Goal: Task Accomplishment & Management: Manage account settings

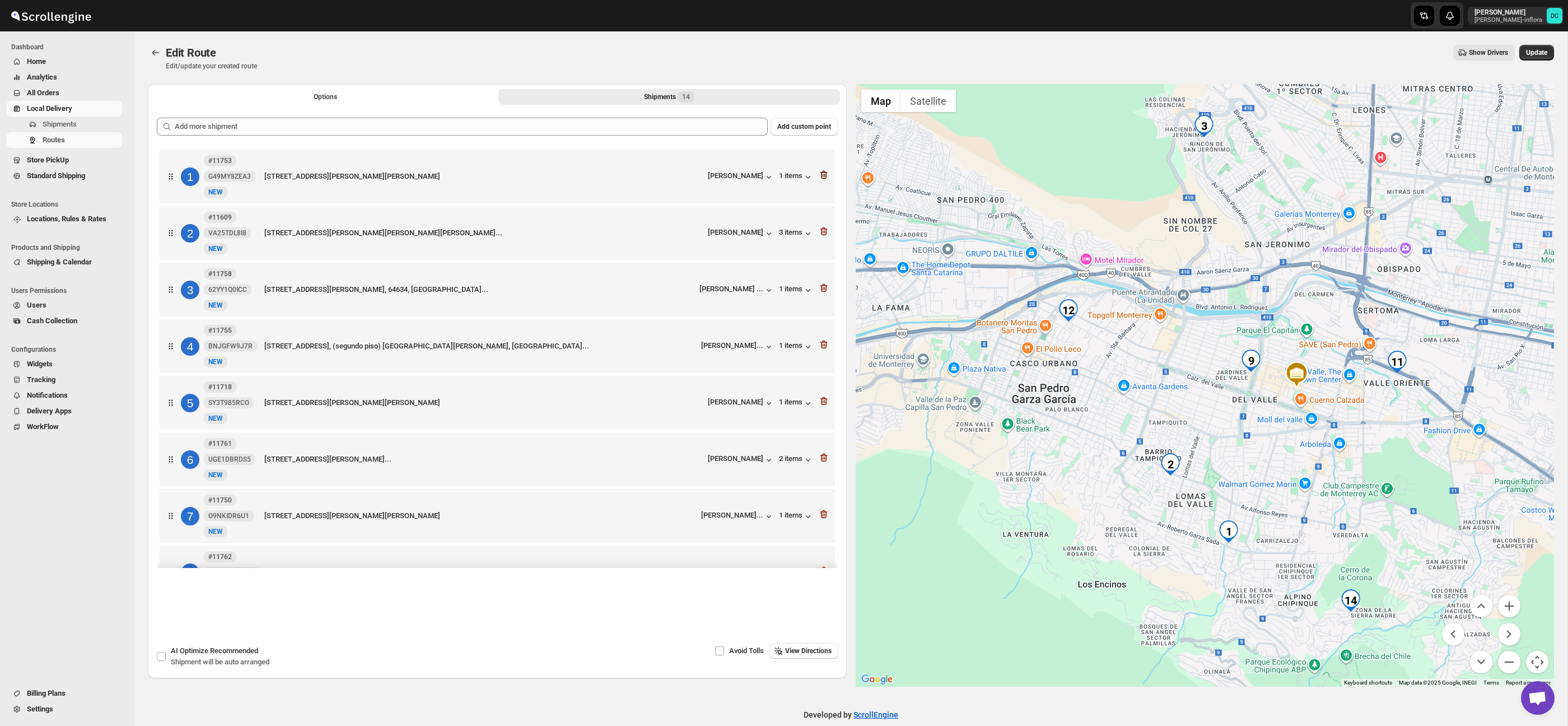
click at [824, 175] on icon "button" at bounding box center [824, 175] width 11 height 11
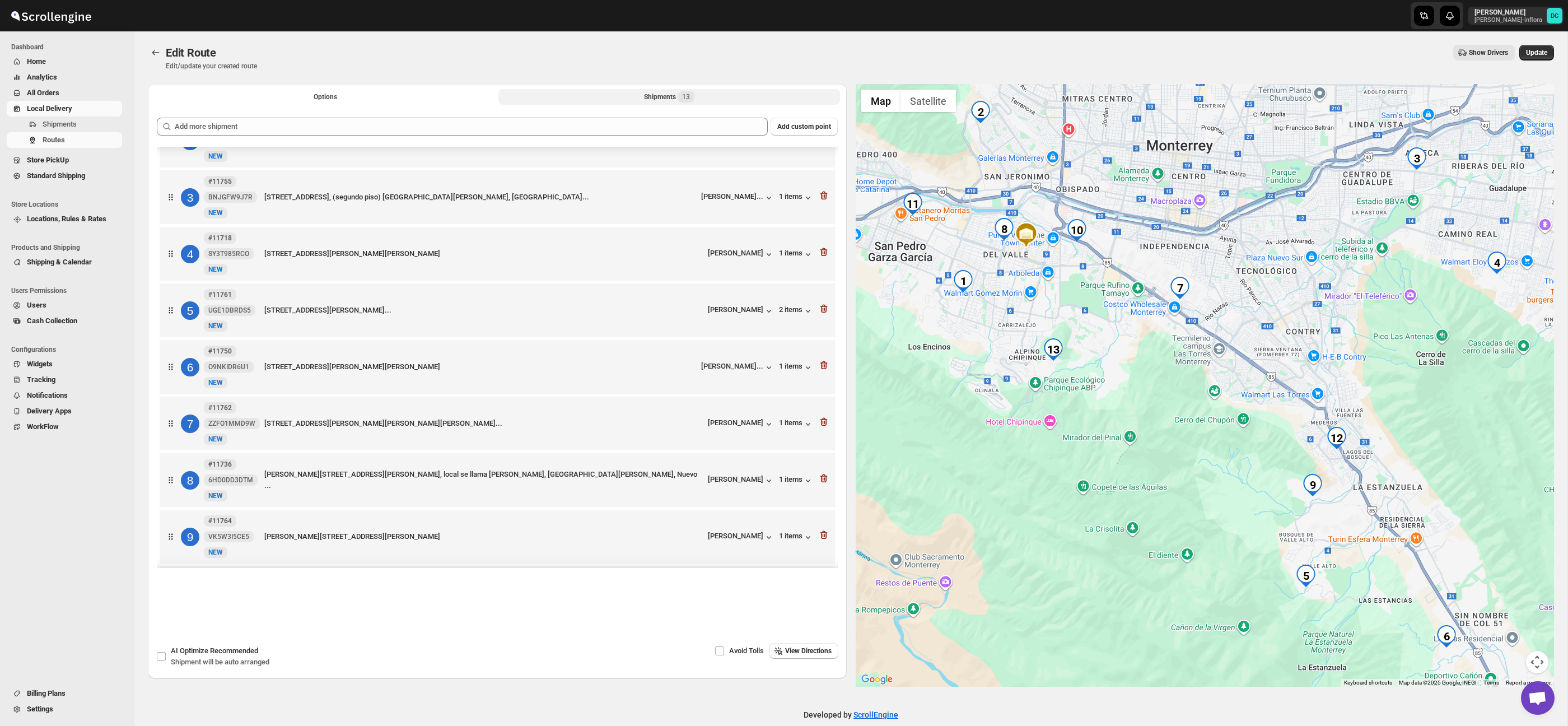
scroll to position [97, 0]
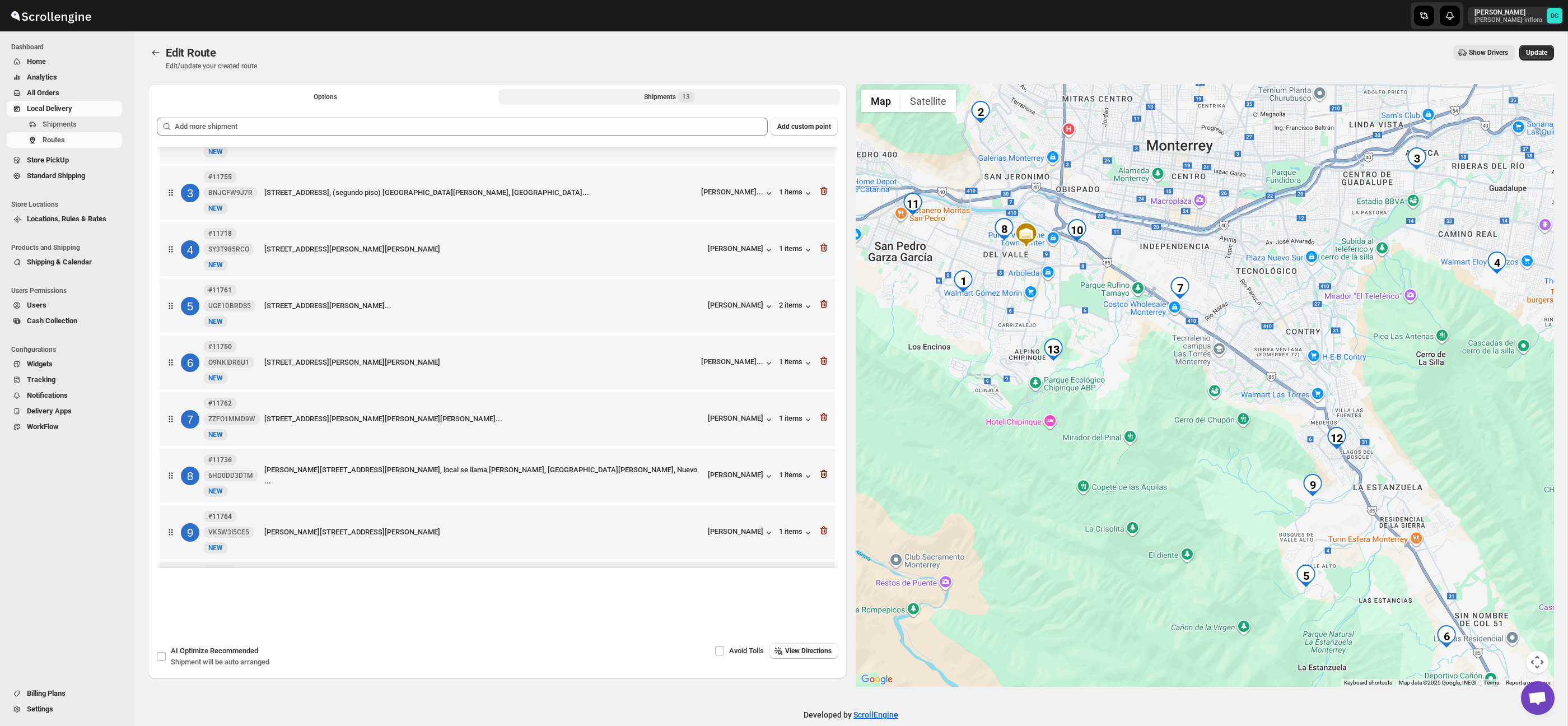
click at [824, 476] on icon "button" at bounding box center [824, 474] width 1 height 3
drag, startPoint x: 1537, startPoint y: 52, endPoint x: 1472, endPoint y: 71, distance: 67.7
click at [1537, 52] on span "Update" at bounding box center [1537, 52] width 21 height 9
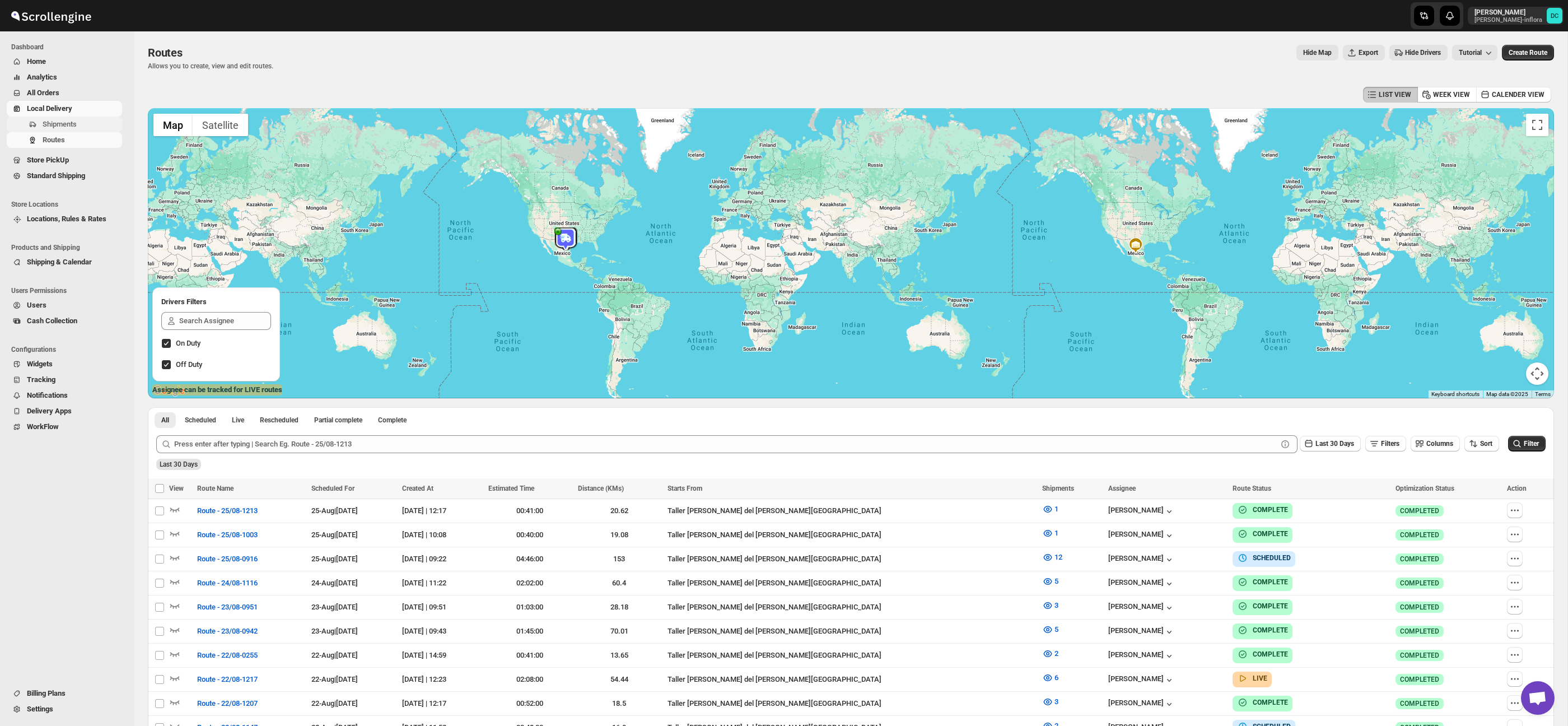
click at [83, 123] on span "Shipments" at bounding box center [81, 125] width 77 height 11
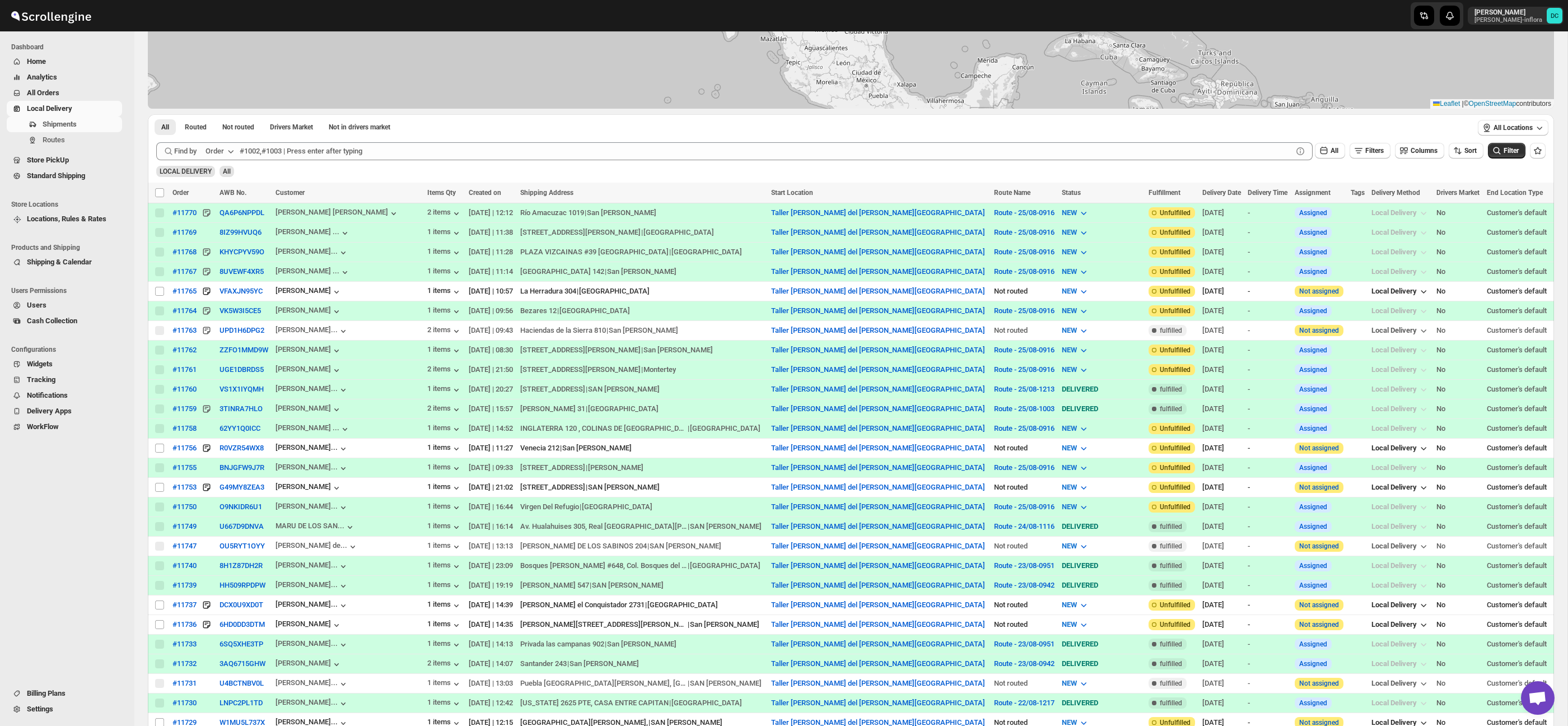
scroll to position [194, 0]
click at [159, 488] on input "Select shipment" at bounding box center [159, 486] width 9 height 9
checkbox input "true"
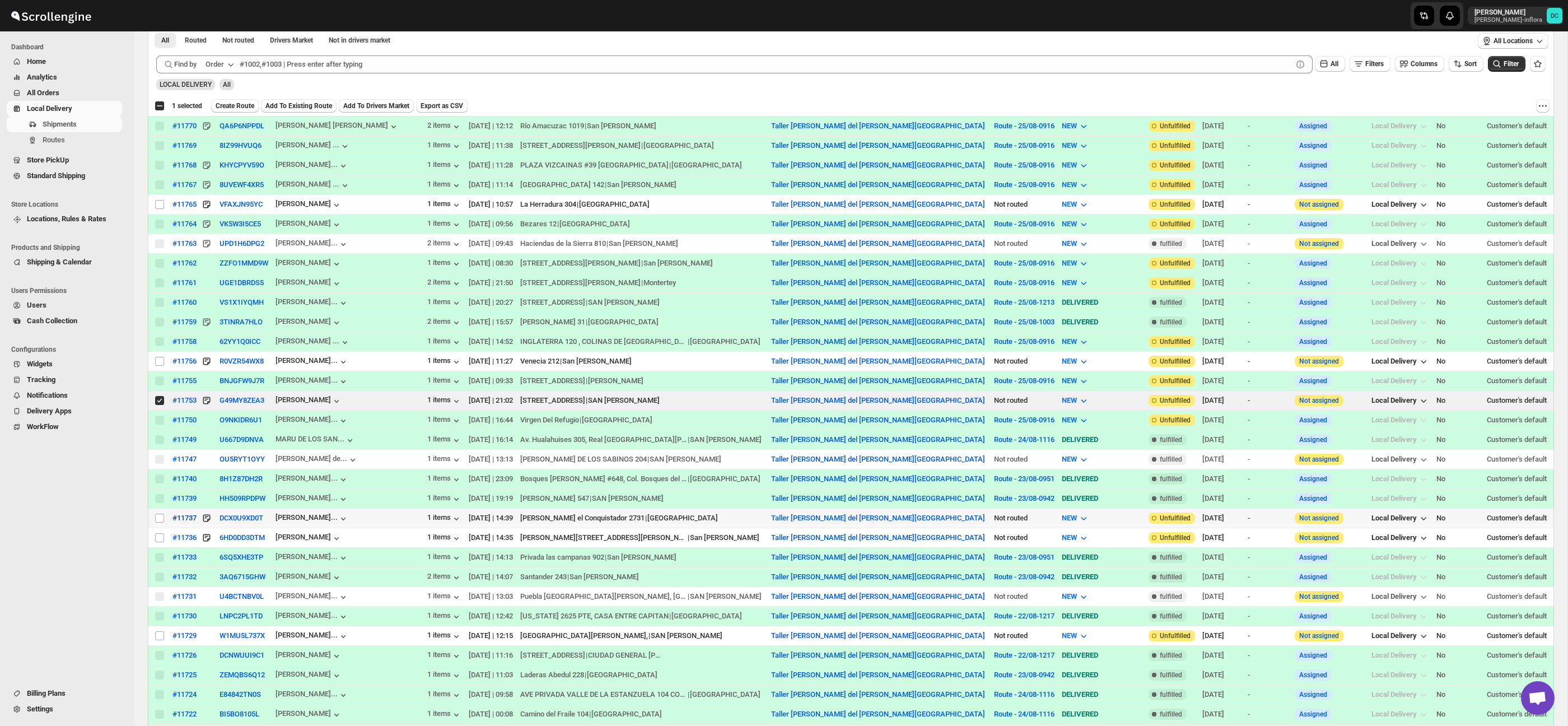
scroll to position [337, 0]
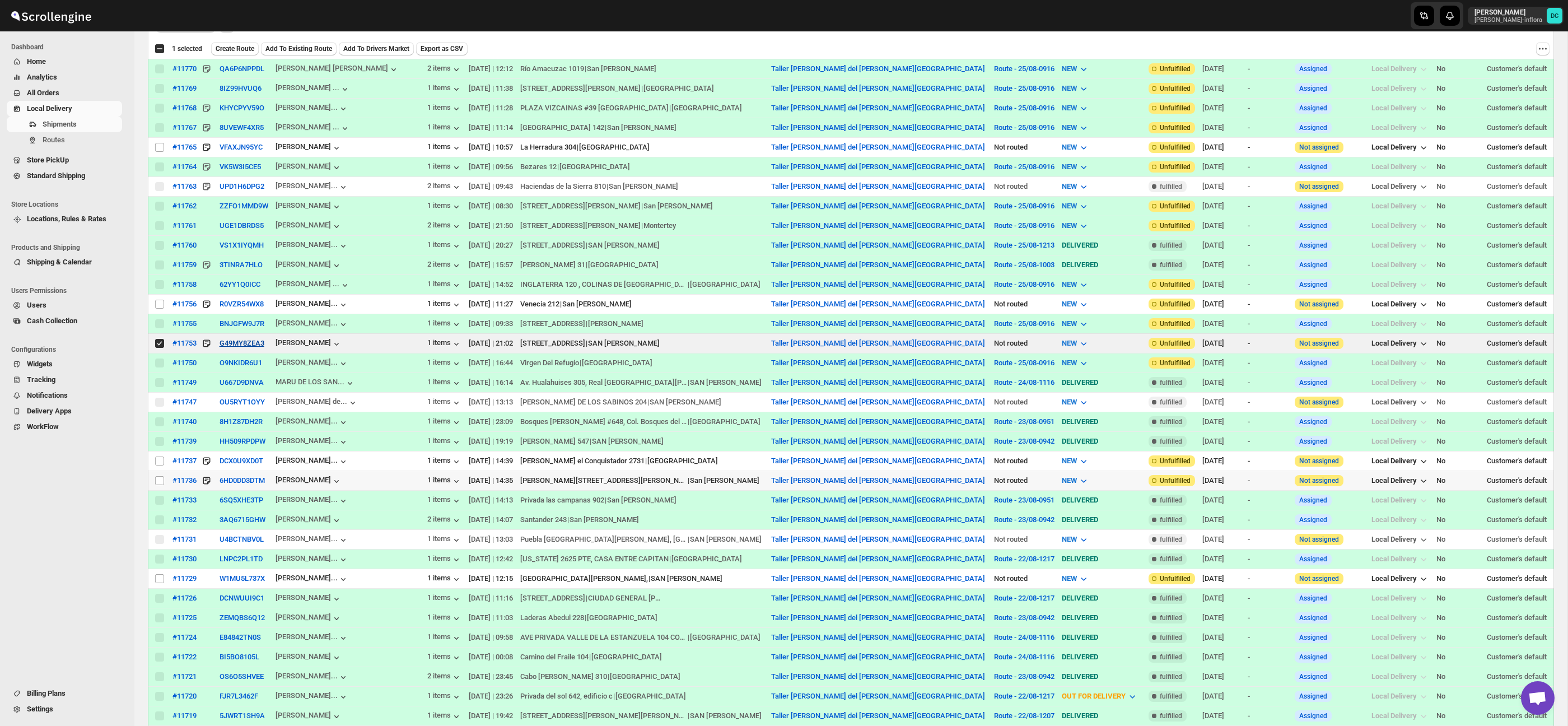
click at [157, 481] on input "Select shipment" at bounding box center [159, 481] width 9 height 9
checkbox input "true"
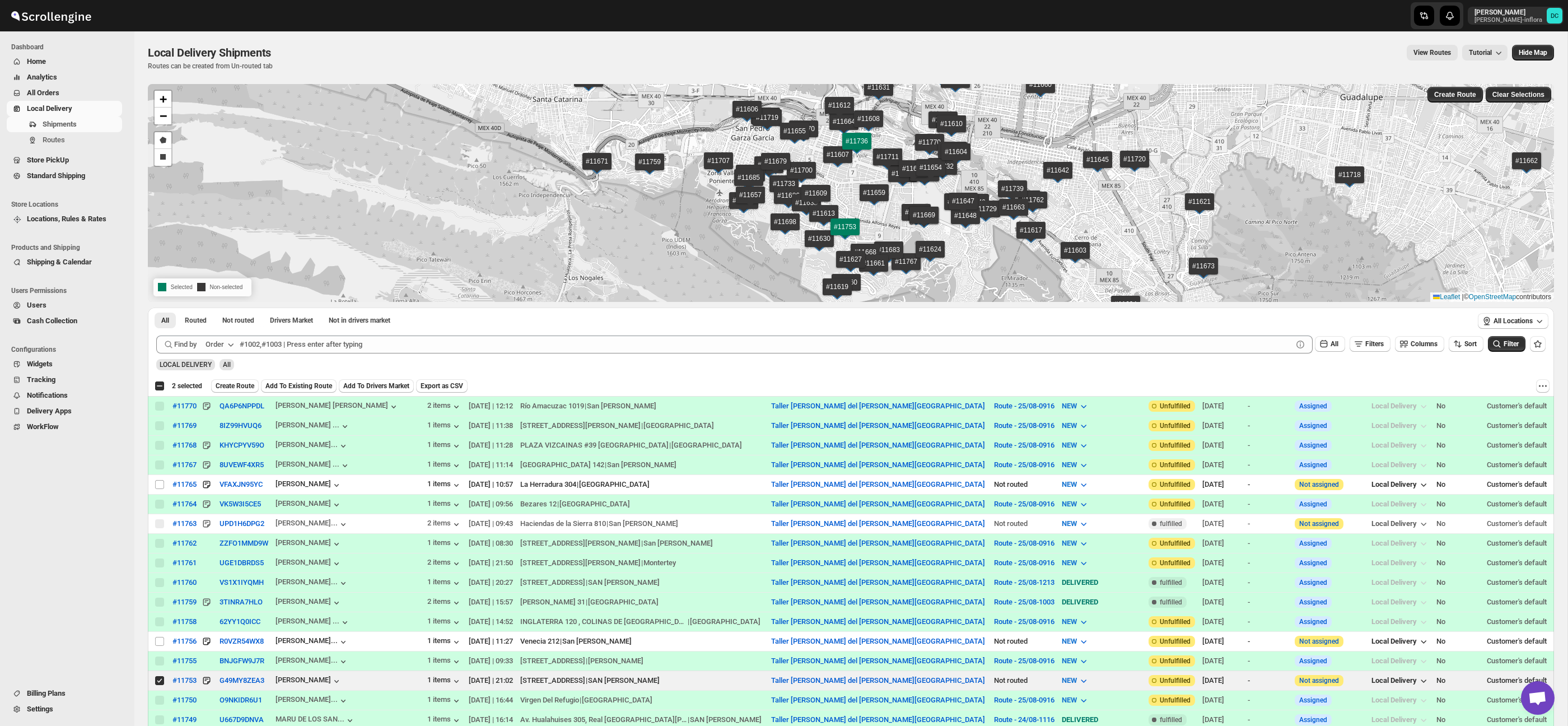
drag, startPoint x: 249, startPoint y: 388, endPoint x: 257, endPoint y: 387, distance: 8.1
click at [249, 388] on span "Create Route" at bounding box center [234, 386] width 39 height 9
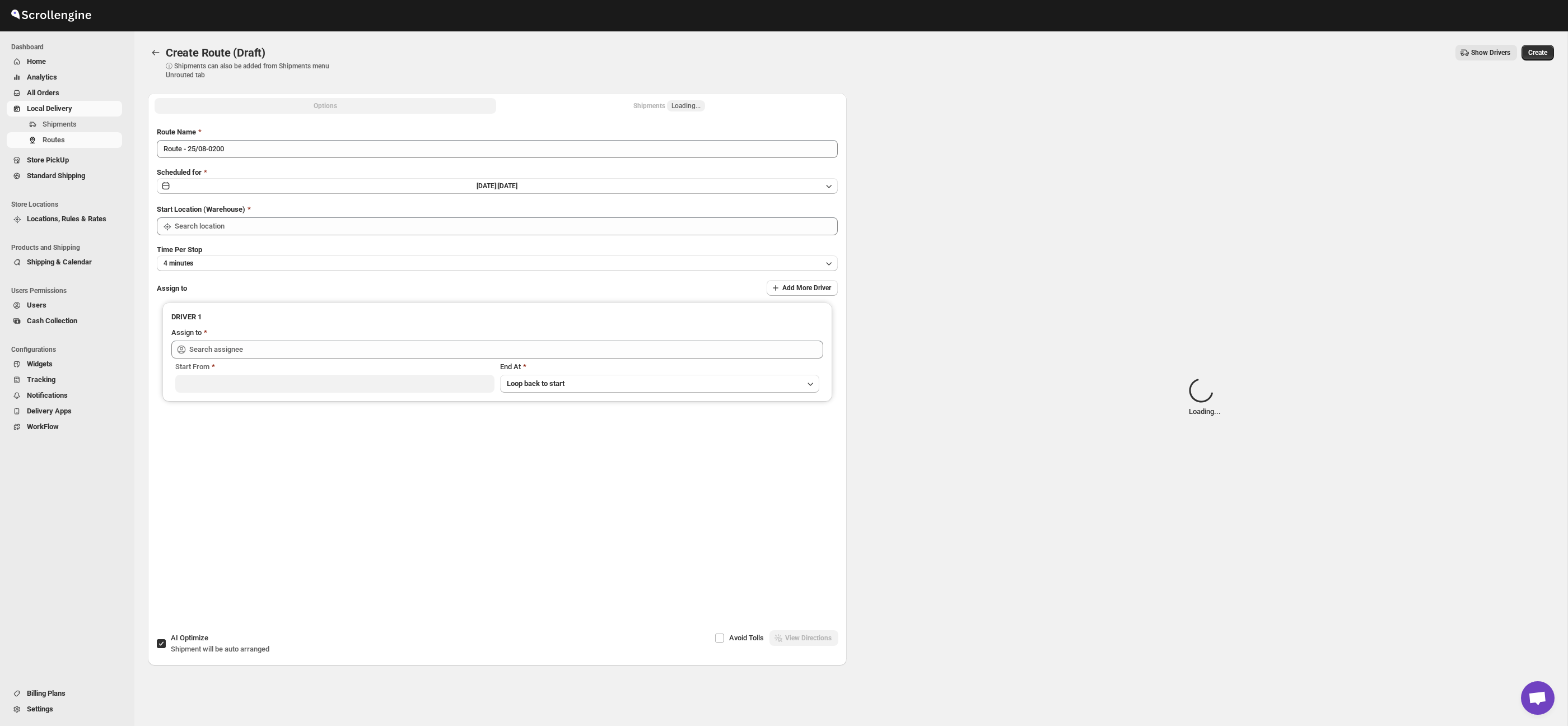
type input "Taller [PERSON_NAME] del [PERSON_NAME][GEOGRAPHIC_DATA]"
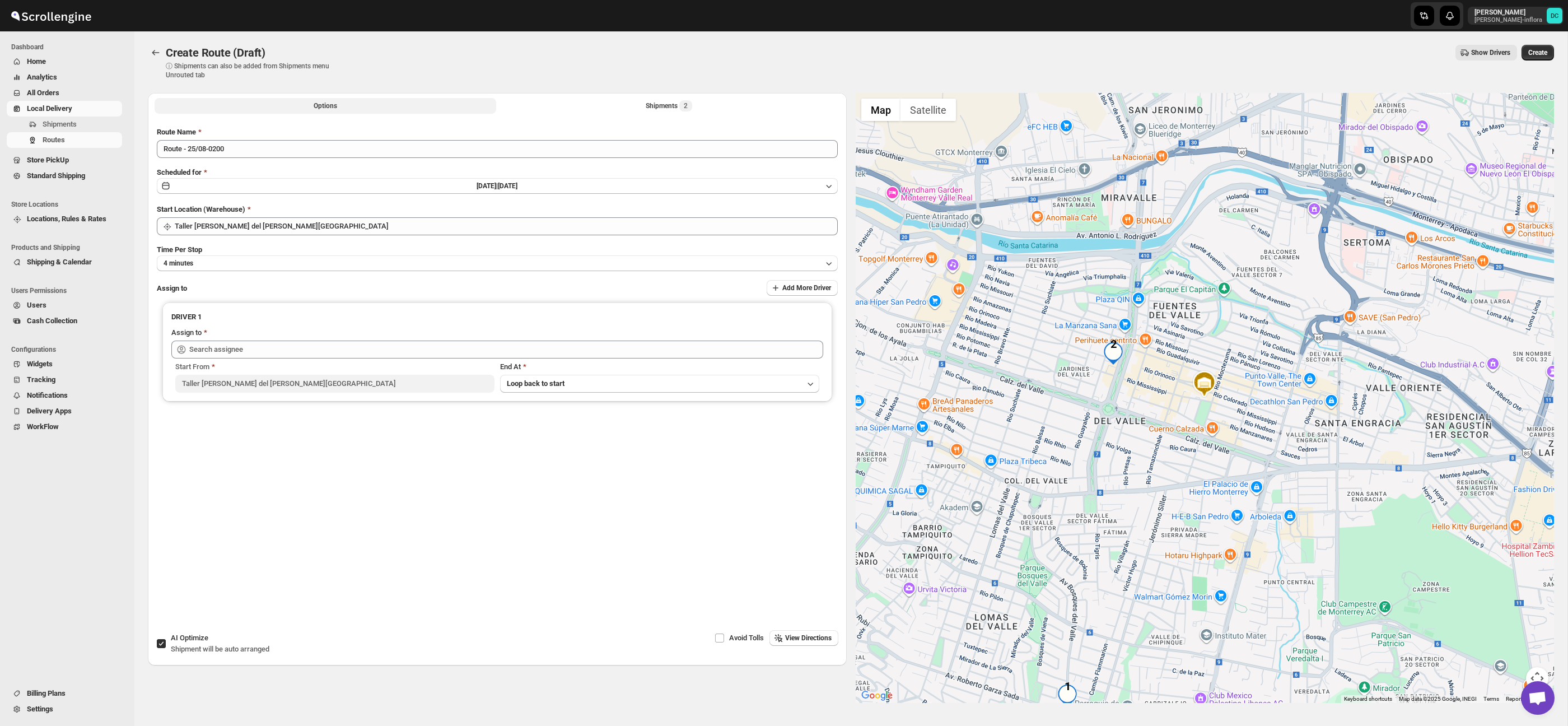
click at [641, 110] on button "Shipments 2" at bounding box center [669, 106] width 342 height 16
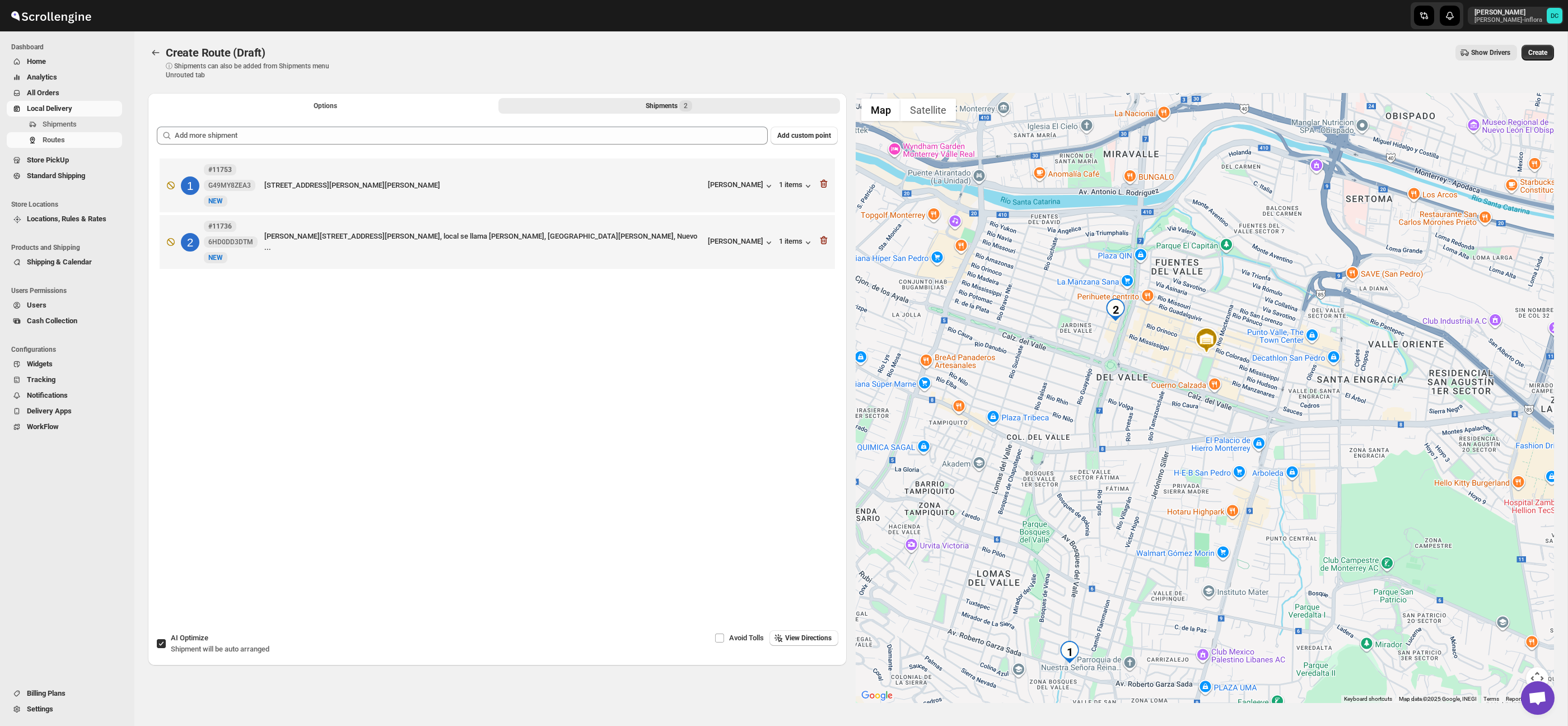
drag, startPoint x: 1243, startPoint y: 460, endPoint x: 690, endPoint y: 377, distance: 559.2
click at [1242, 440] on div at bounding box center [1205, 398] width 699 height 610
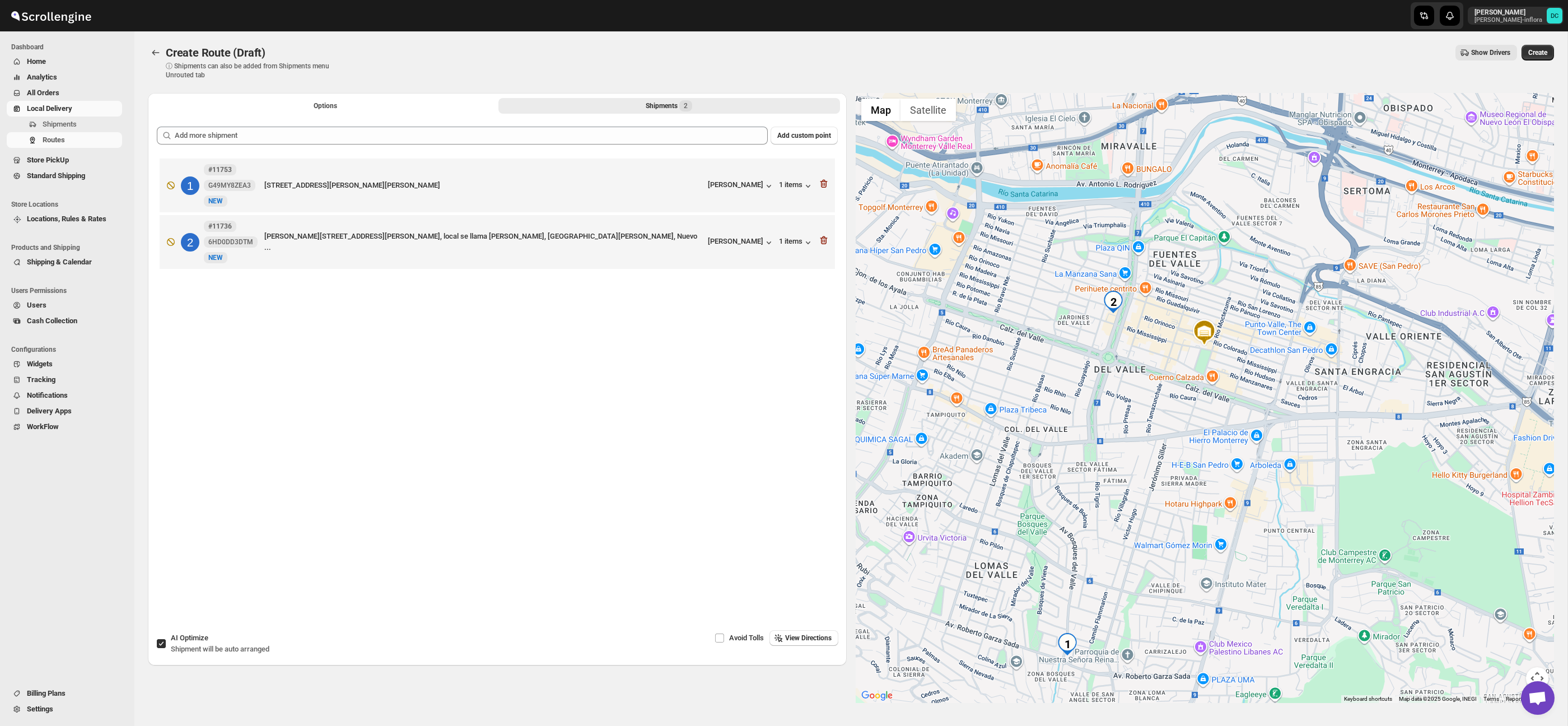
click at [161, 644] on input "AI Optimize Shipment will be auto arranged" at bounding box center [161, 644] width 9 height 9
checkbox input "false"
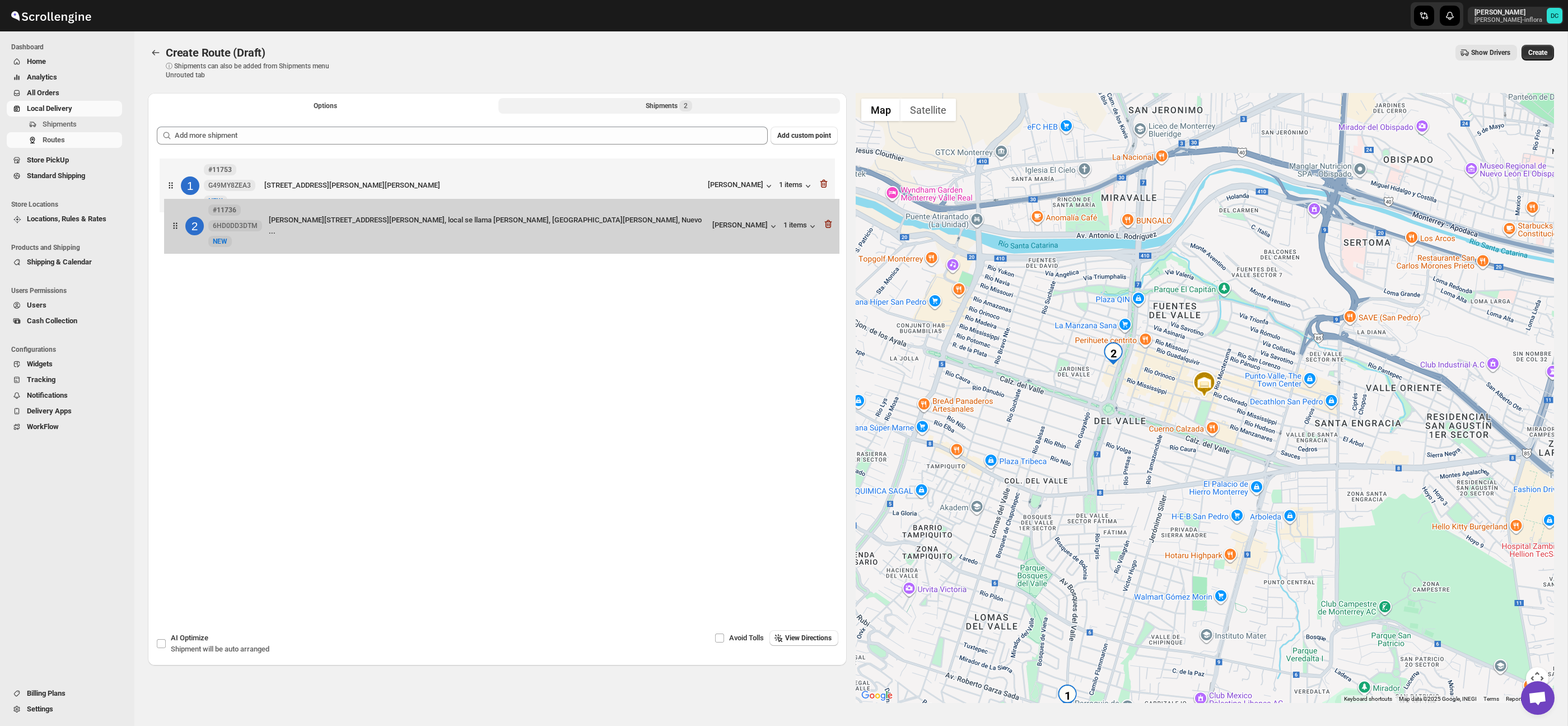
drag, startPoint x: 171, startPoint y: 237, endPoint x: 180, endPoint y: 181, distance: 56.7
click at [180, 181] on div "1 #11753 G49MY8ZEA3 [GEOGRAPHIC_DATA][STREET_ADDRESS][PERSON_NAME][PERSON_NAME]…" at bounding box center [497, 215] width 681 height 120
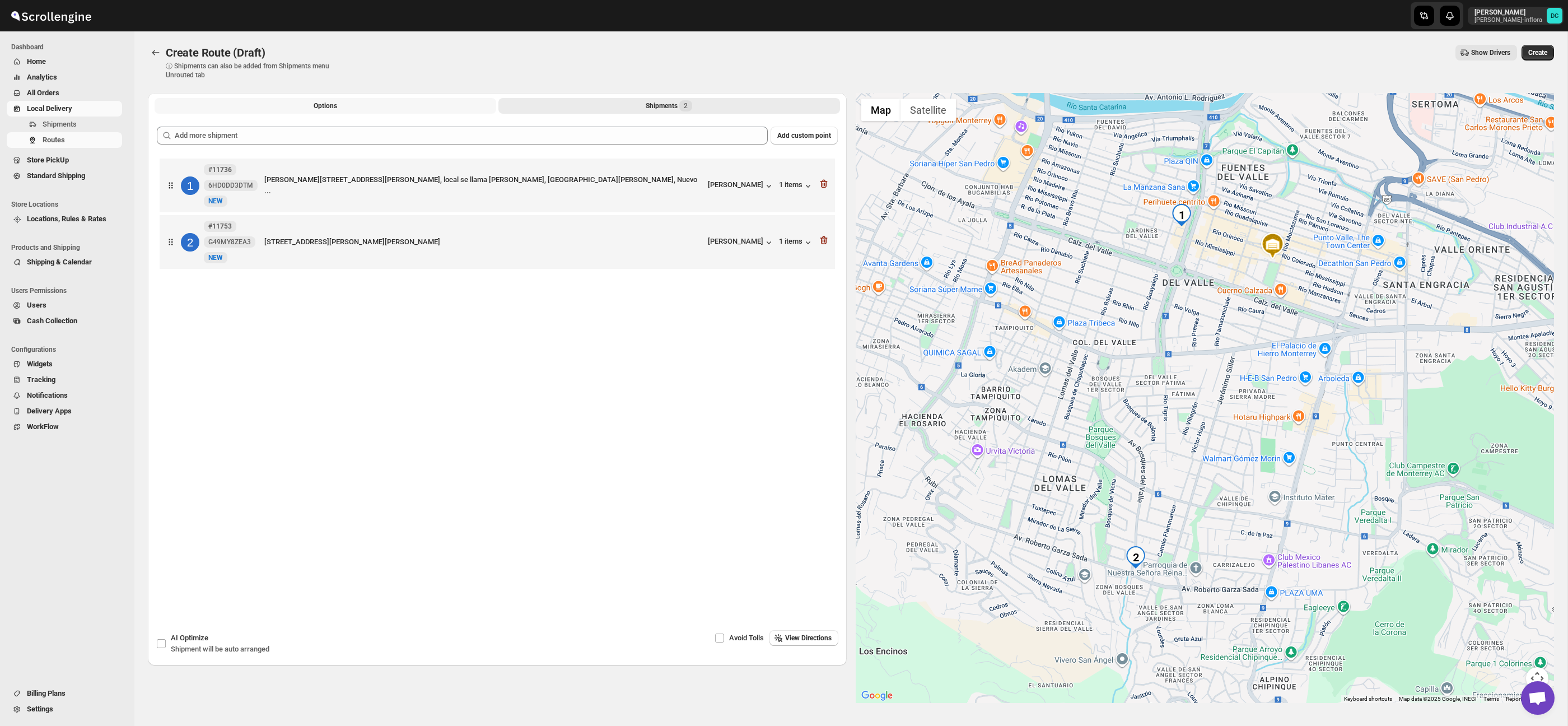
drag, startPoint x: 298, startPoint y: 104, endPoint x: 304, endPoint y: 111, distance: 9.2
click at [298, 104] on button "Options" at bounding box center [325, 106] width 342 height 16
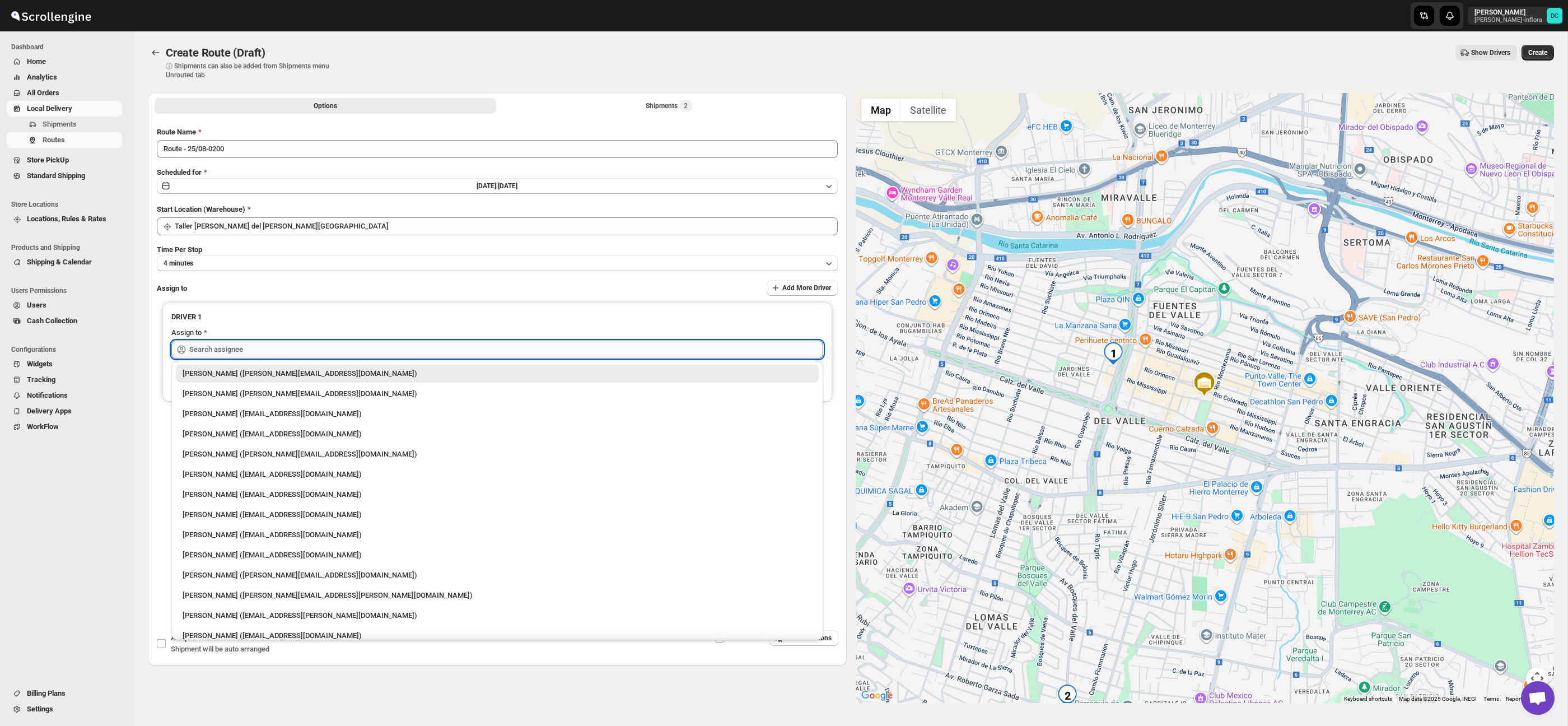
click at [309, 352] on input "text" at bounding box center [506, 350] width 634 height 18
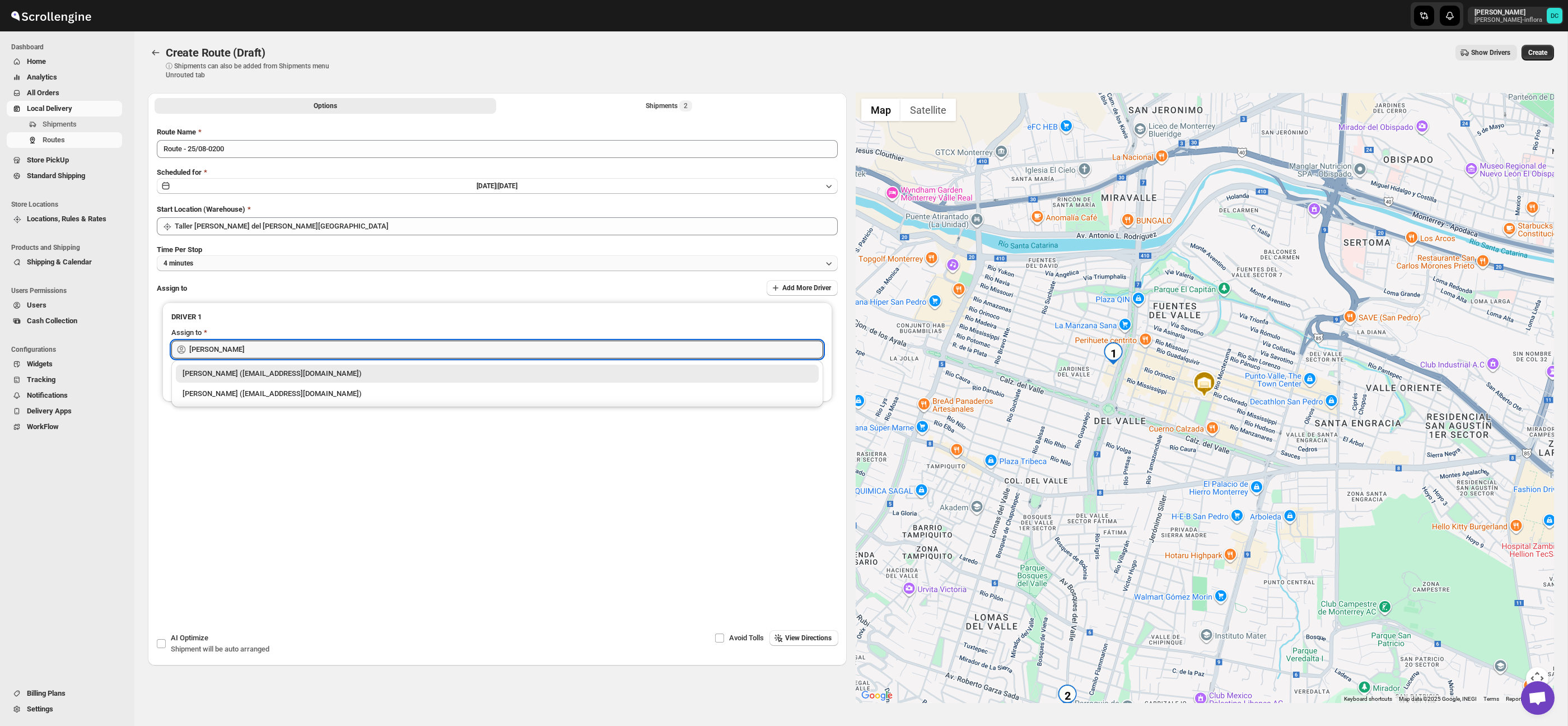
drag, startPoint x: 291, startPoint y: 390, endPoint x: 540, endPoint y: 268, distance: 277.3
click at [291, 390] on div "[PERSON_NAME] ([EMAIL_ADDRESS][DOMAIN_NAME])" at bounding box center [497, 394] width 629 height 11
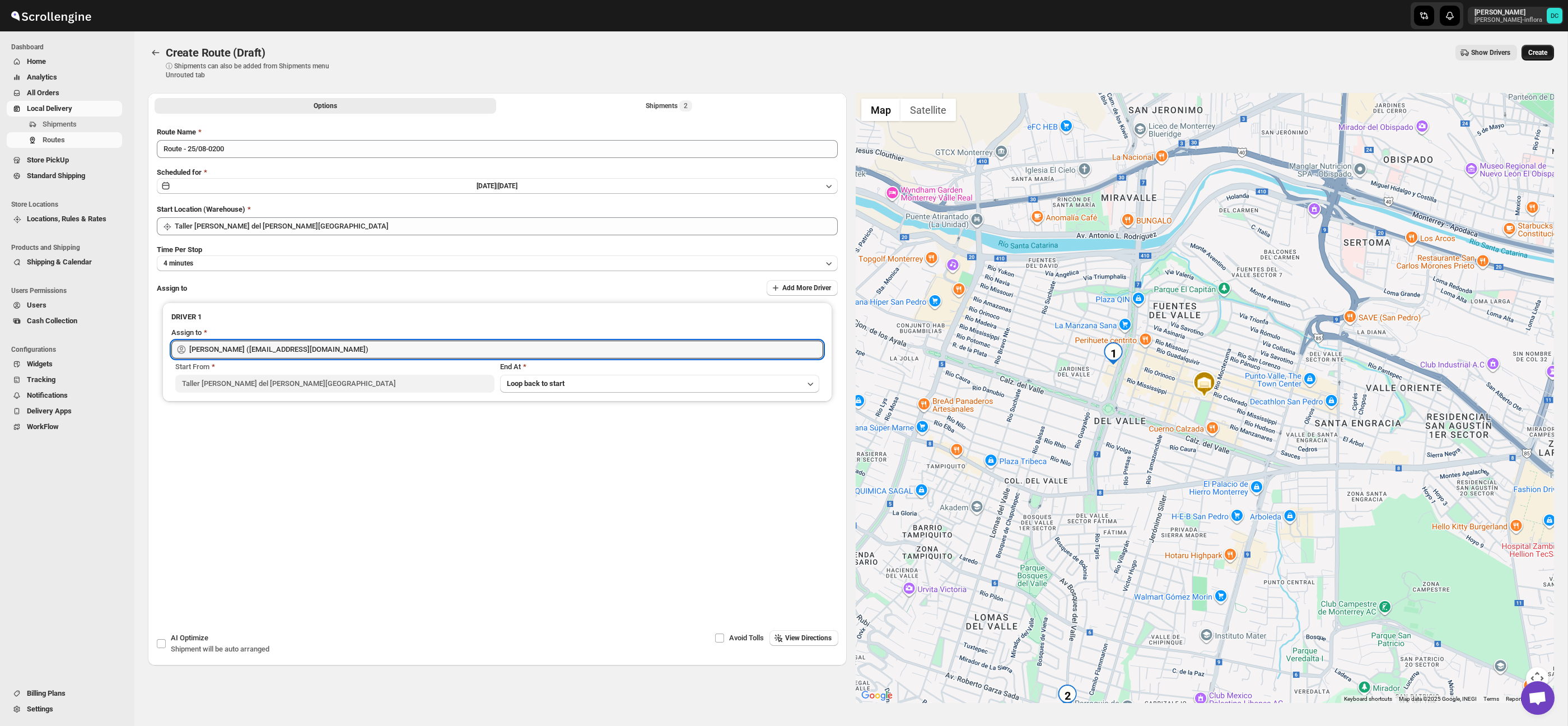
type input "[PERSON_NAME] ([EMAIL_ADDRESS][DOMAIN_NAME])"
click at [1537, 48] on span "Create" at bounding box center [1538, 52] width 19 height 9
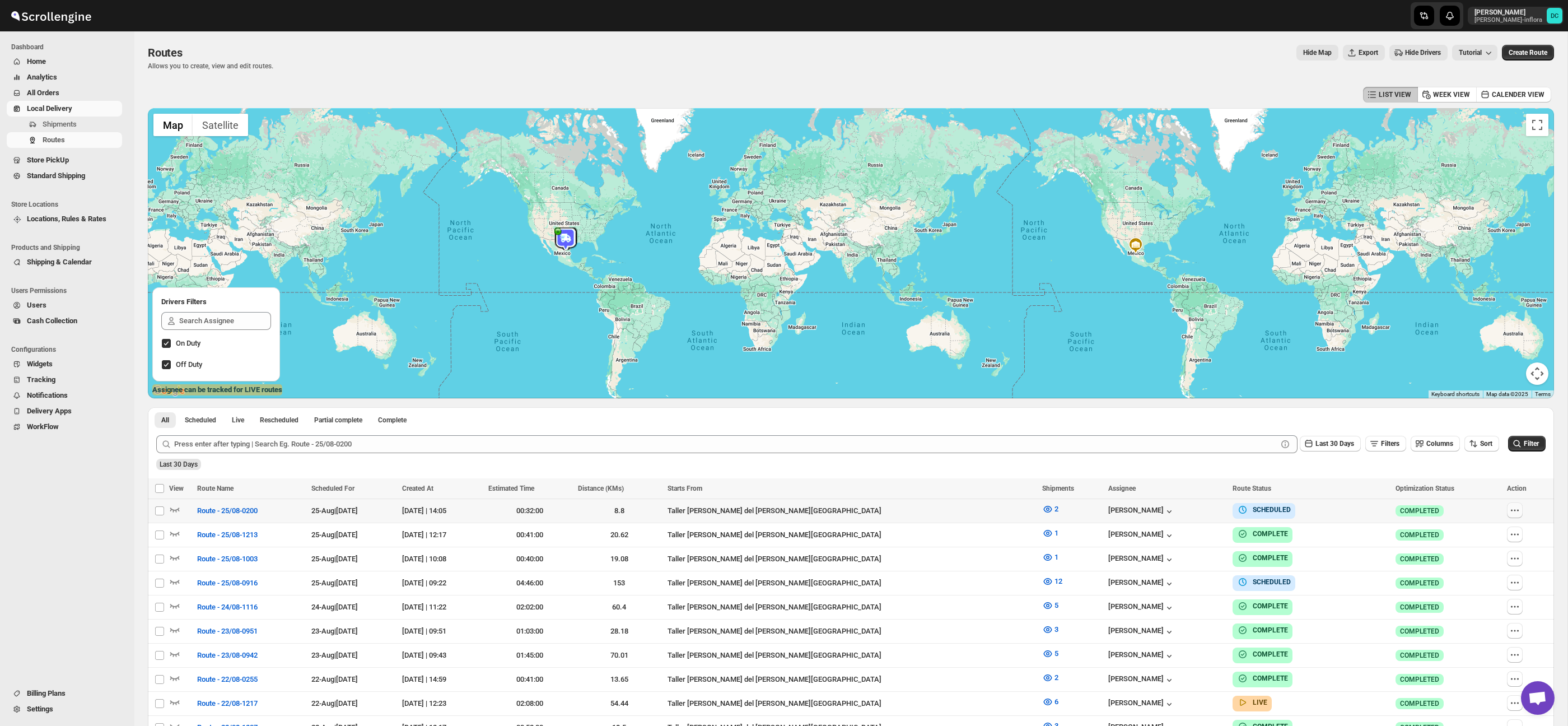
click at [1514, 513] on icon "button" at bounding box center [1515, 510] width 11 height 11
click at [1487, 594] on span "Edit" at bounding box center [1486, 591] width 52 height 11
checkbox input "false"
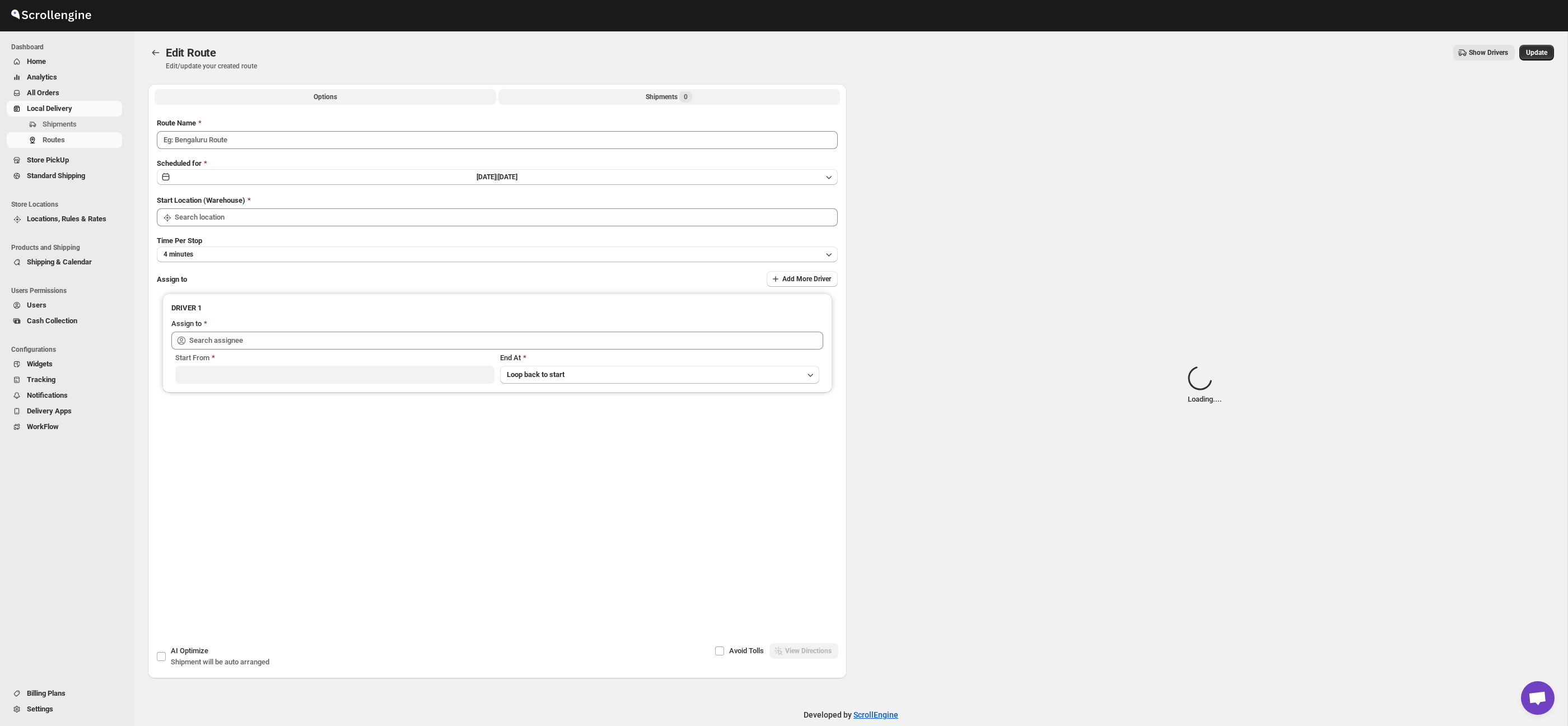
click at [690, 103] on button "Shipments 0" at bounding box center [669, 97] width 342 height 16
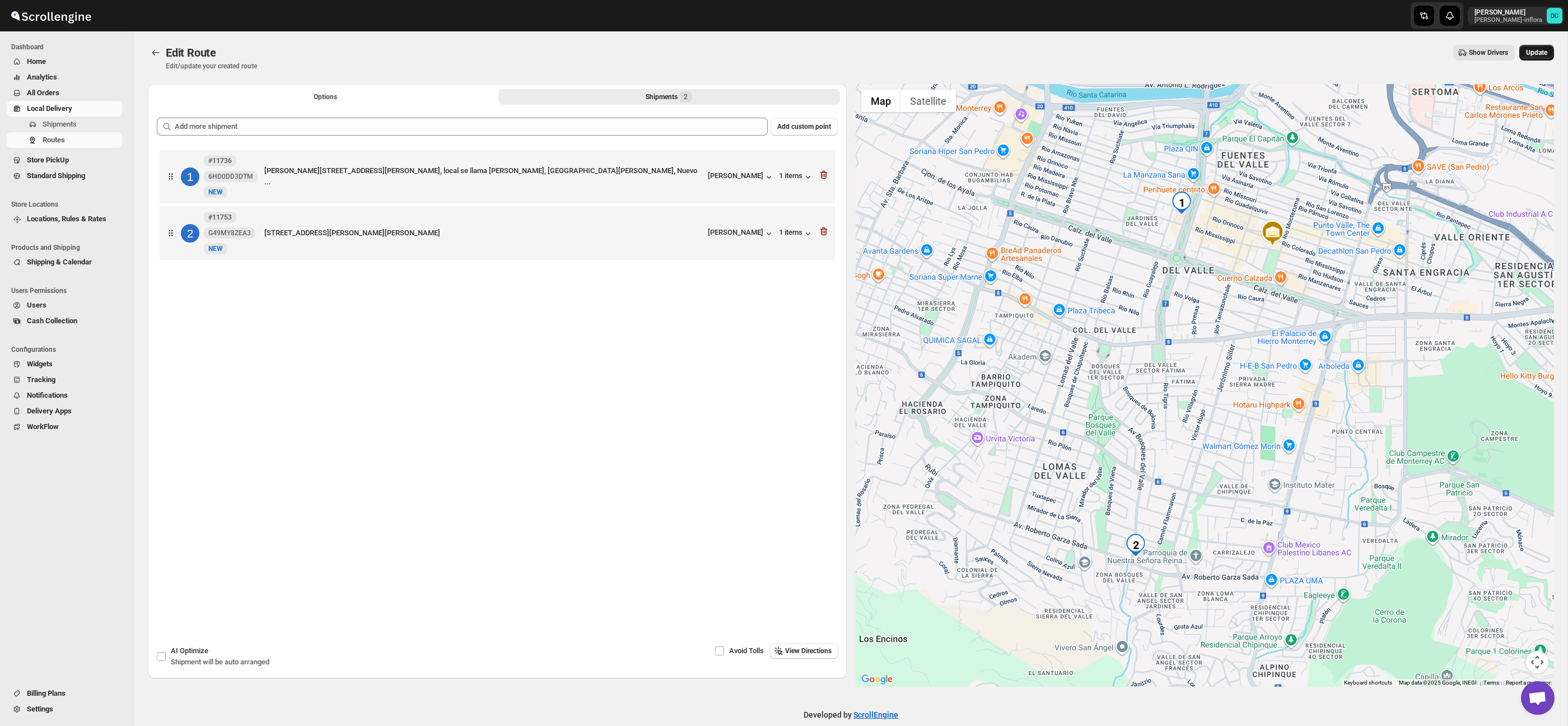
click at [1550, 51] on button "Update" at bounding box center [1536, 52] width 35 height 16
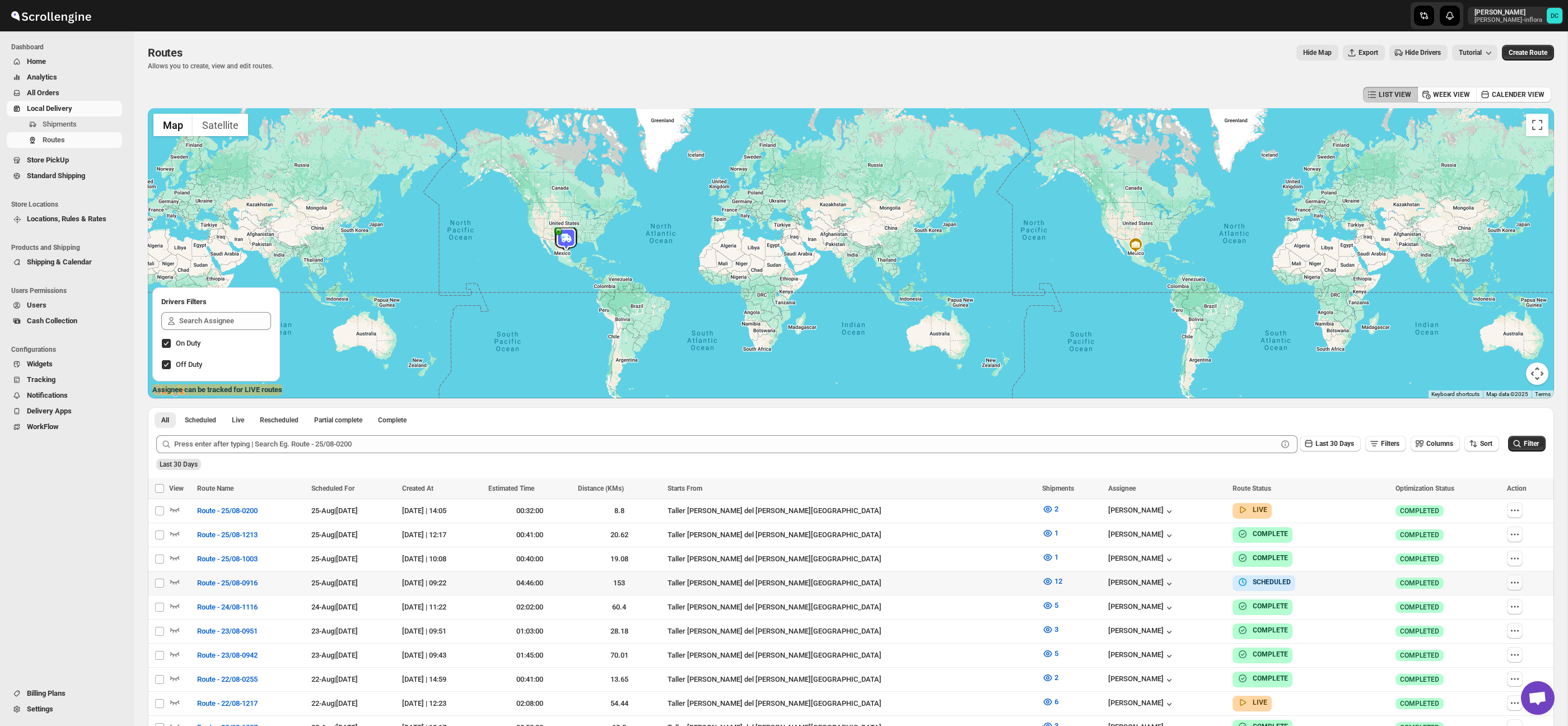
drag, startPoint x: 1511, startPoint y: 578, endPoint x: 1517, endPoint y: 582, distance: 7.2
click at [1511, 578] on icon "button" at bounding box center [1515, 583] width 11 height 11
checkbox input "true"
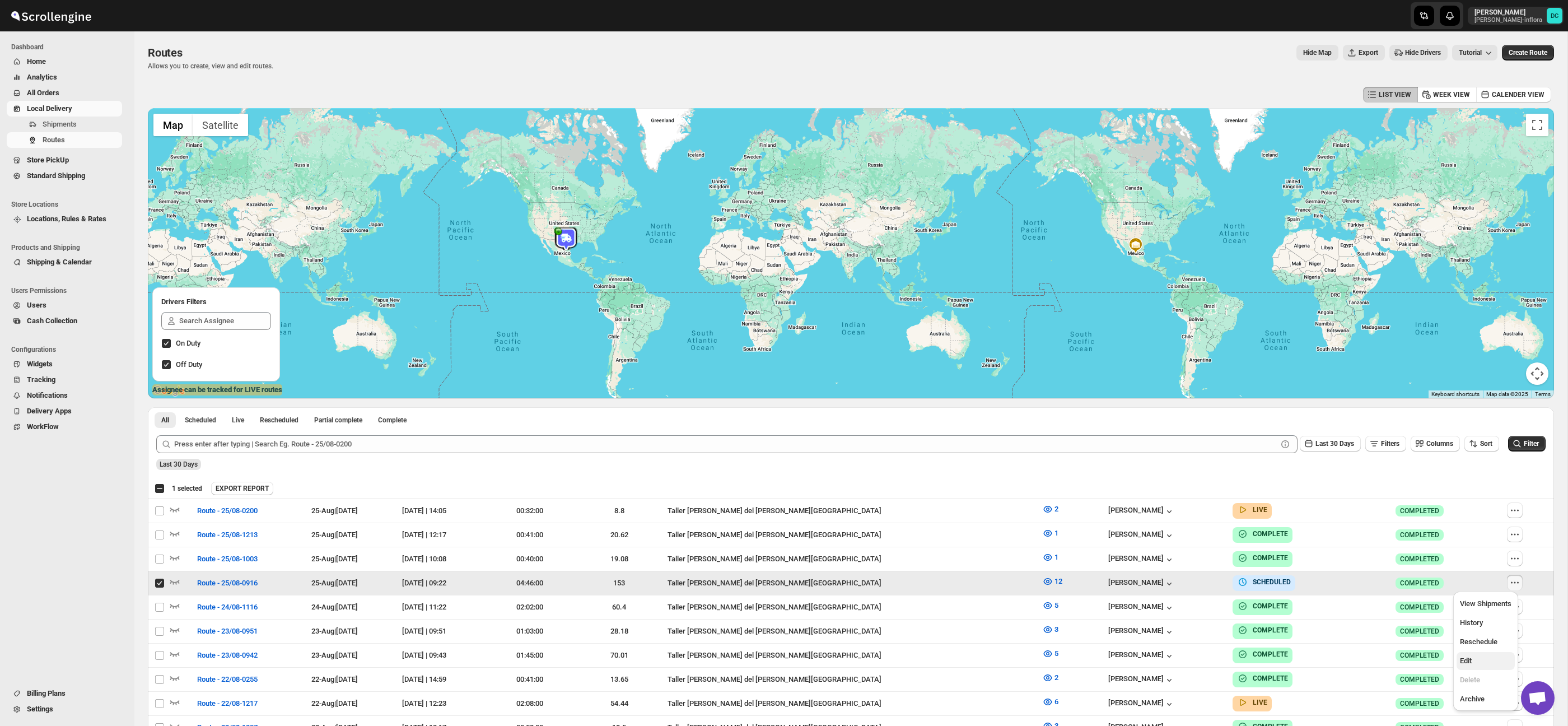
click at [1484, 668] on button "Edit" at bounding box center [1486, 661] width 58 height 18
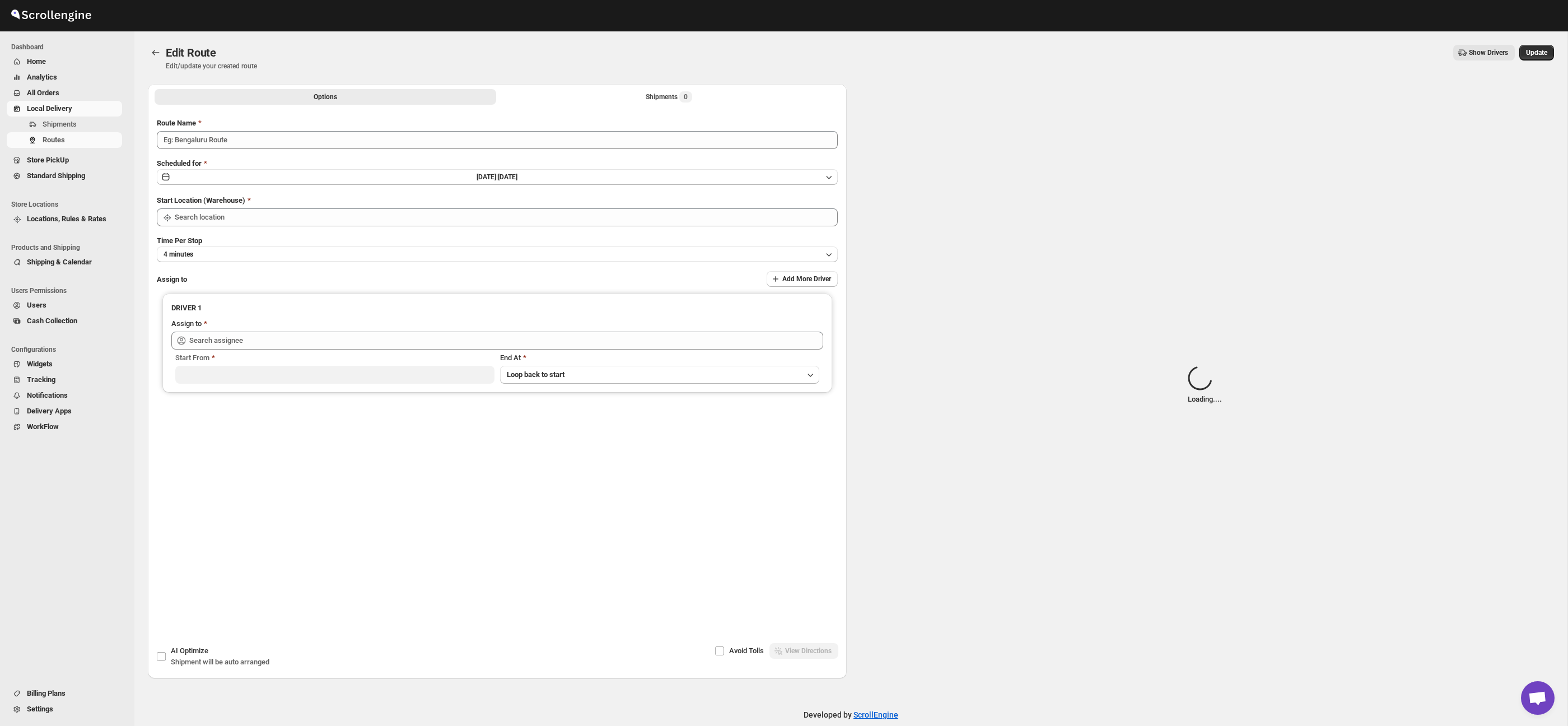
type input "Route - 25/08-0916"
type input "Taller [PERSON_NAME] del [PERSON_NAME][GEOGRAPHIC_DATA]"
type input "[PERSON_NAME] ([PERSON_NAME][EMAIL_ADDRESS][DOMAIN_NAME])"
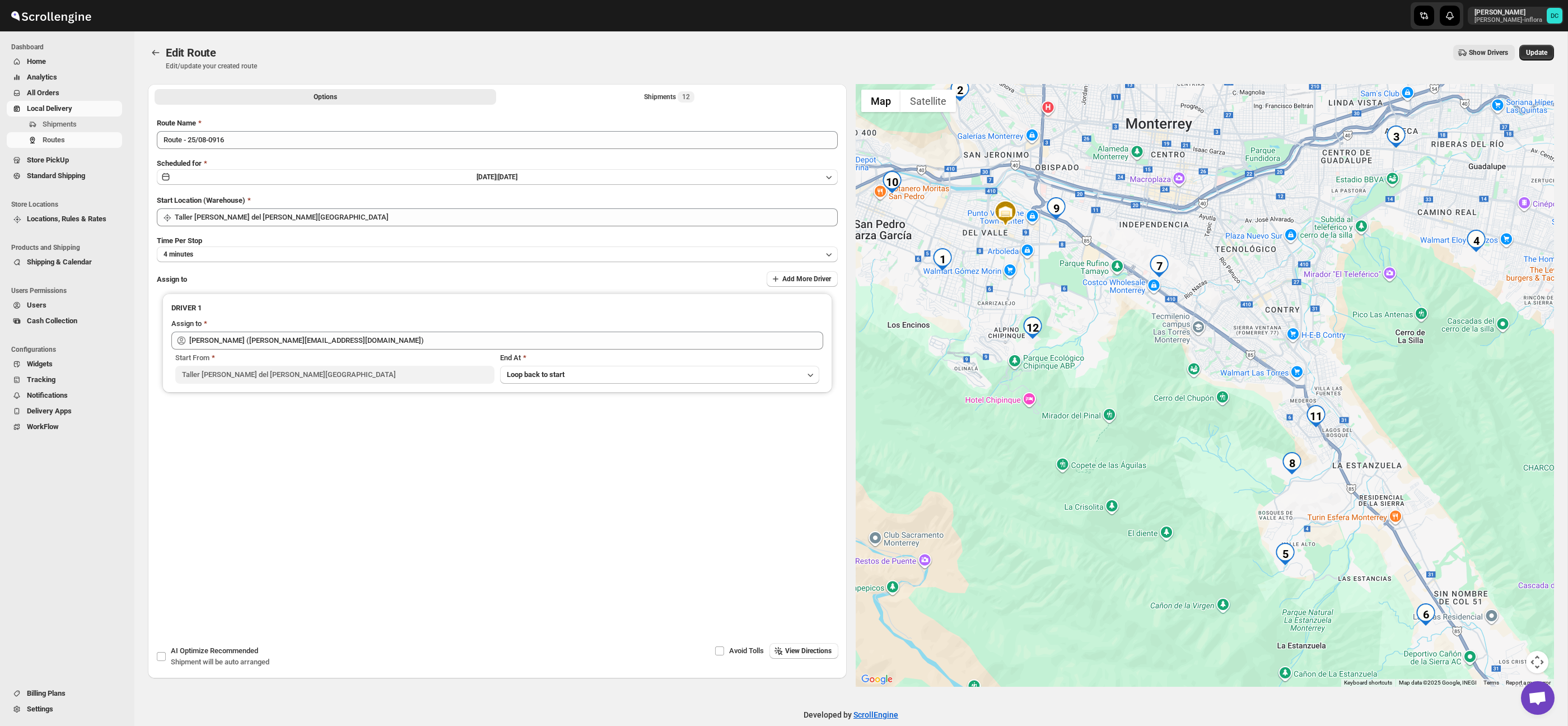
drag, startPoint x: 1275, startPoint y: 440, endPoint x: 1104, endPoint y: 271, distance: 240.4
click at [1232, 396] on div at bounding box center [1205, 385] width 699 height 603
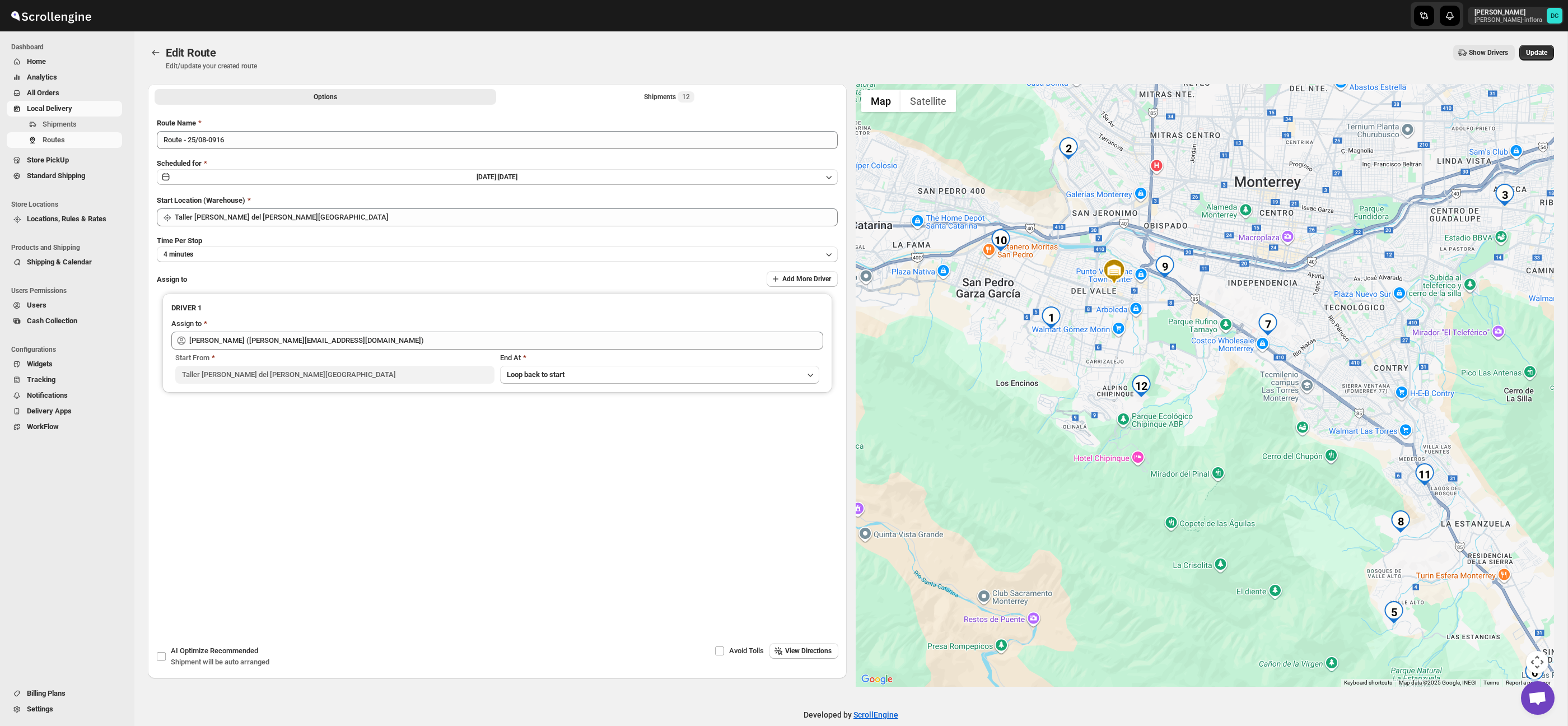
drag, startPoint x: 1193, startPoint y: 397, endPoint x: 1193, endPoint y: 350, distance: 47.0
click at [1263, 439] on div at bounding box center [1205, 385] width 699 height 603
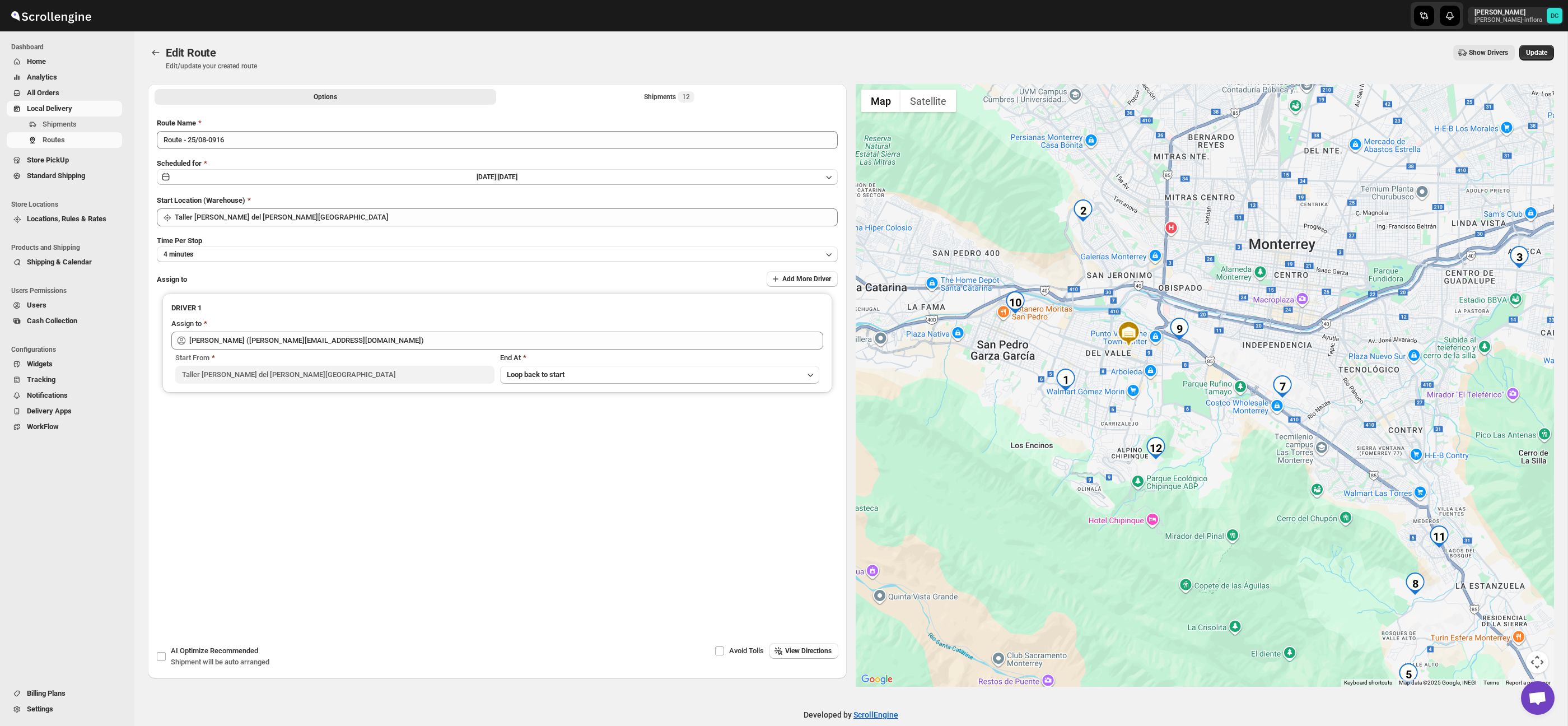
drag, startPoint x: 1064, startPoint y: 252, endPoint x: 1079, endPoint y: 318, distance: 67.7
click at [1079, 318] on div at bounding box center [1205, 385] width 699 height 603
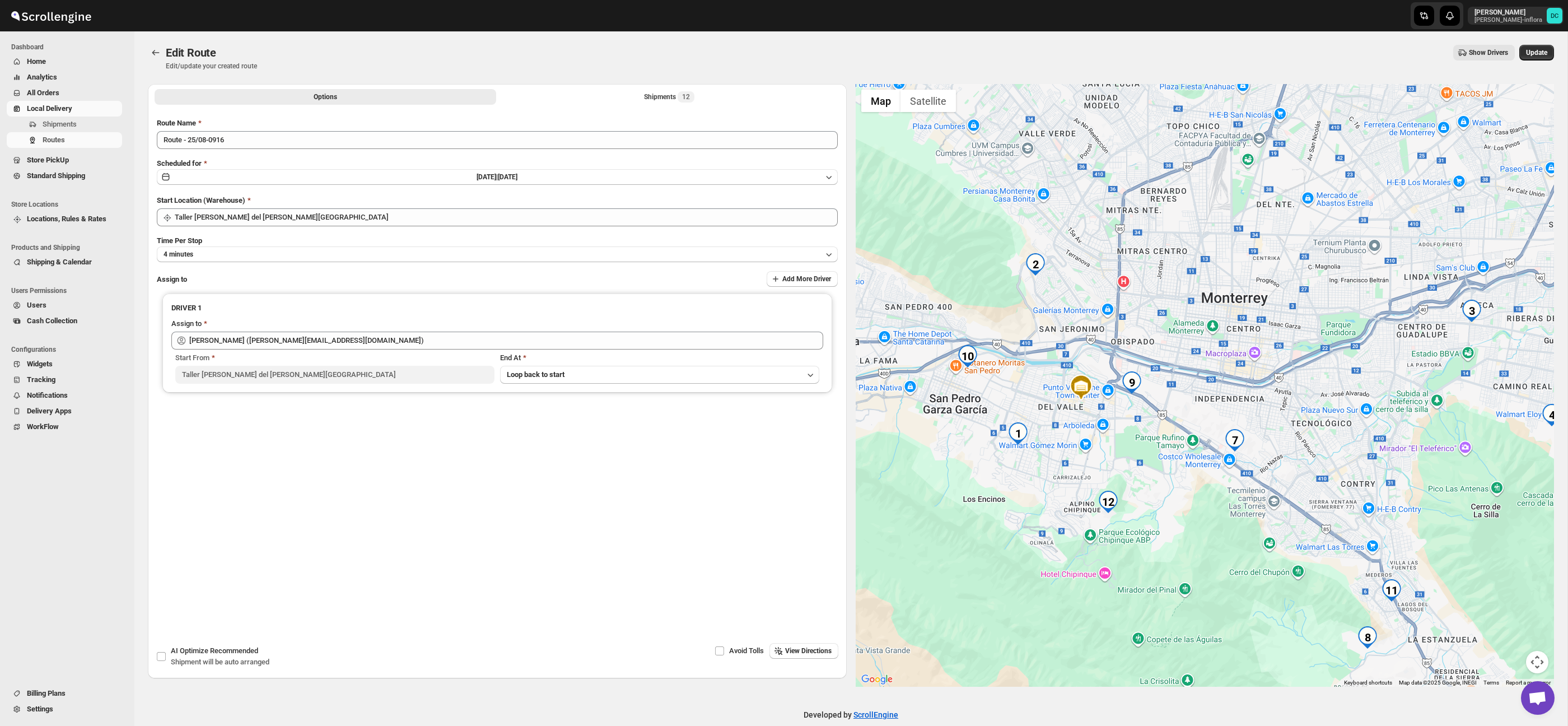
drag, startPoint x: 1085, startPoint y: 249, endPoint x: 1035, endPoint y: 303, distance: 73.6
click at [1035, 303] on div at bounding box center [1205, 385] width 699 height 603
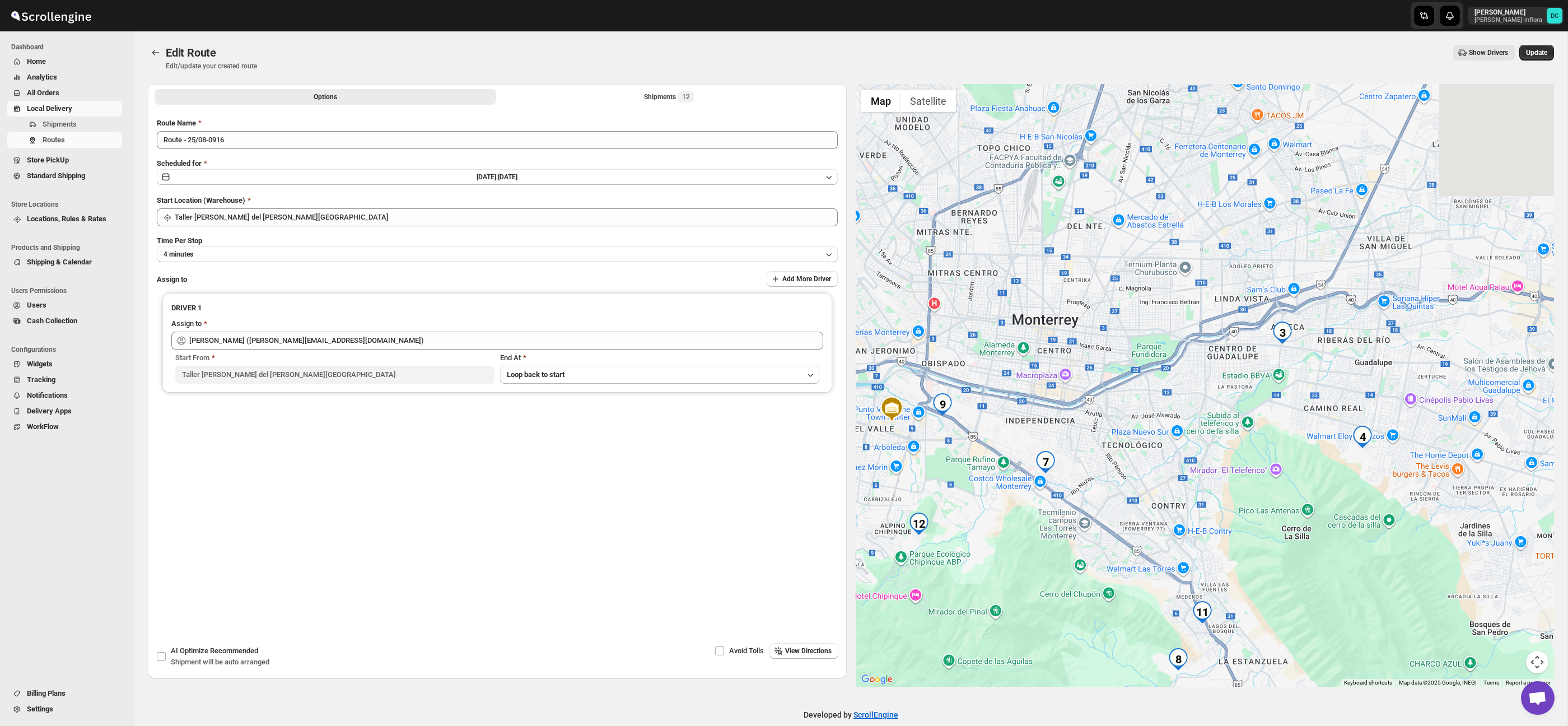
drag, startPoint x: 1256, startPoint y: 263, endPoint x: 1126, endPoint y: 288, distance: 132.4
click at [1126, 288] on div at bounding box center [1205, 385] width 699 height 603
click at [609, 97] on button "Shipments 12" at bounding box center [669, 97] width 342 height 16
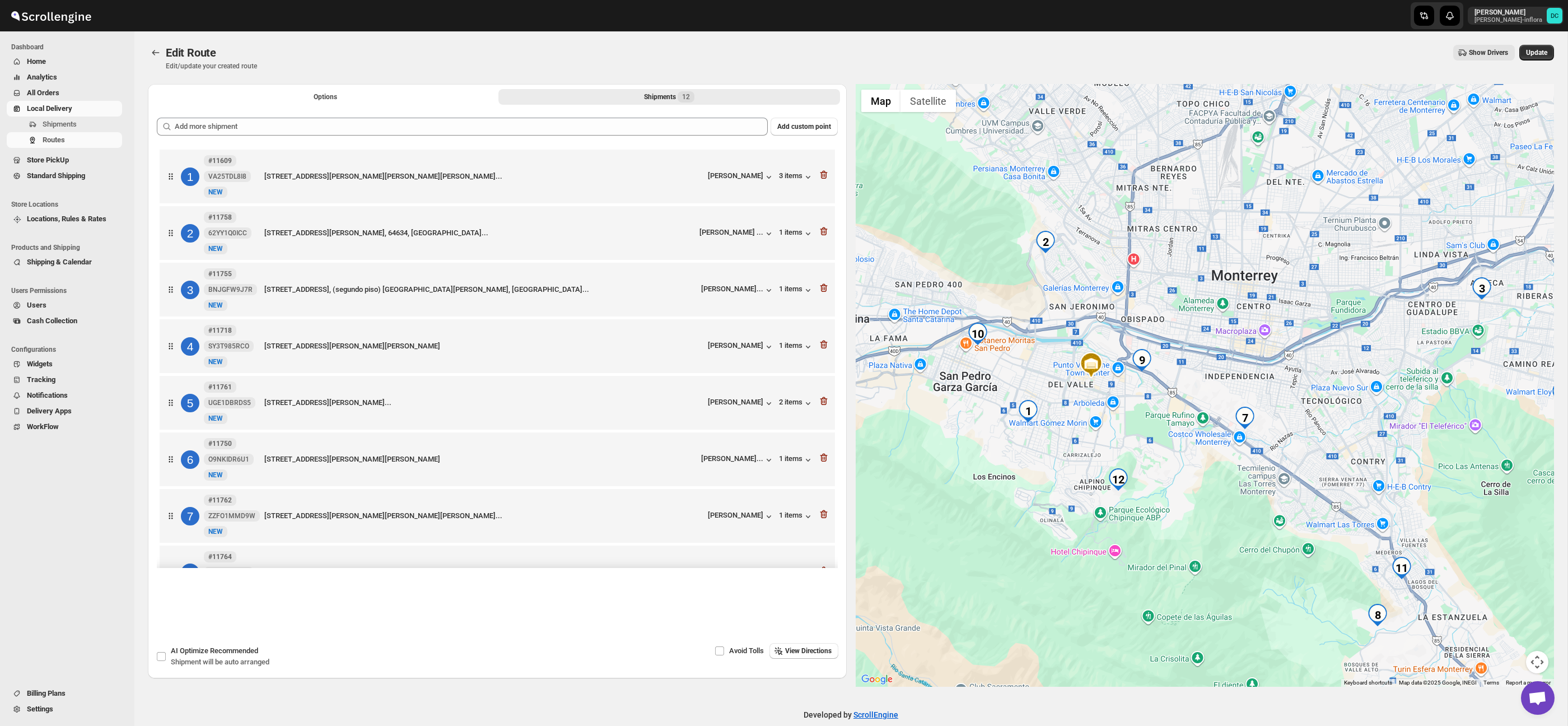
drag, startPoint x: 1390, startPoint y: 391, endPoint x: 1139, endPoint y: 379, distance: 251.3
click at [1140, 379] on div at bounding box center [1205, 385] width 699 height 603
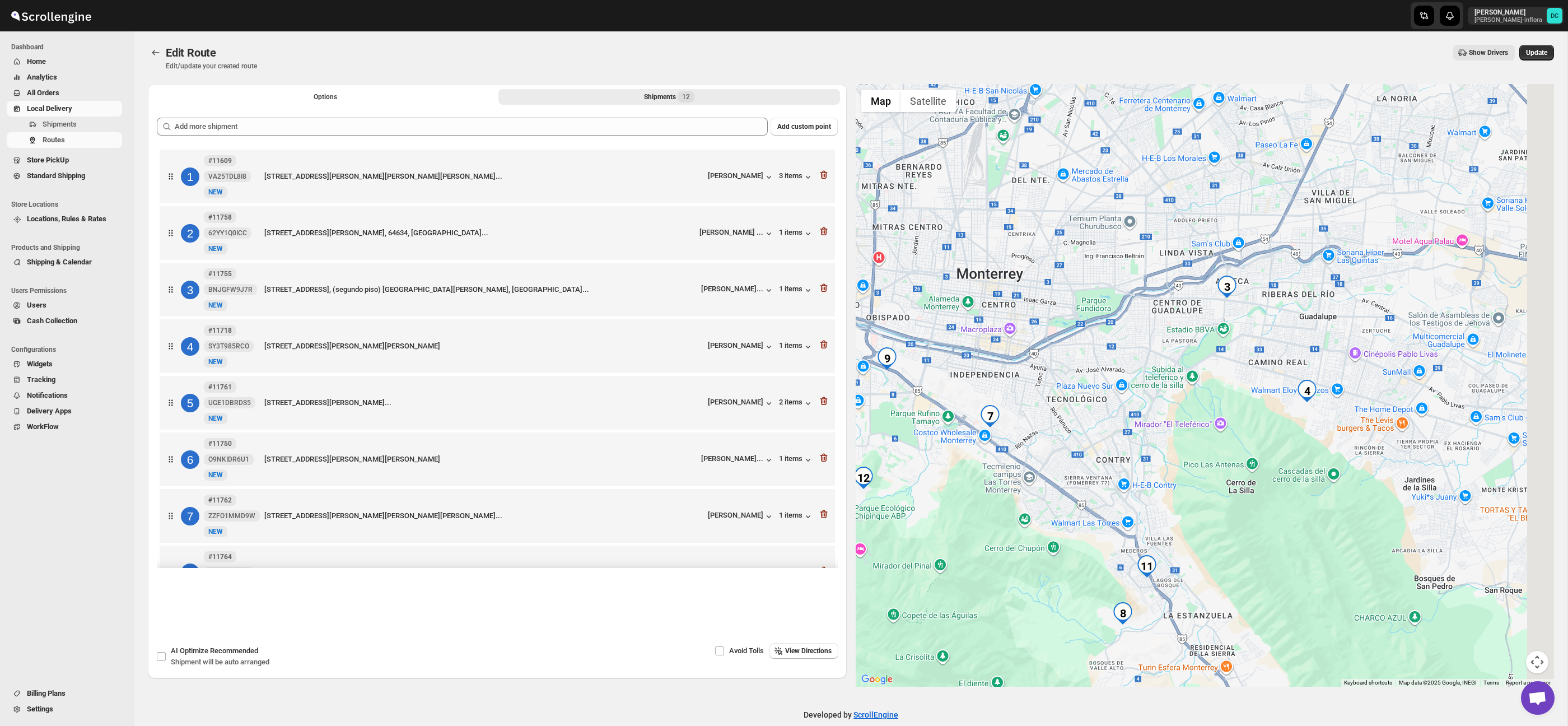
drag, startPoint x: 1308, startPoint y: 357, endPoint x: 1229, endPoint y: 362, distance: 79.2
click at [1229, 362] on div at bounding box center [1205, 385] width 699 height 603
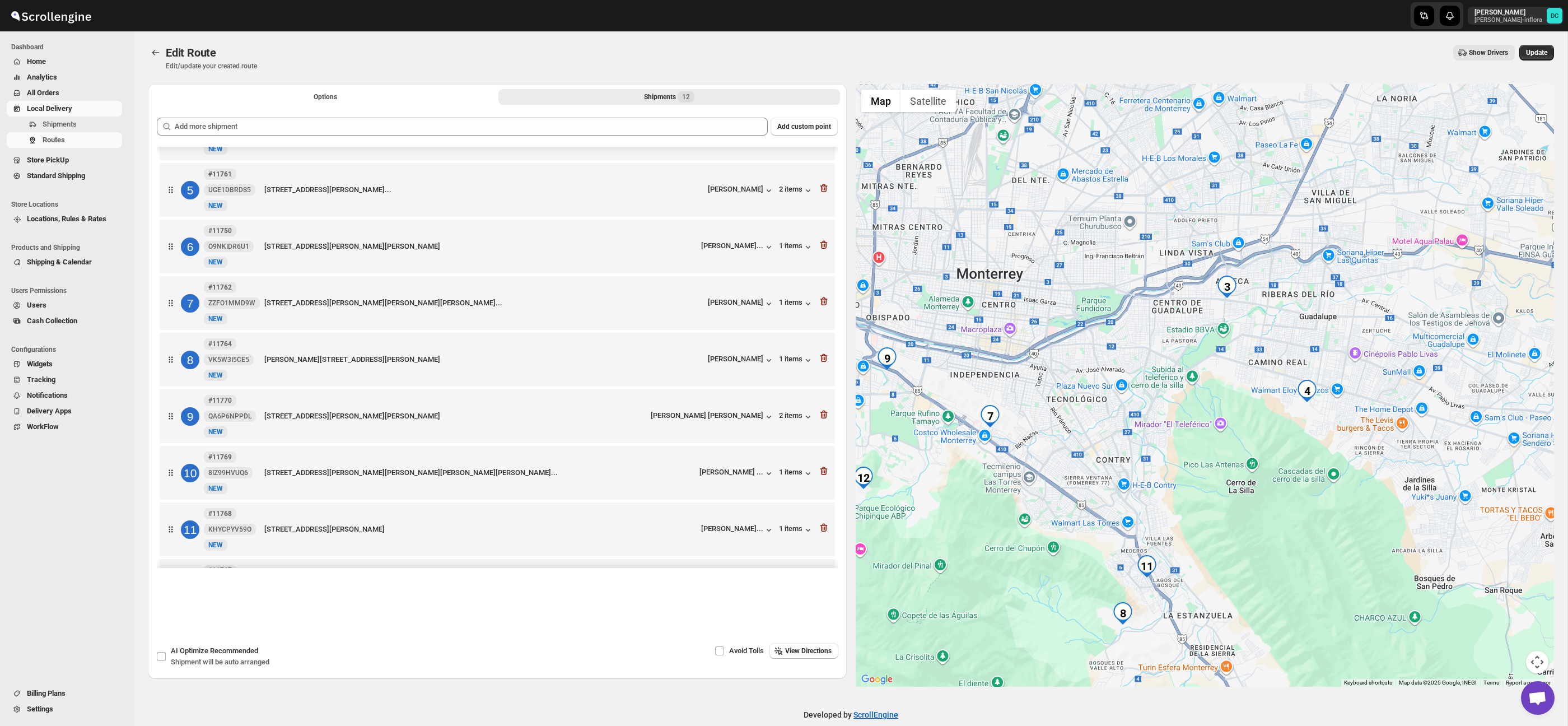
scroll to position [3, 0]
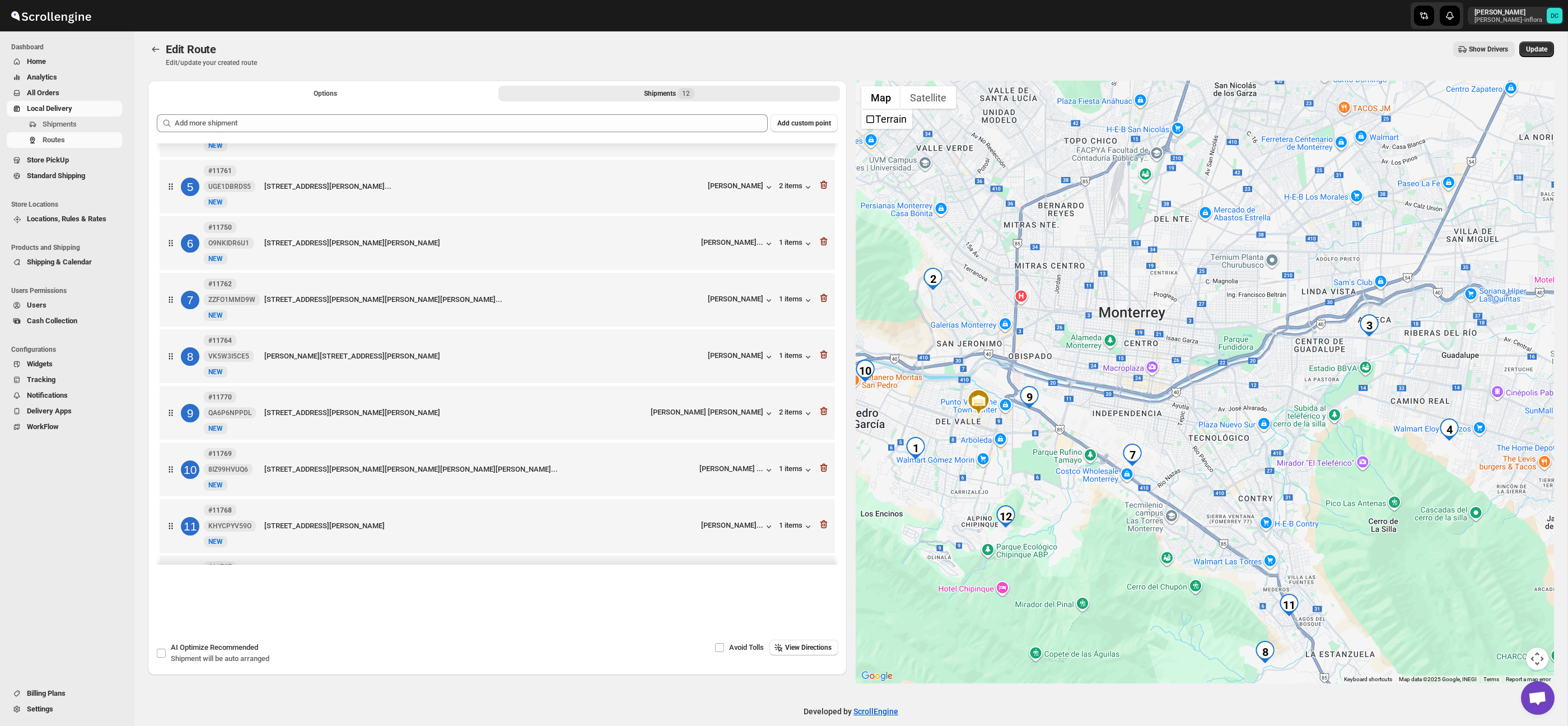
drag, startPoint x: 952, startPoint y: 302, endPoint x: 1097, endPoint y: 343, distance: 150.7
click at [1097, 344] on div at bounding box center [1205, 382] width 699 height 603
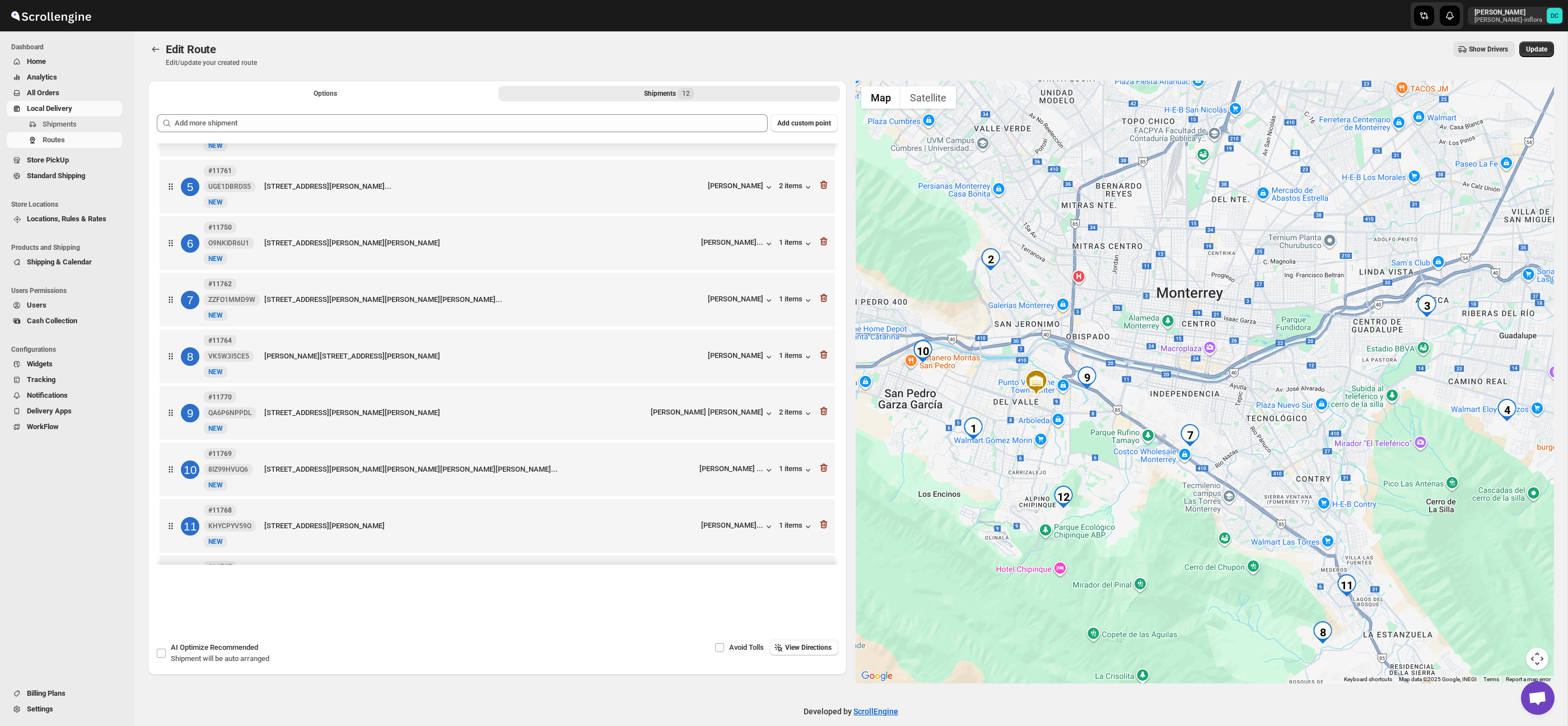
drag, startPoint x: 1073, startPoint y: 329, endPoint x: 1128, endPoint y: 310, distance: 58.2
click at [1127, 310] on div at bounding box center [1205, 382] width 699 height 603
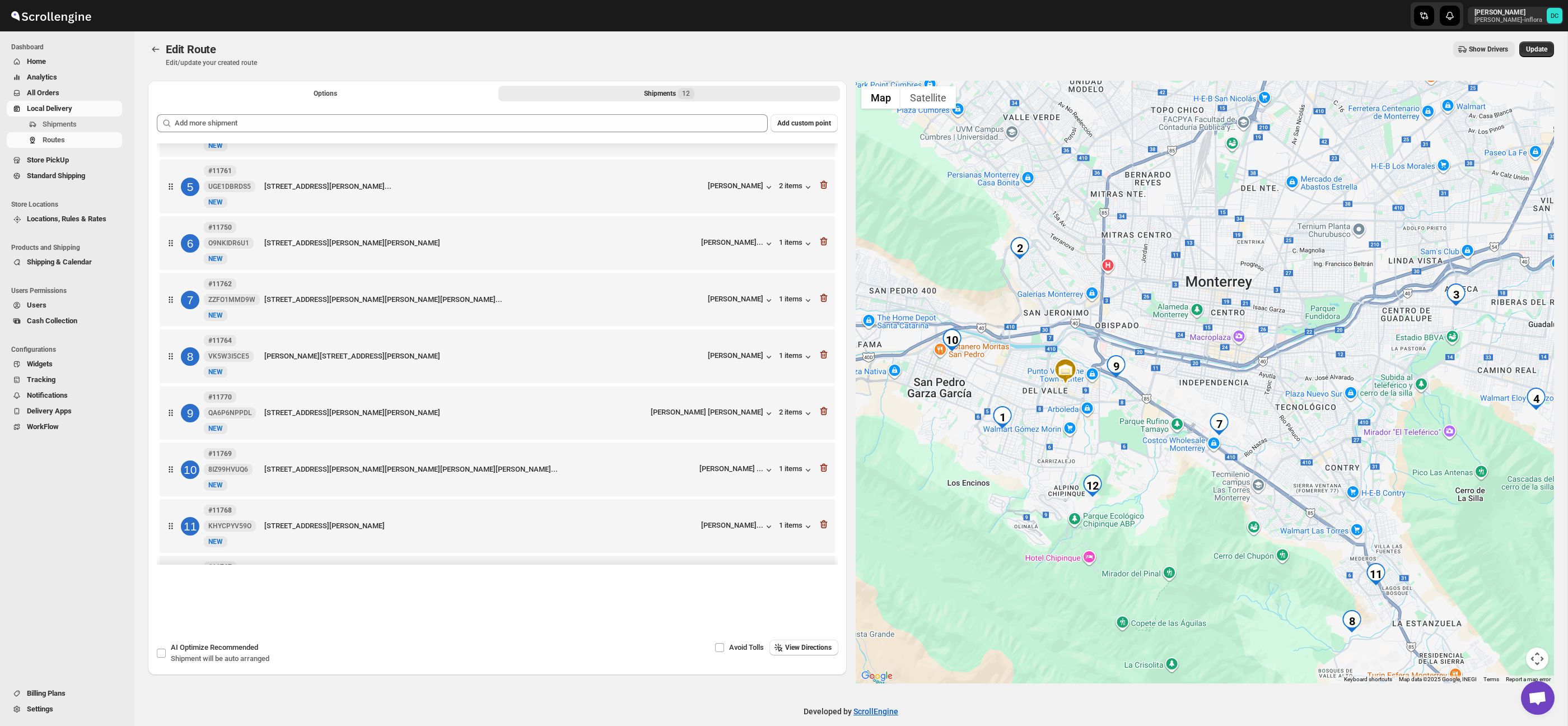
drag, startPoint x: 954, startPoint y: 306, endPoint x: 982, endPoint y: 296, distance: 29.7
click at [982, 296] on div at bounding box center [1205, 382] width 699 height 603
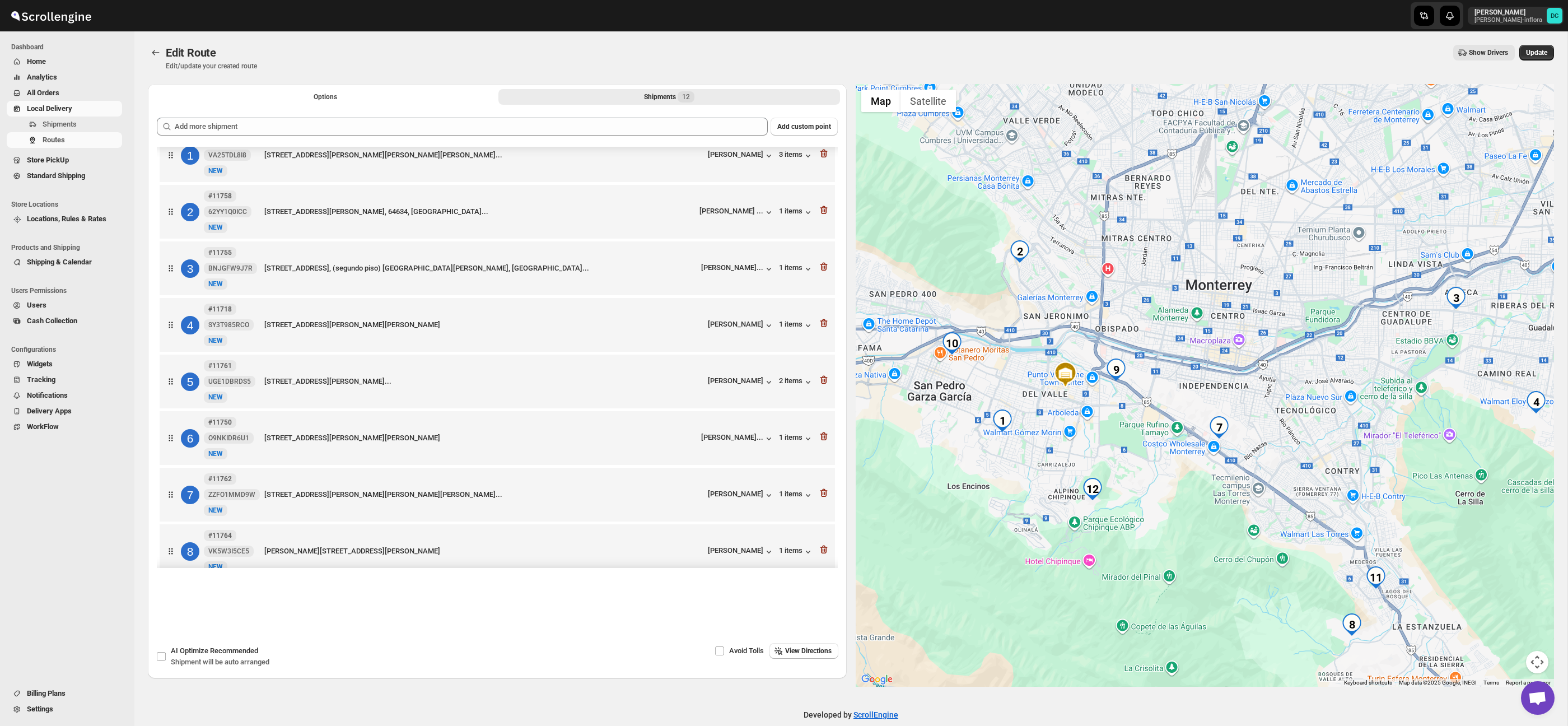
scroll to position [0, 0]
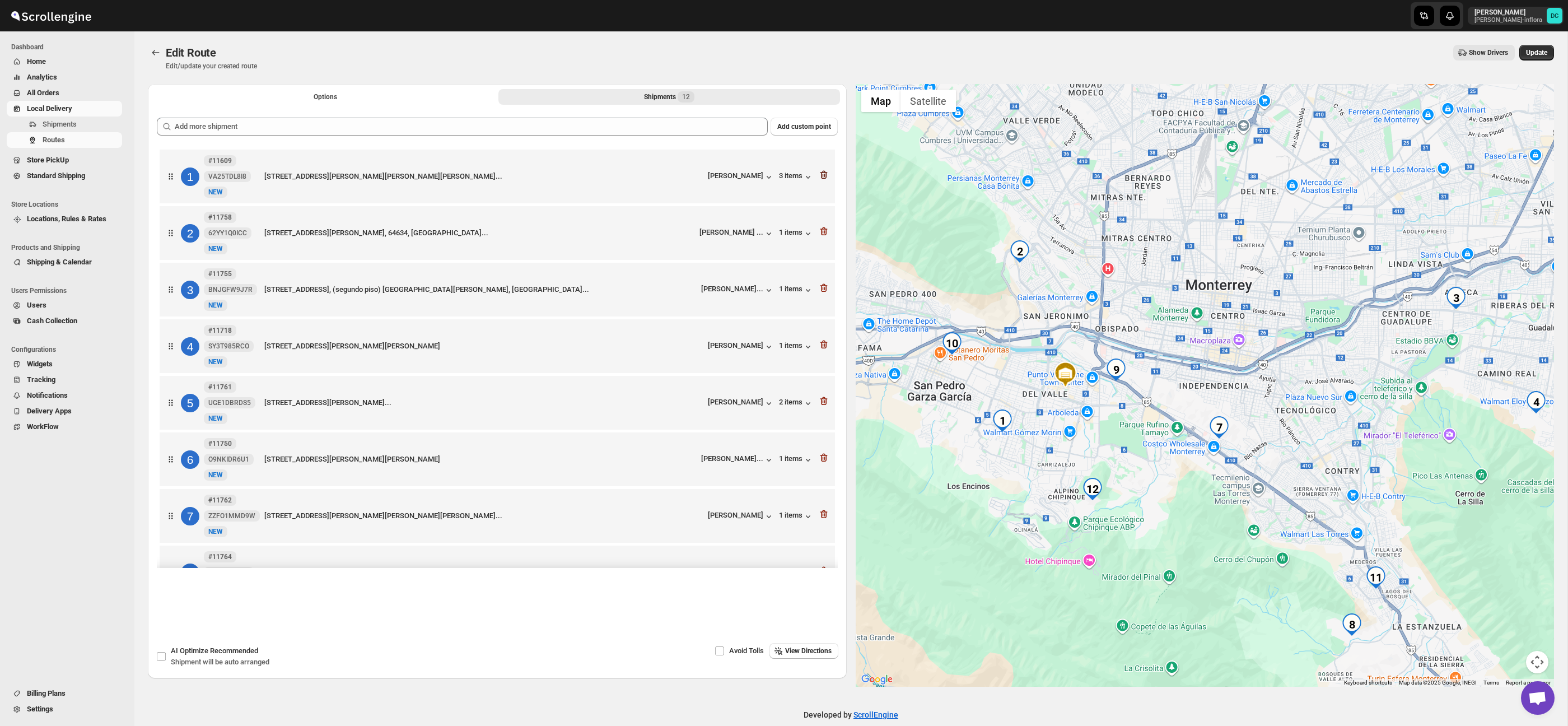
click at [824, 175] on icon "button" at bounding box center [824, 175] width 11 height 11
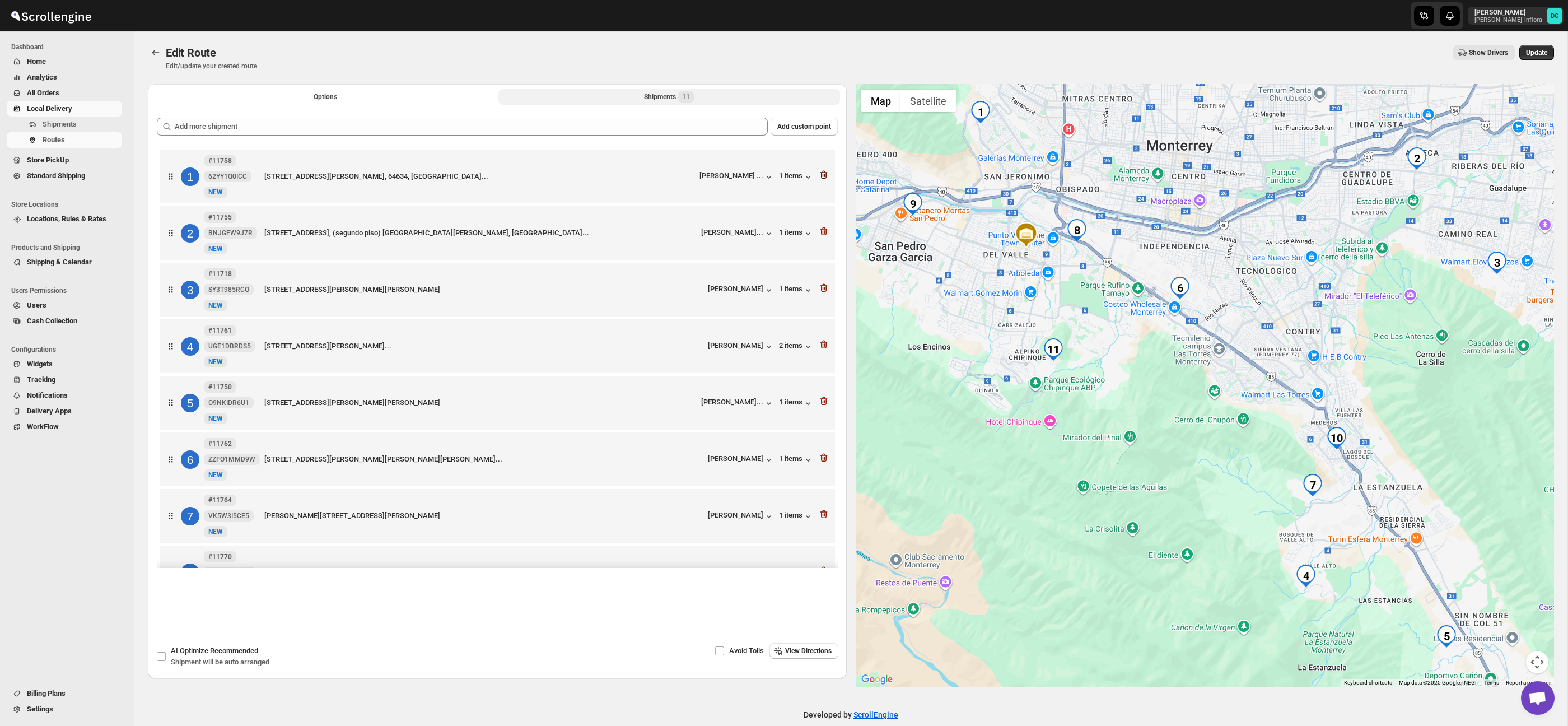
click at [824, 175] on icon "button" at bounding box center [824, 175] width 11 height 11
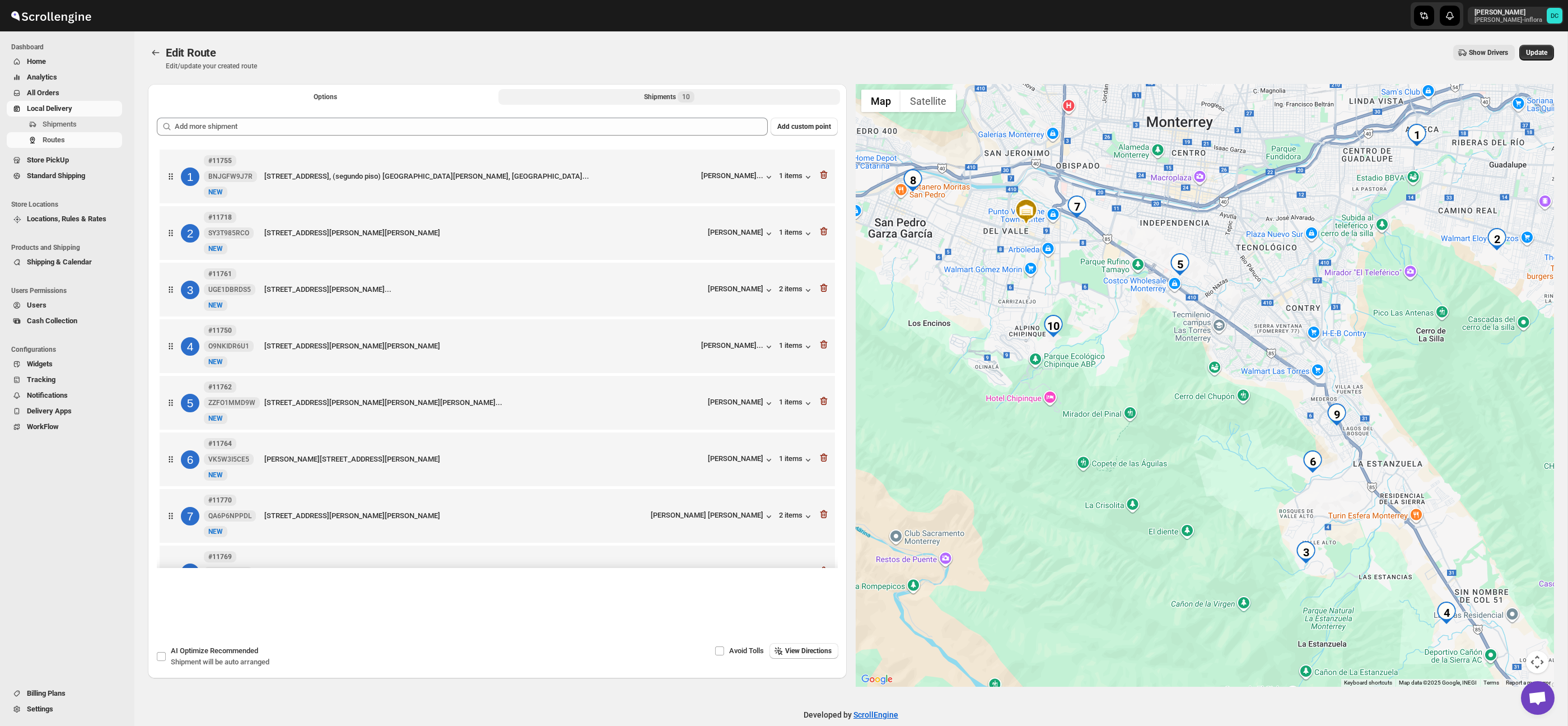
click at [824, 175] on icon "button" at bounding box center [824, 175] width 11 height 11
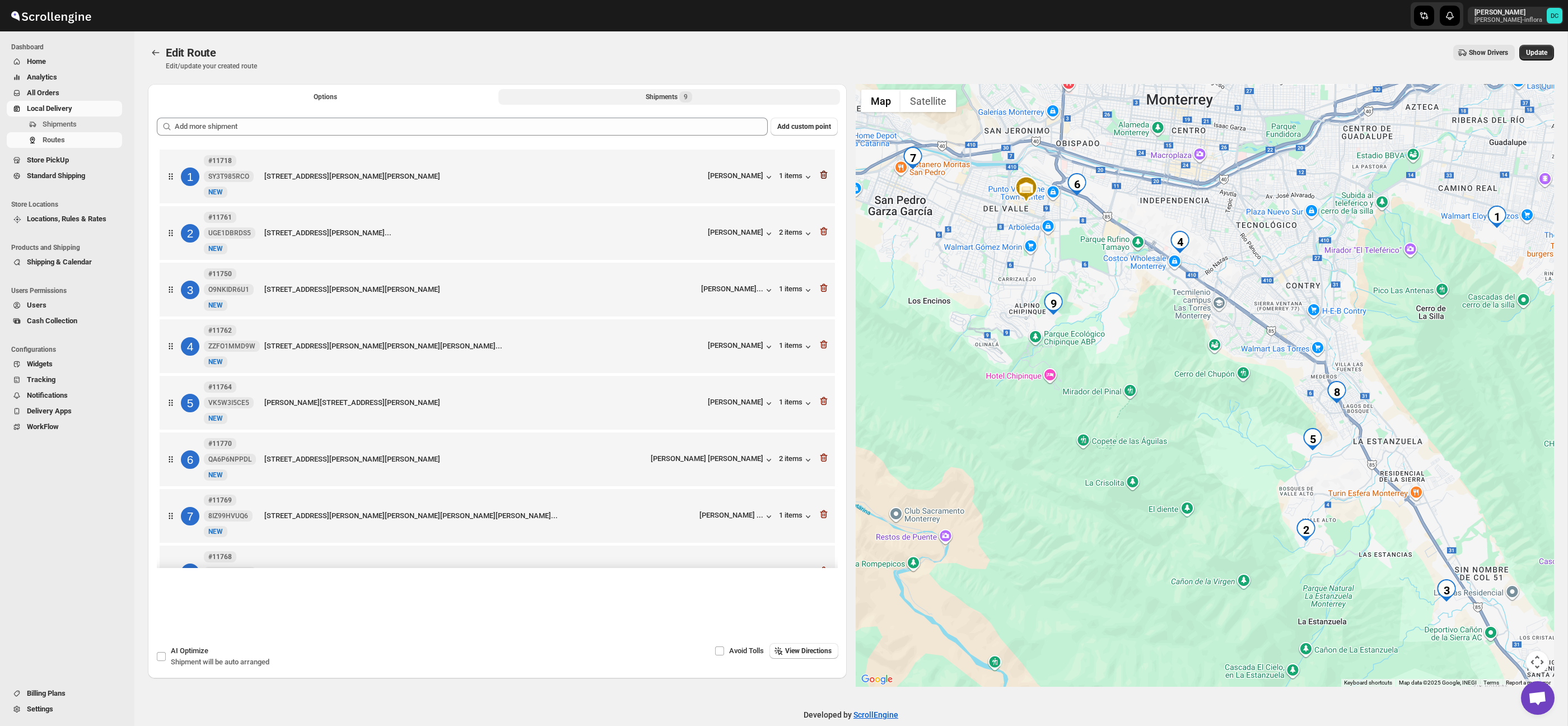
click at [824, 175] on icon "button" at bounding box center [824, 175] width 11 height 11
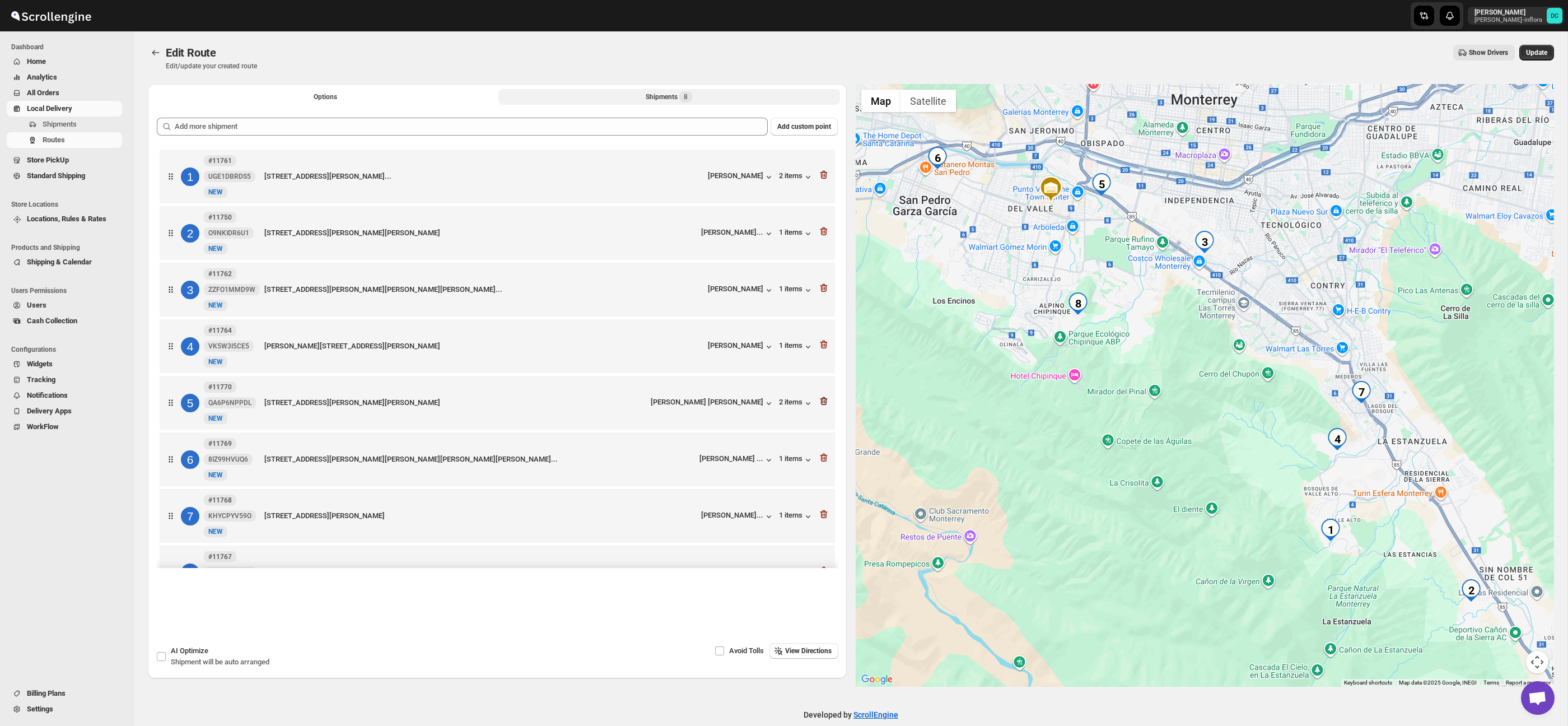
click at [824, 406] on icon "button" at bounding box center [824, 402] width 11 height 11
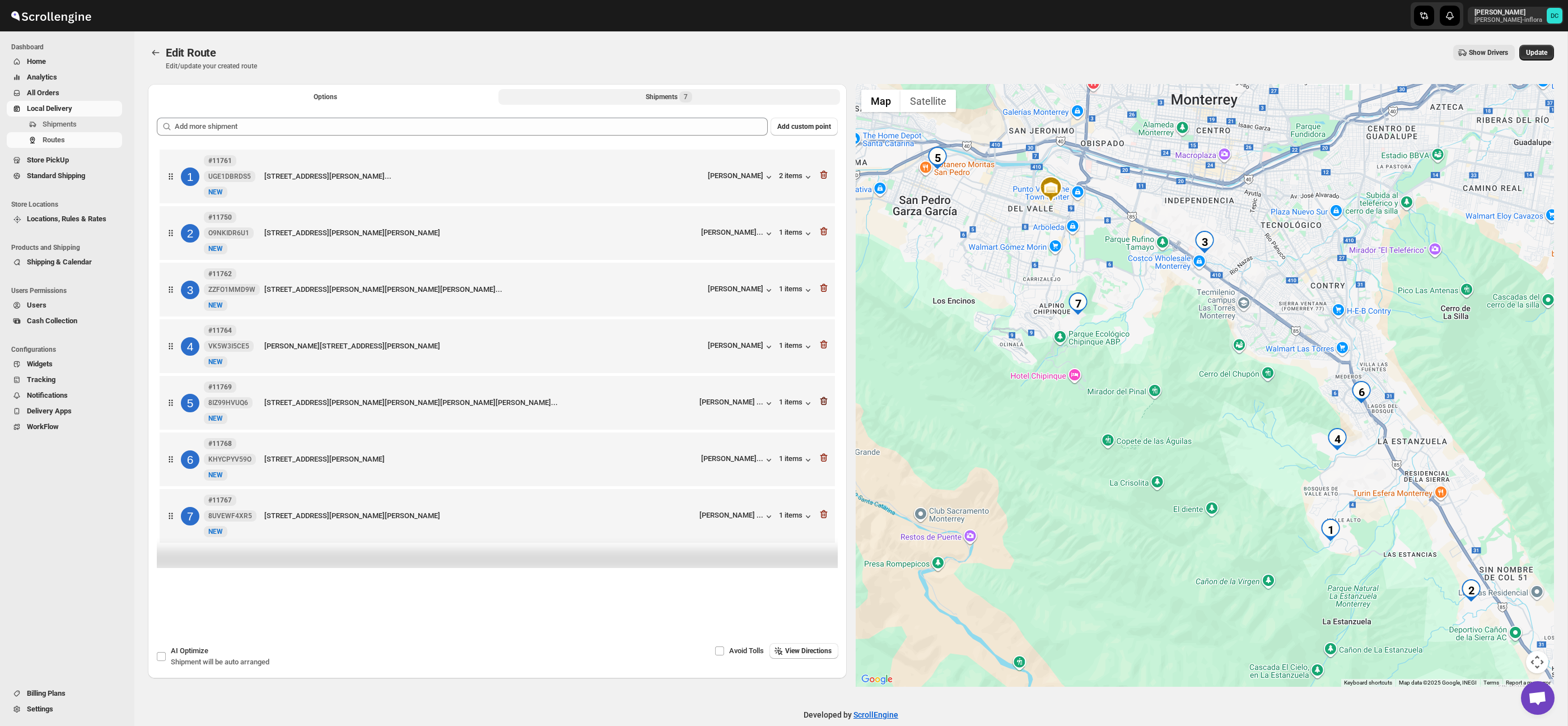
click at [824, 406] on icon "button" at bounding box center [824, 402] width 11 height 11
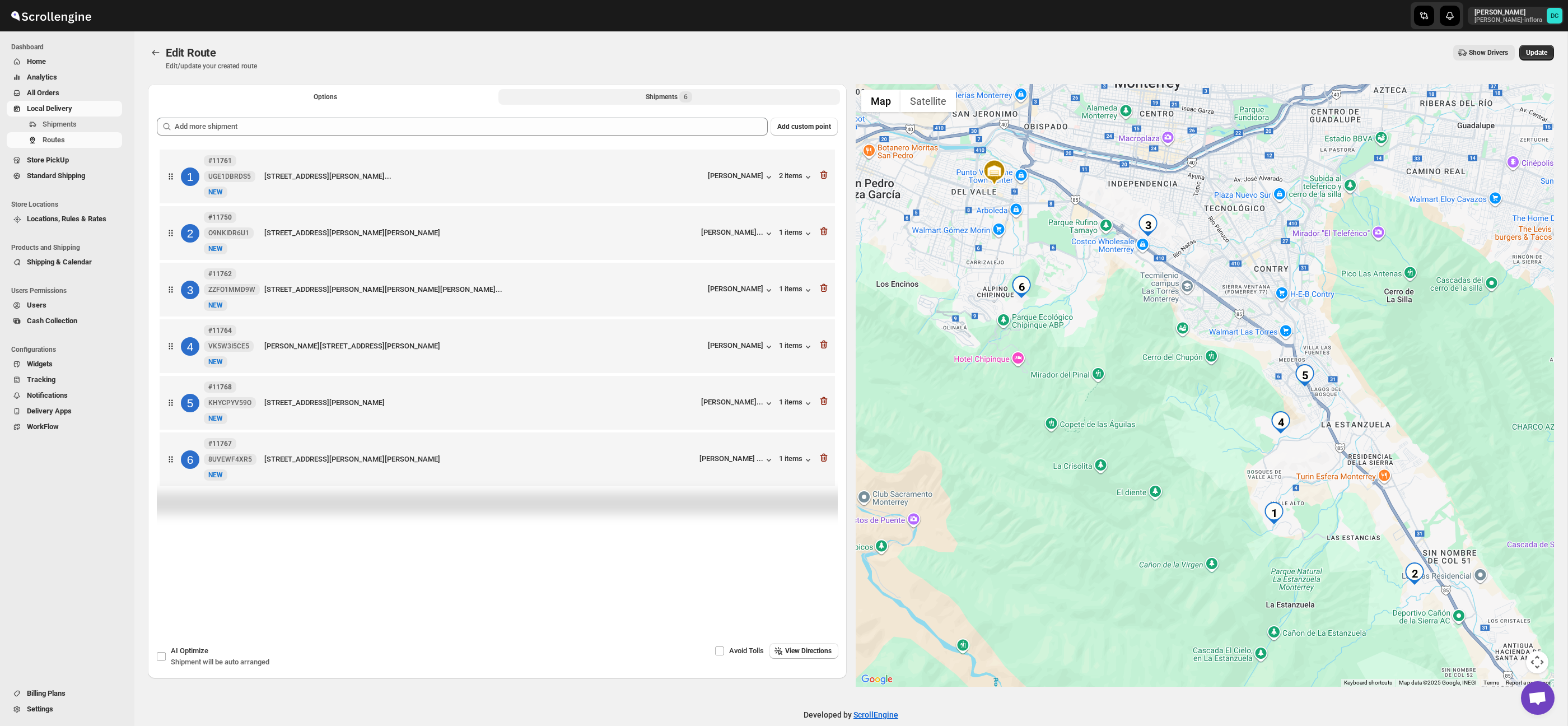
drag, startPoint x: 825, startPoint y: 462, endPoint x: 882, endPoint y: 458, distance: 57.1
click at [825, 462] on icon "button" at bounding box center [824, 458] width 8 height 8
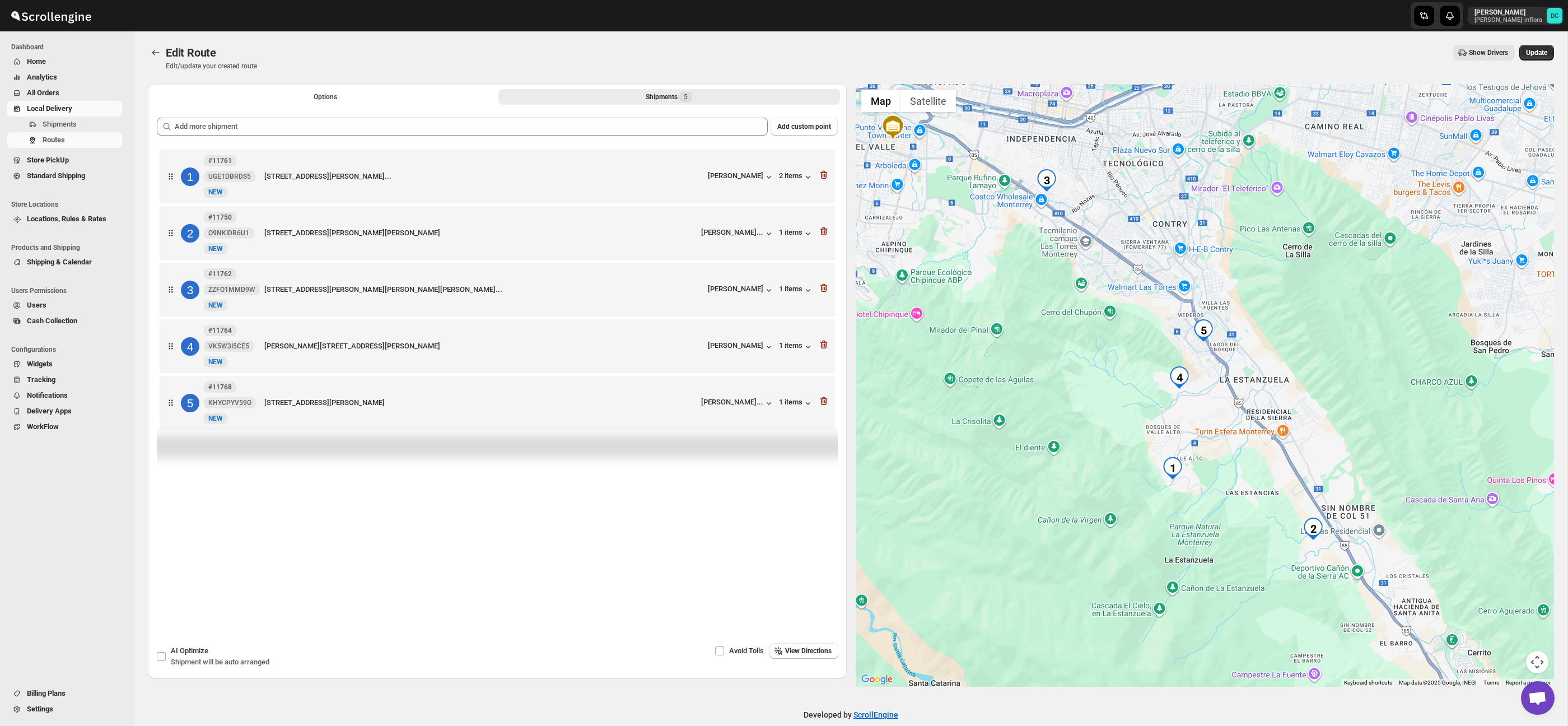
drag, startPoint x: 1308, startPoint y: 441, endPoint x: 1213, endPoint y: 401, distance: 103.1
click at [1216, 401] on div at bounding box center [1205, 385] width 699 height 603
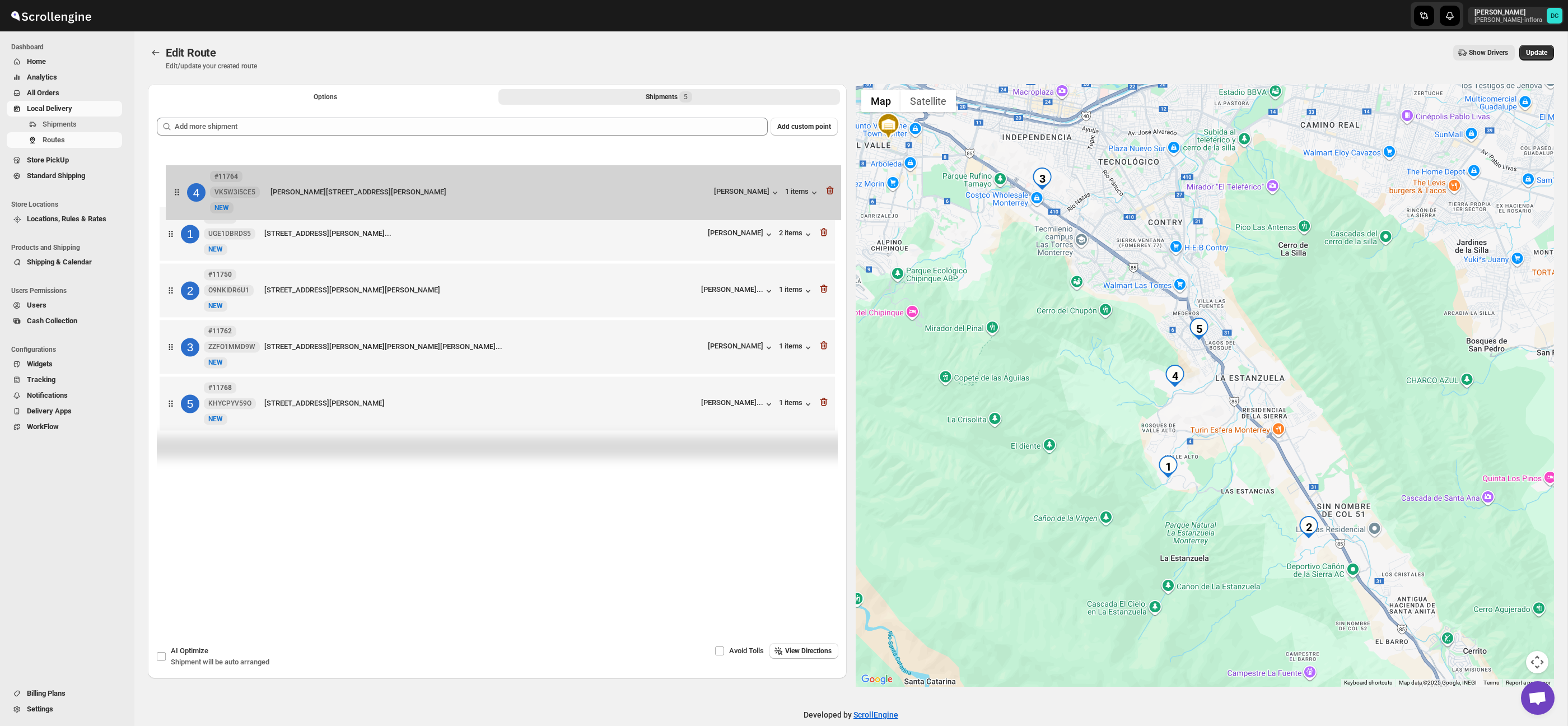
drag, startPoint x: 181, startPoint y: 261, endPoint x: 176, endPoint y: 184, distance: 77.2
click at [176, 185] on div "1 #11761 UGE1DBRDS5 New NEW [STREET_ADDRESS][PERSON_NAME]... [PERSON_NAME] 2 it…" at bounding box center [497, 291] width 681 height 289
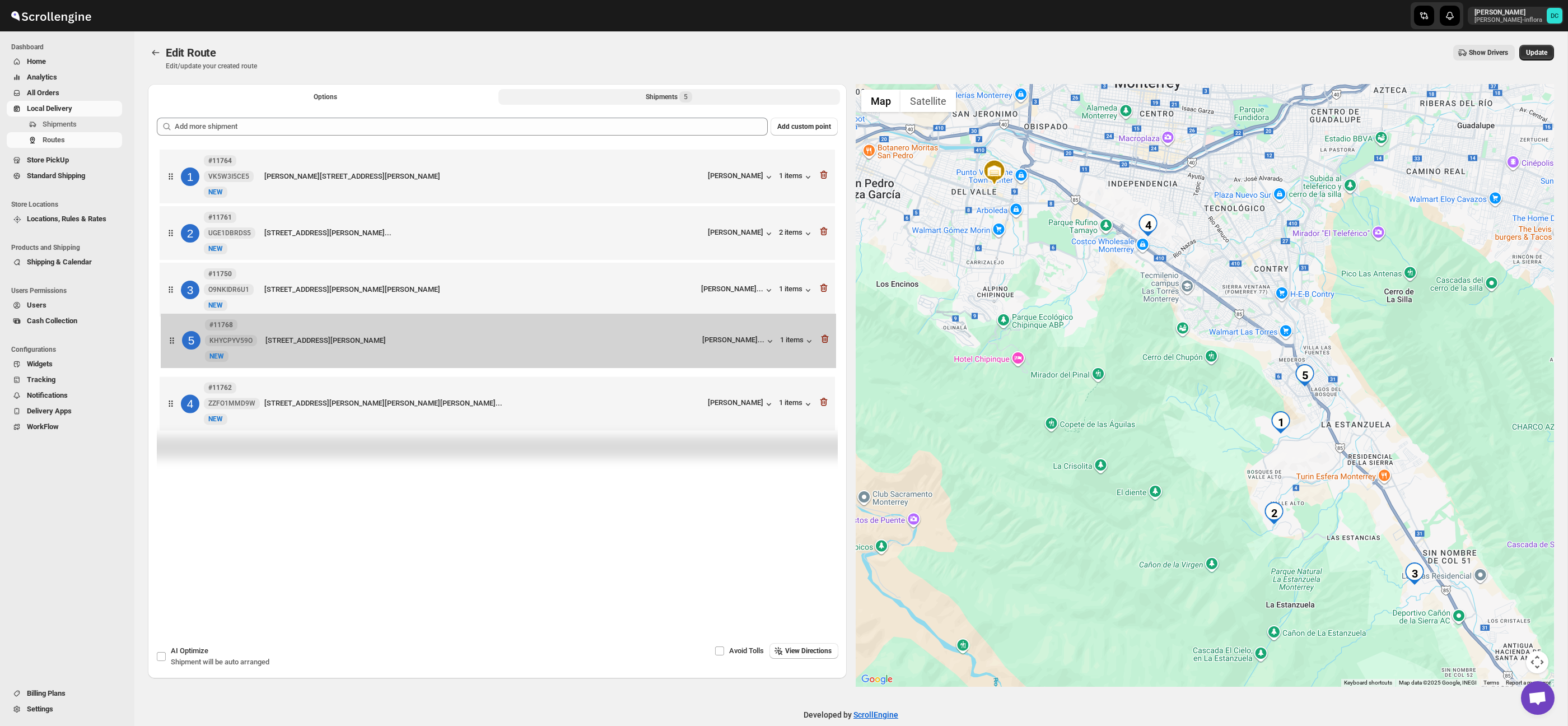
drag, startPoint x: 173, startPoint y: 406, endPoint x: 174, endPoint y: 337, distance: 69.0
click at [174, 337] on div "1 #11764 VK5W3I5CE5 [STREET_ADDRESS][PERSON_NAME][PERSON_NAME] [PERSON_NAME] 1 …" at bounding box center [497, 291] width 681 height 289
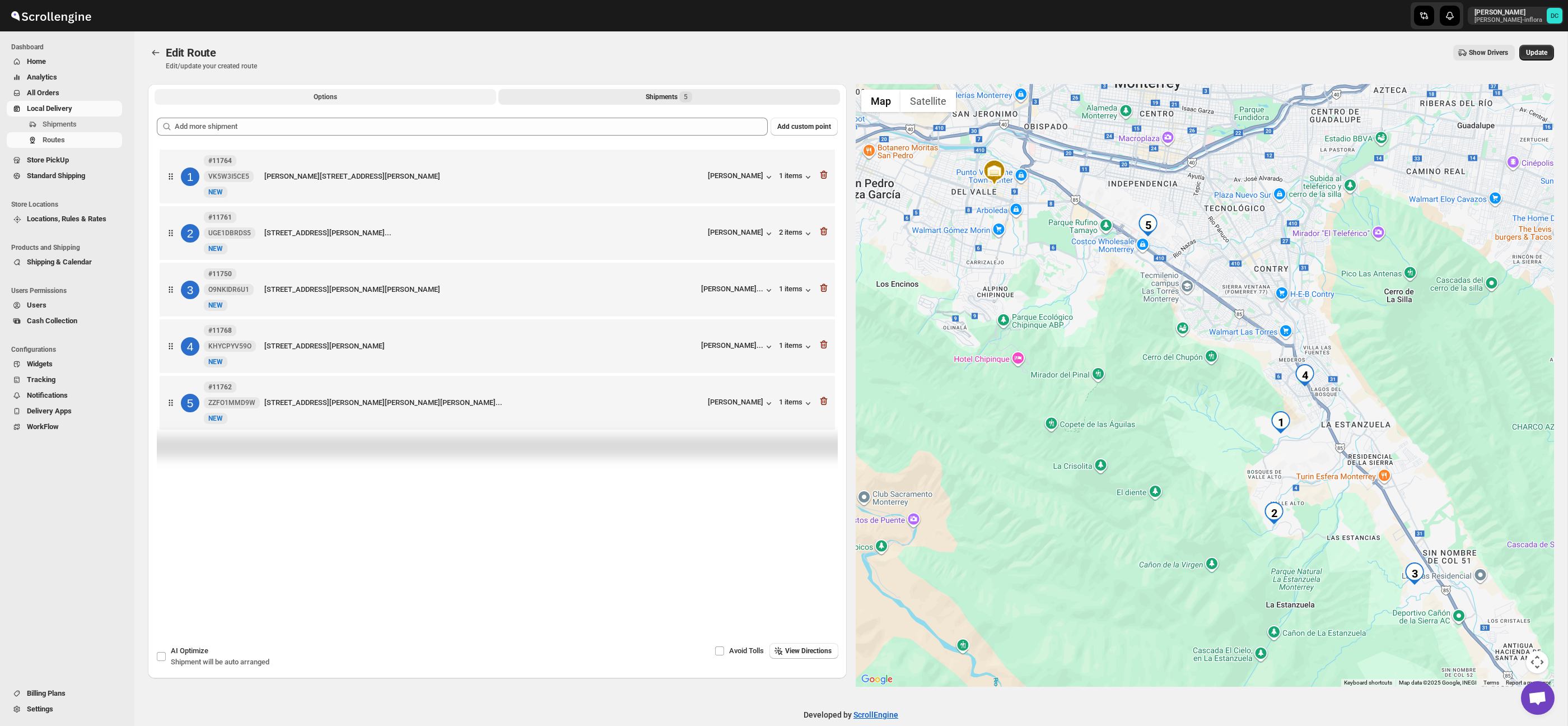
click at [317, 94] on span "Options" at bounding box center [325, 97] width 23 height 9
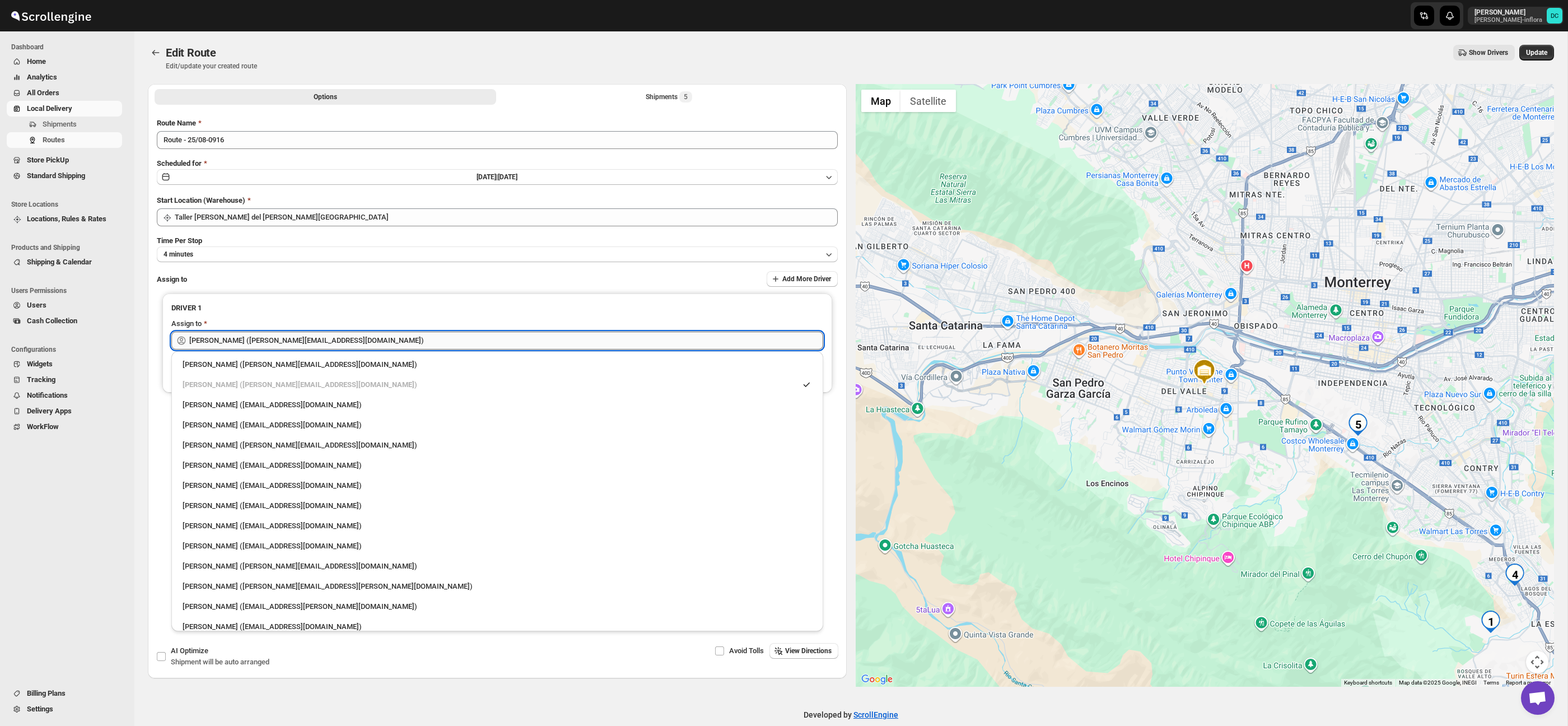
click at [378, 340] on input "[PERSON_NAME] ([PERSON_NAME][EMAIL_ADDRESS][DOMAIN_NAME])" at bounding box center [506, 341] width 634 height 18
click at [377, 340] on input "[PERSON_NAME] ([PERSON_NAME][EMAIL_ADDRESS][DOMAIN_NAME])" at bounding box center [506, 341] width 634 height 18
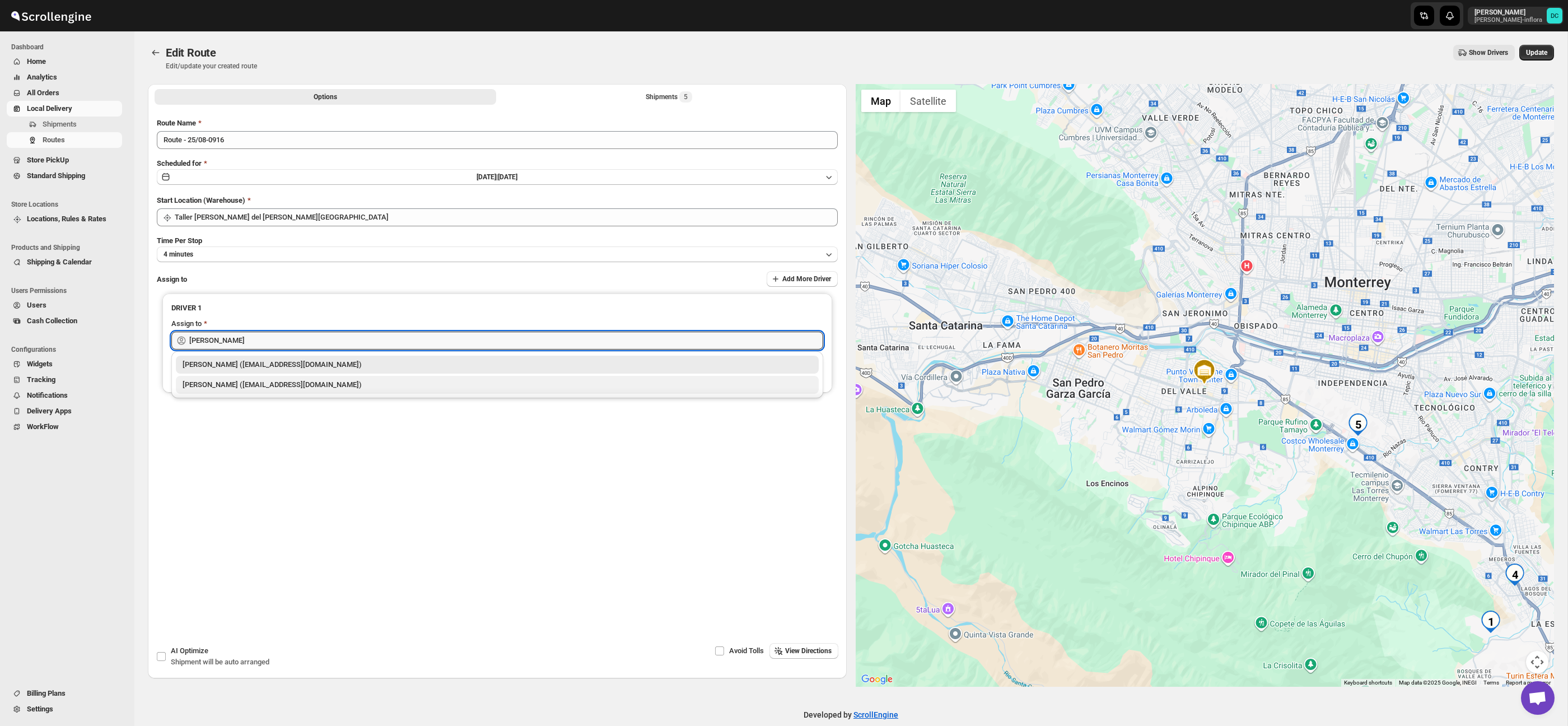
click at [380, 385] on div "[PERSON_NAME] ([EMAIL_ADDRESS][DOMAIN_NAME])" at bounding box center [497, 385] width 629 height 11
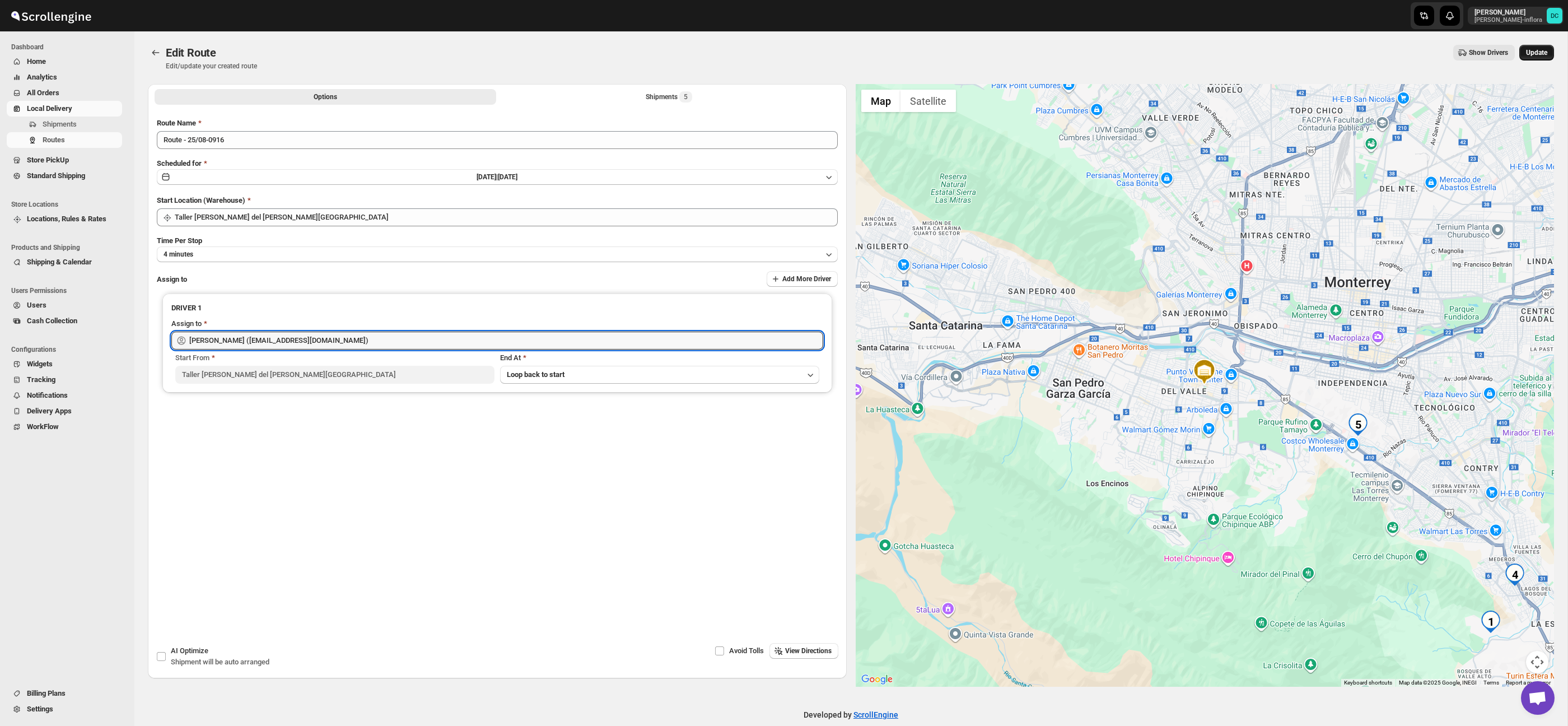
type input "[PERSON_NAME] ([EMAIL_ADDRESS][DOMAIN_NAME])"
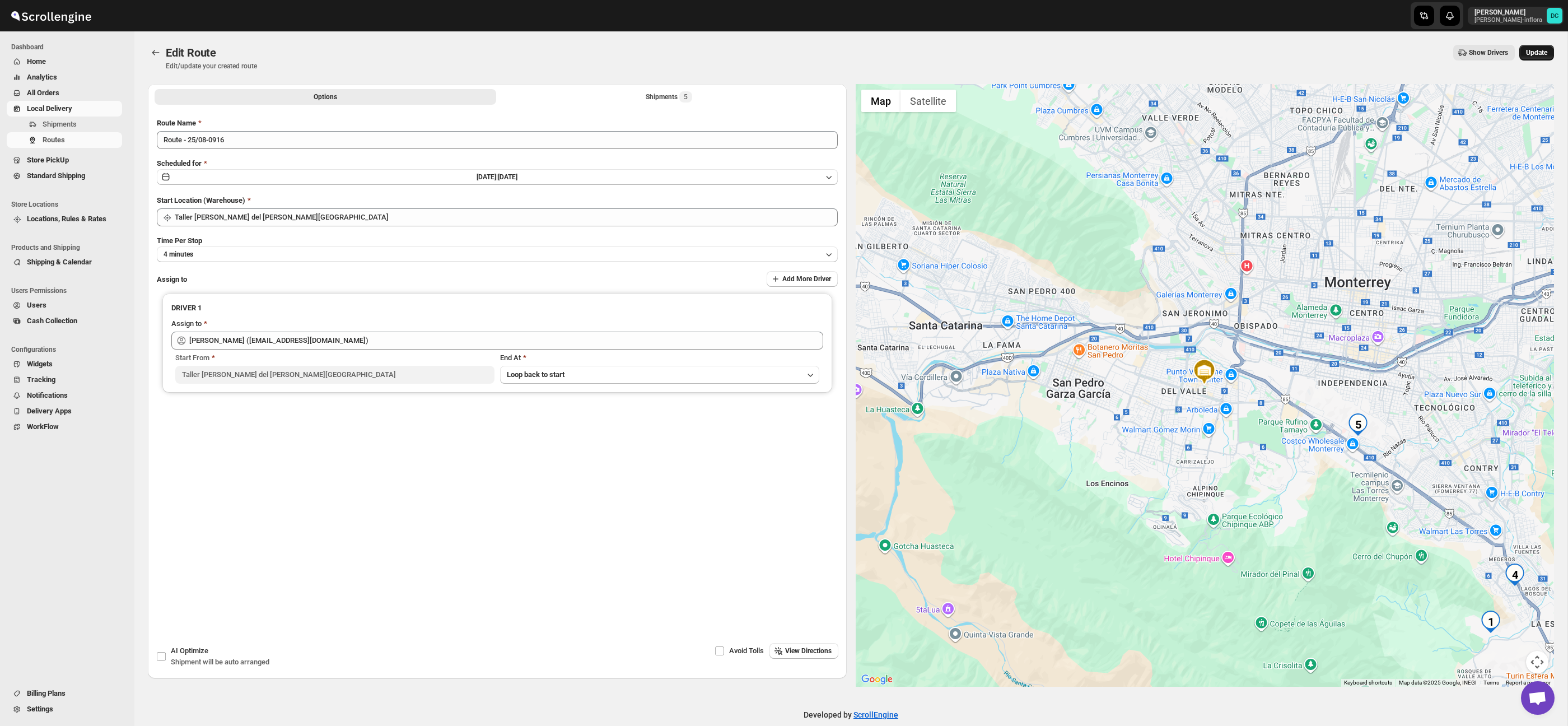
click at [1536, 53] on span "Update" at bounding box center [1537, 52] width 21 height 9
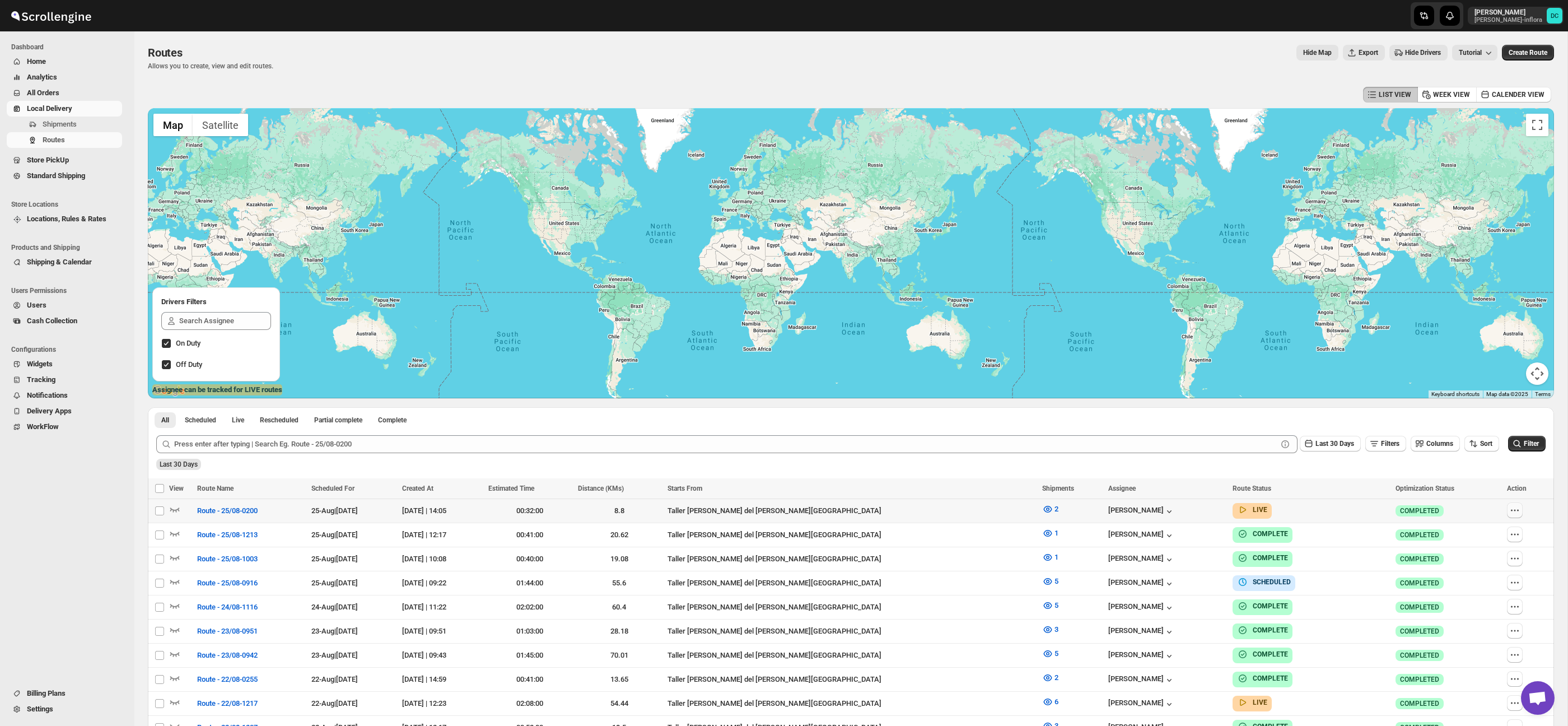
click at [1512, 513] on icon "button" at bounding box center [1515, 510] width 11 height 11
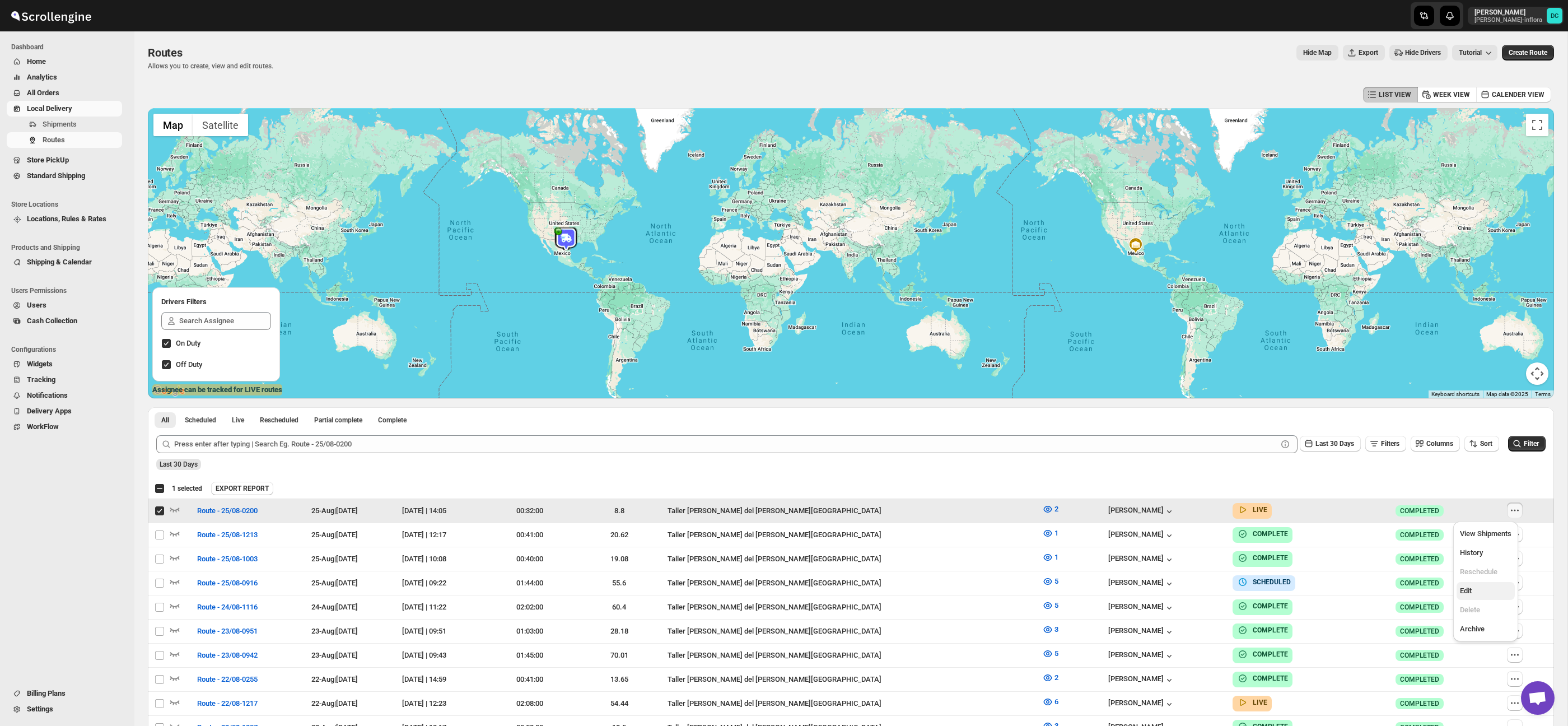
click at [1481, 596] on span "Edit" at bounding box center [1486, 591] width 52 height 11
checkbox input "false"
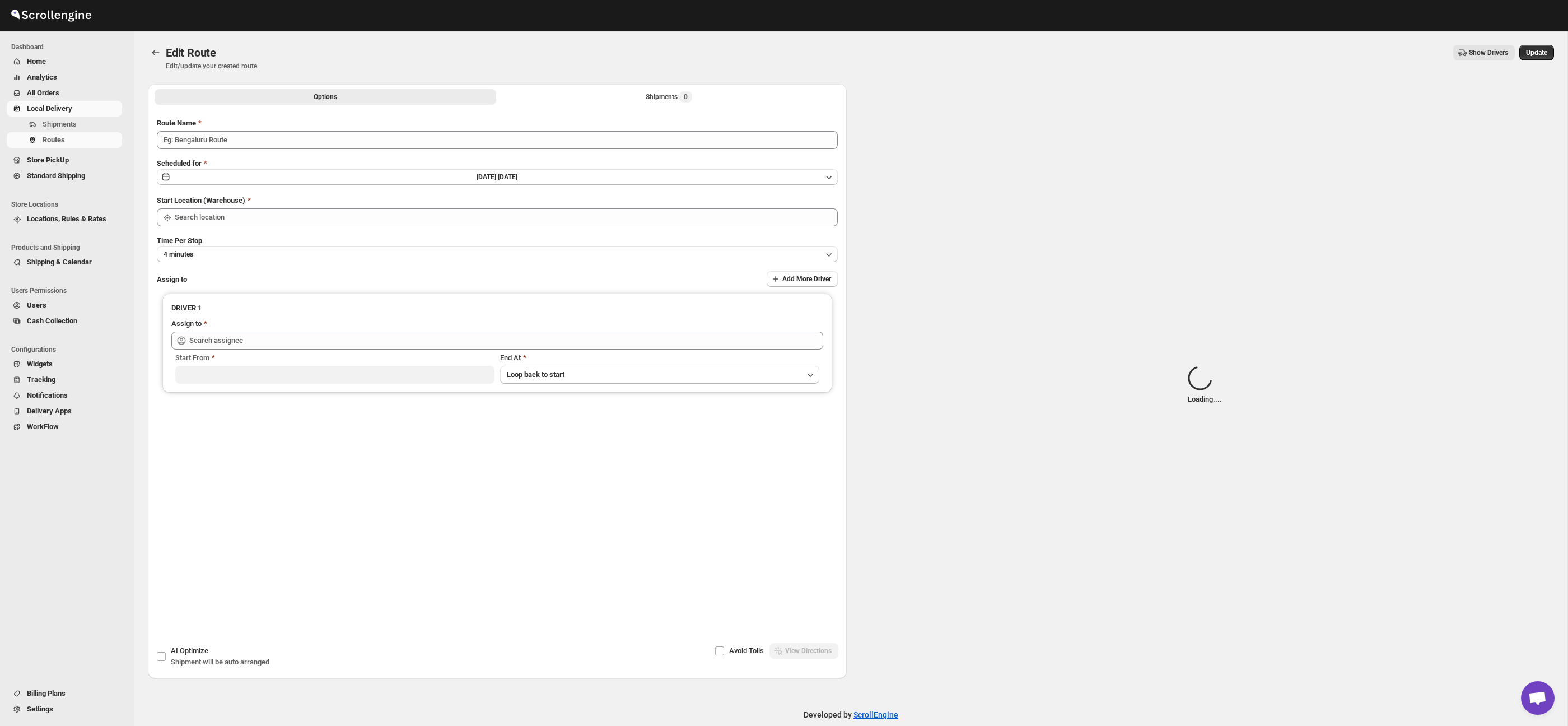
type input "Route - 25/08-0200"
type input "Taller [PERSON_NAME] del [PERSON_NAME][GEOGRAPHIC_DATA]"
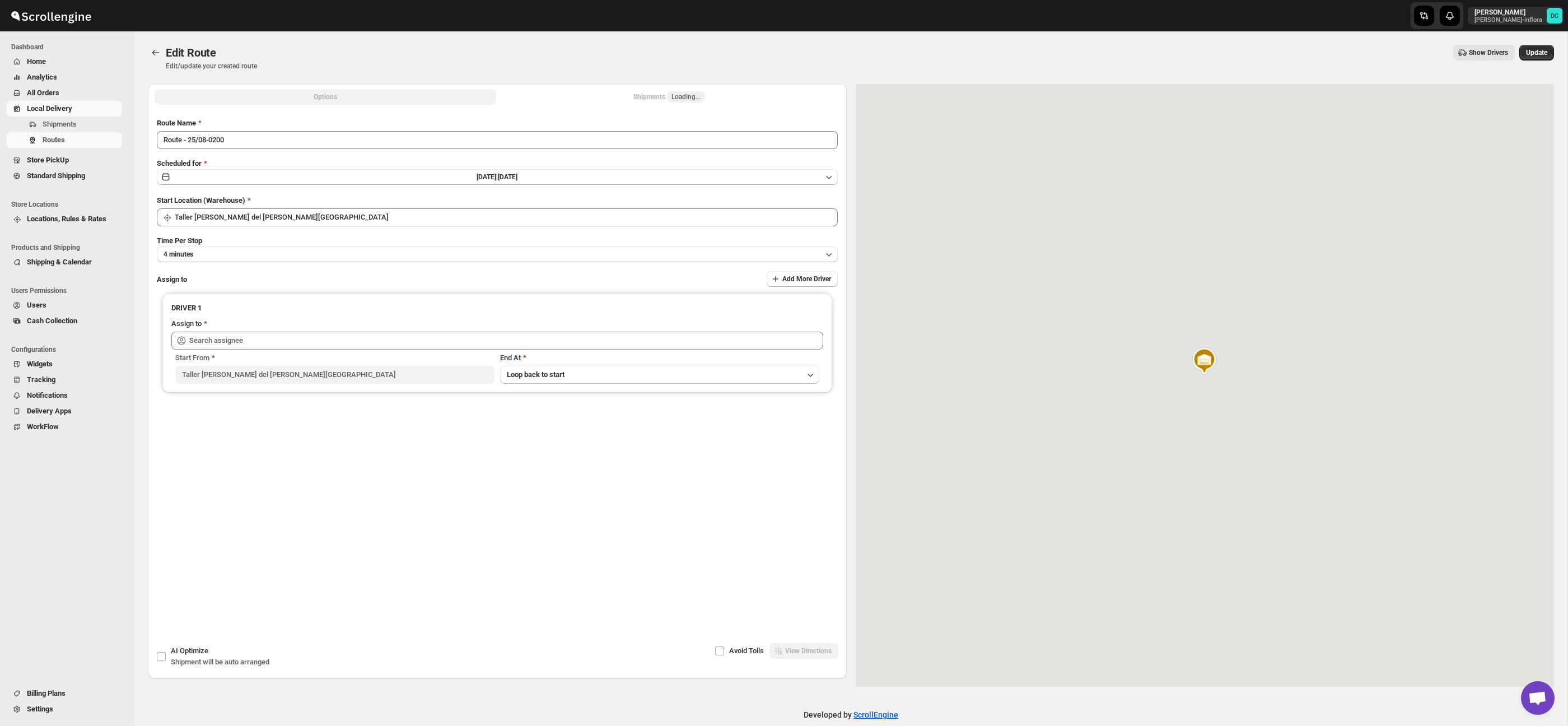
type input "[PERSON_NAME] ([EMAIL_ADDRESS][DOMAIN_NAME])"
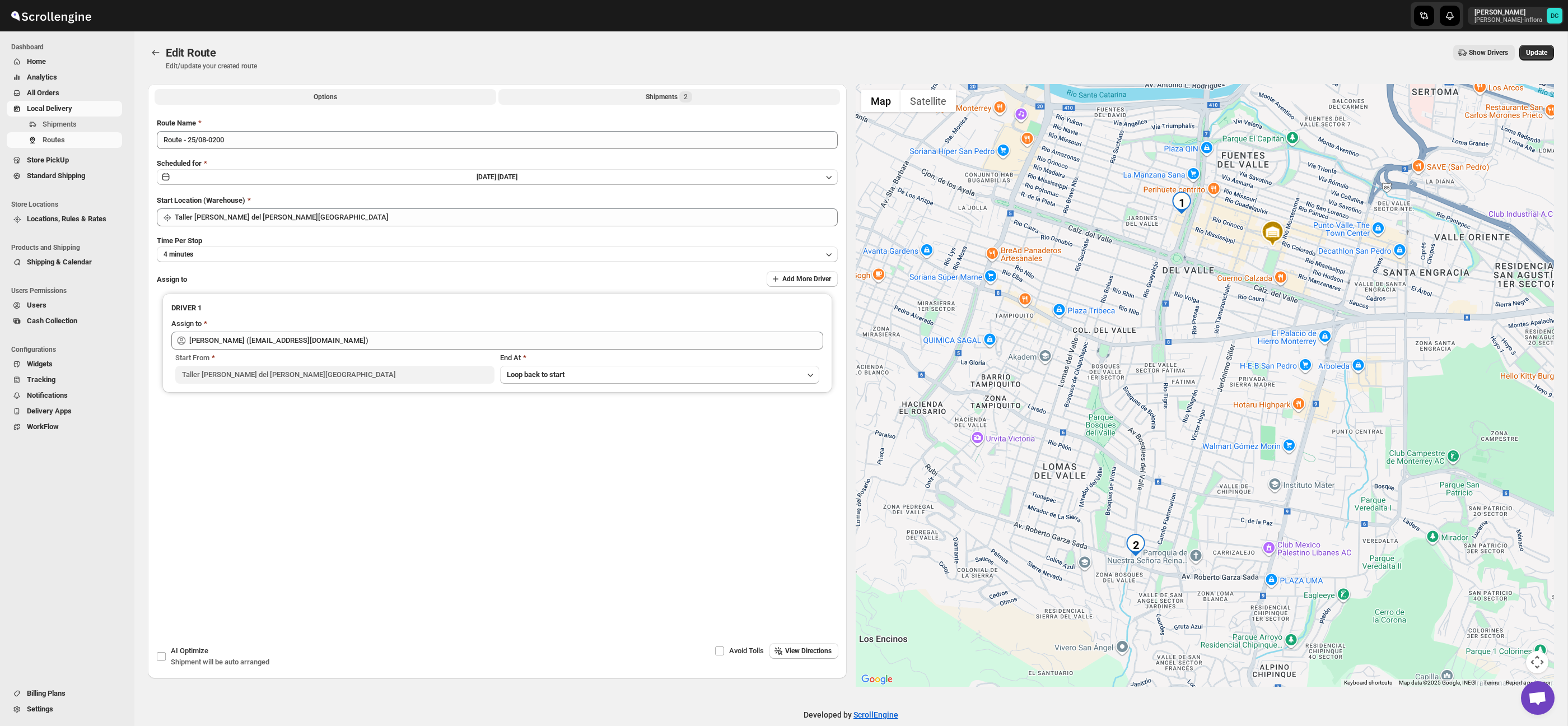
click at [732, 98] on button "Shipments 2" at bounding box center [669, 97] width 342 height 16
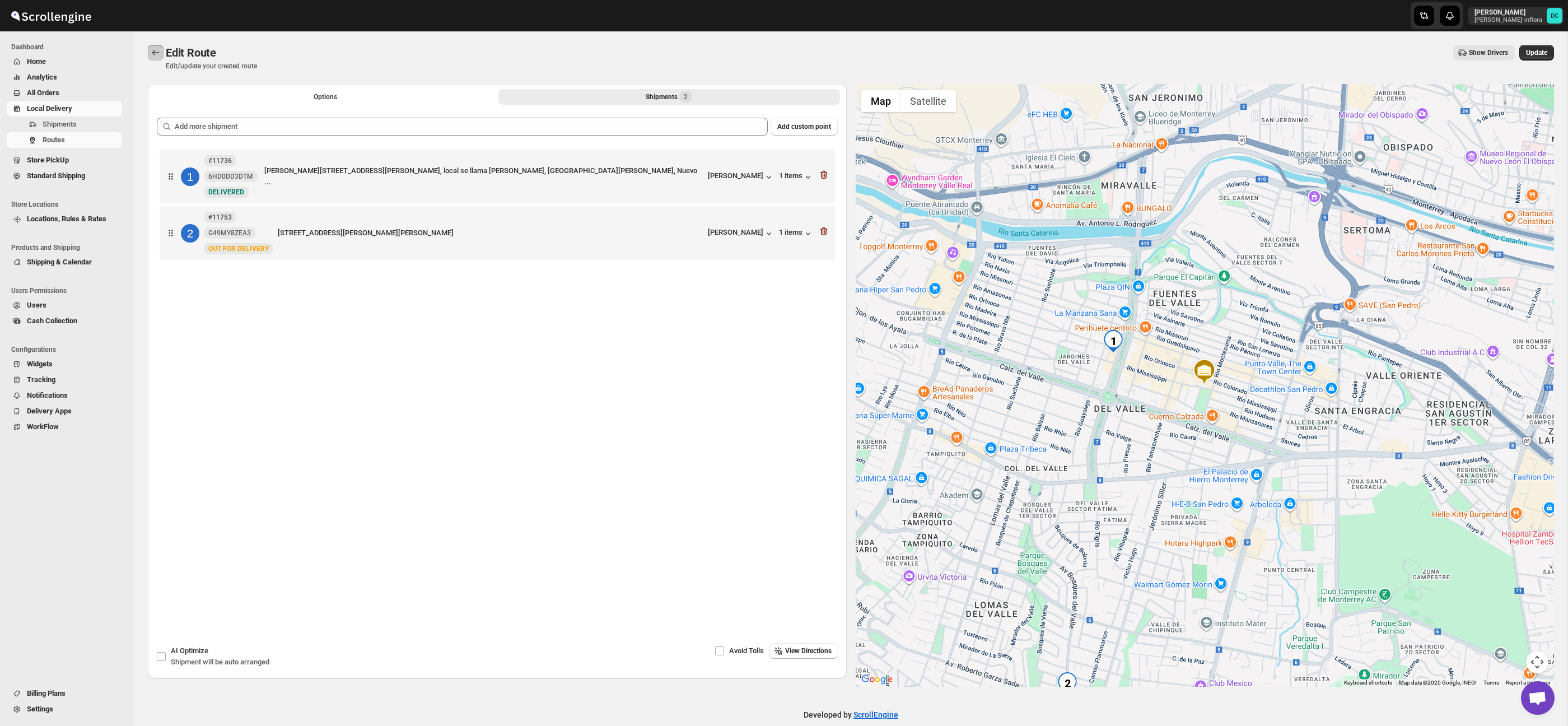
click at [152, 52] on icon "Routes" at bounding box center [155, 52] width 11 height 11
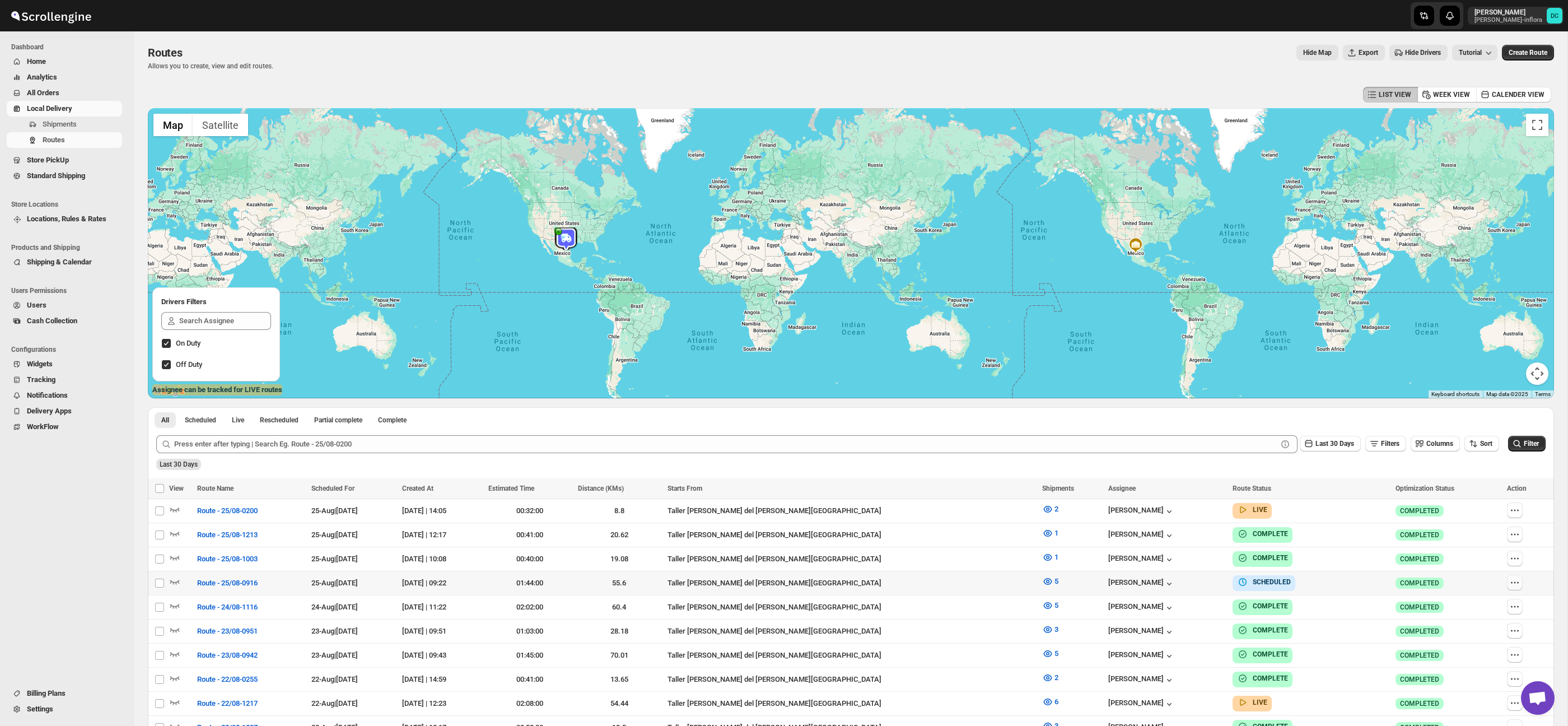
click at [1514, 586] on button "button" at bounding box center [1515, 582] width 16 height 16
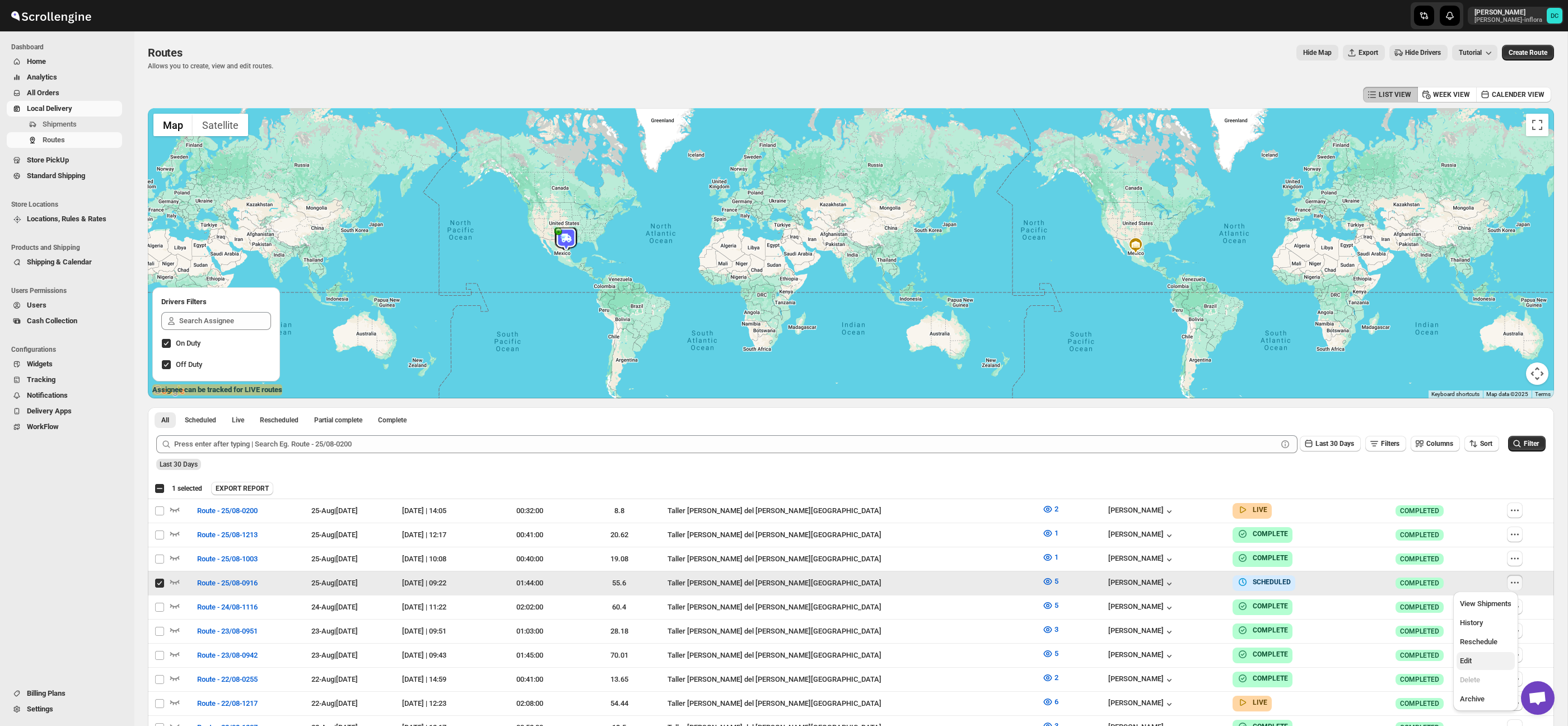
click at [1480, 665] on span "Edit" at bounding box center [1486, 661] width 52 height 11
checkbox input "false"
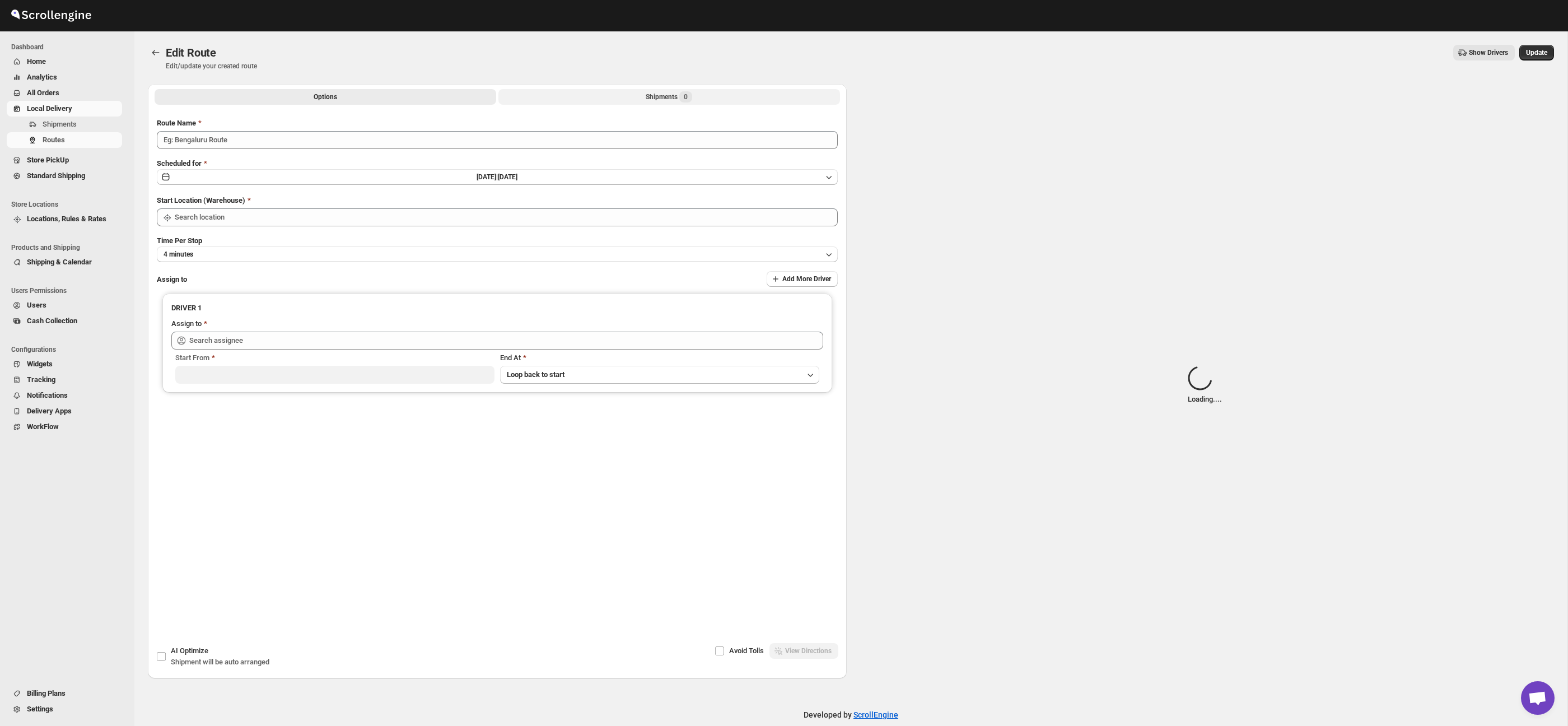
type input "Route - 25/08-0916"
type input "Taller [PERSON_NAME] del [PERSON_NAME][GEOGRAPHIC_DATA]"
type input "[PERSON_NAME] ([EMAIL_ADDRESS][DOMAIN_NAME])"
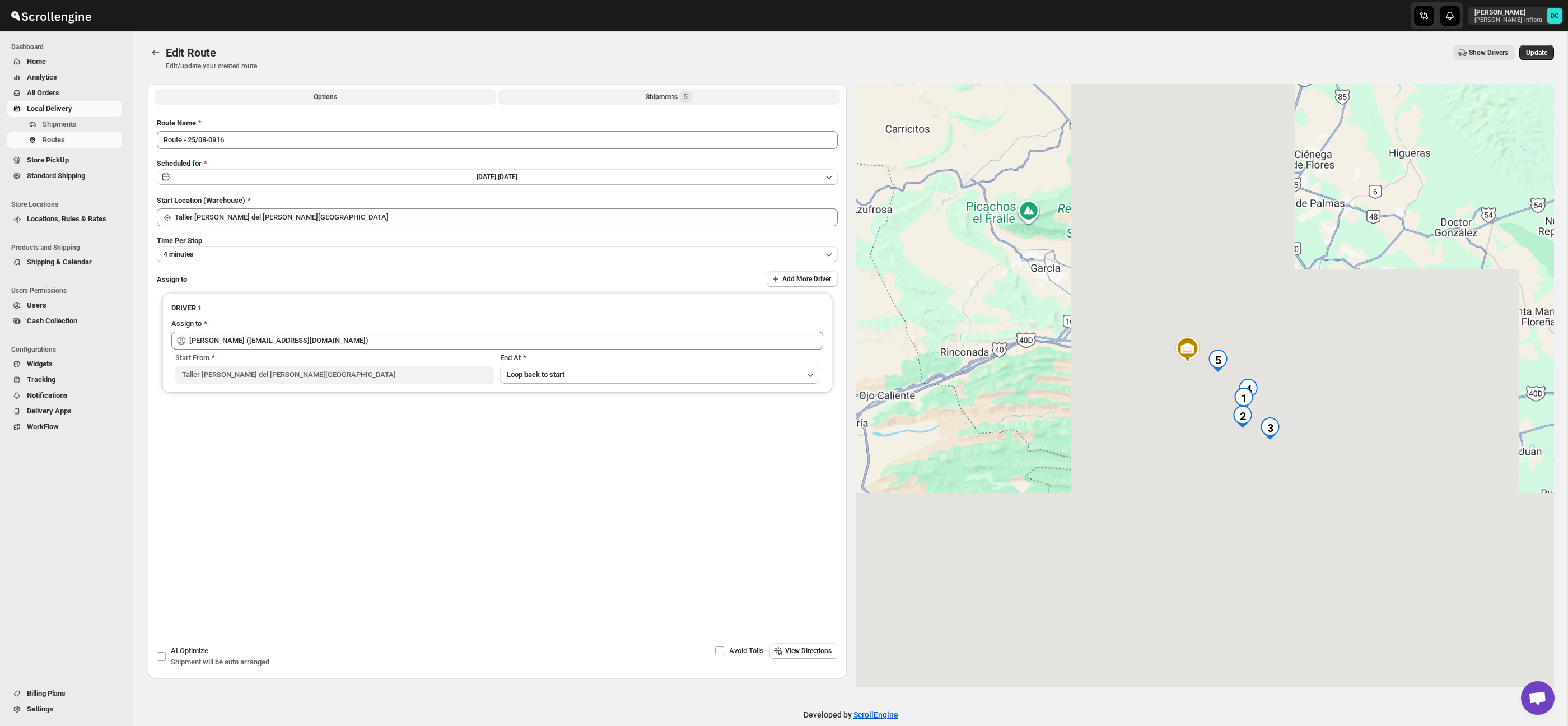
click at [668, 96] on div "Shipments 5" at bounding box center [669, 97] width 47 height 11
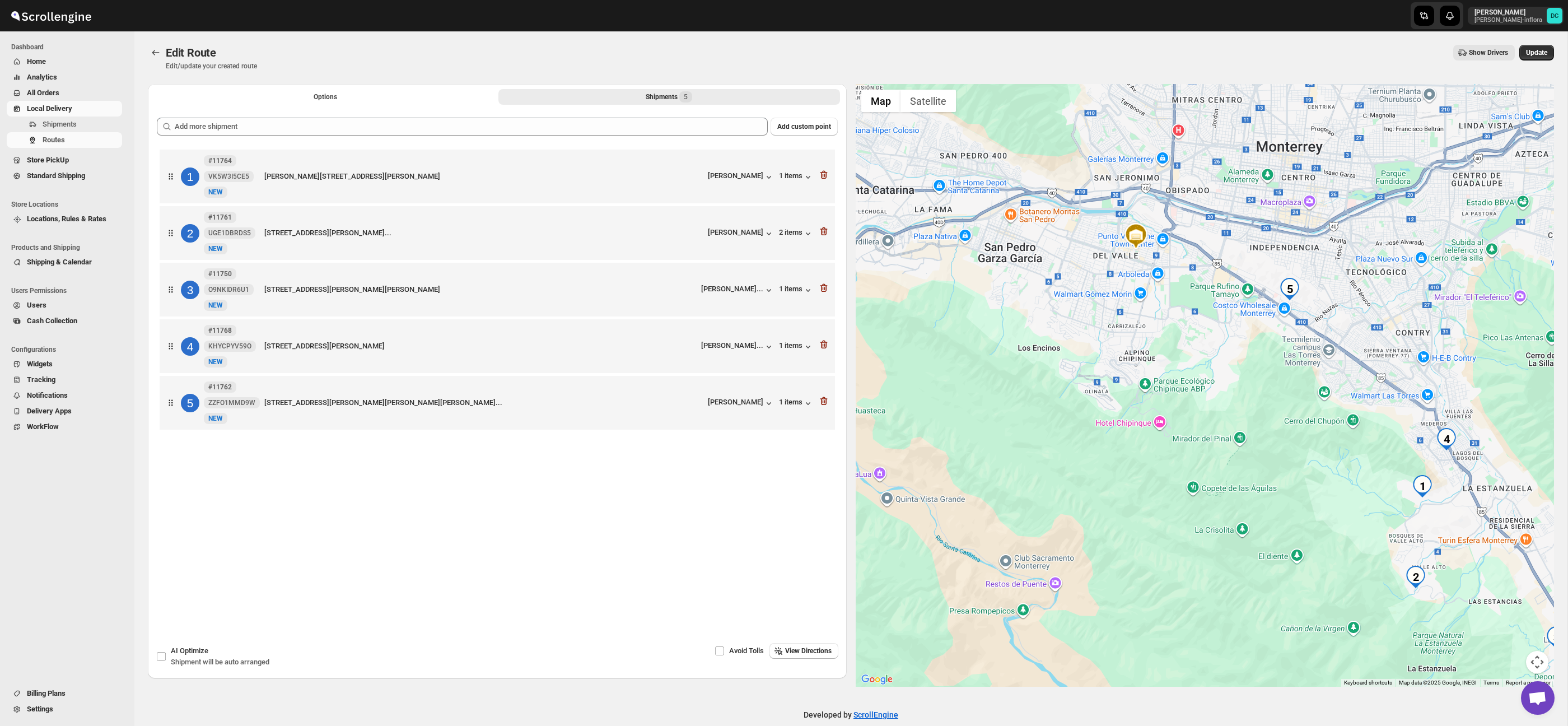
drag, startPoint x: 1390, startPoint y: 366, endPoint x: 1373, endPoint y: 323, distance: 46.2
click at [1371, 319] on div at bounding box center [1205, 385] width 699 height 603
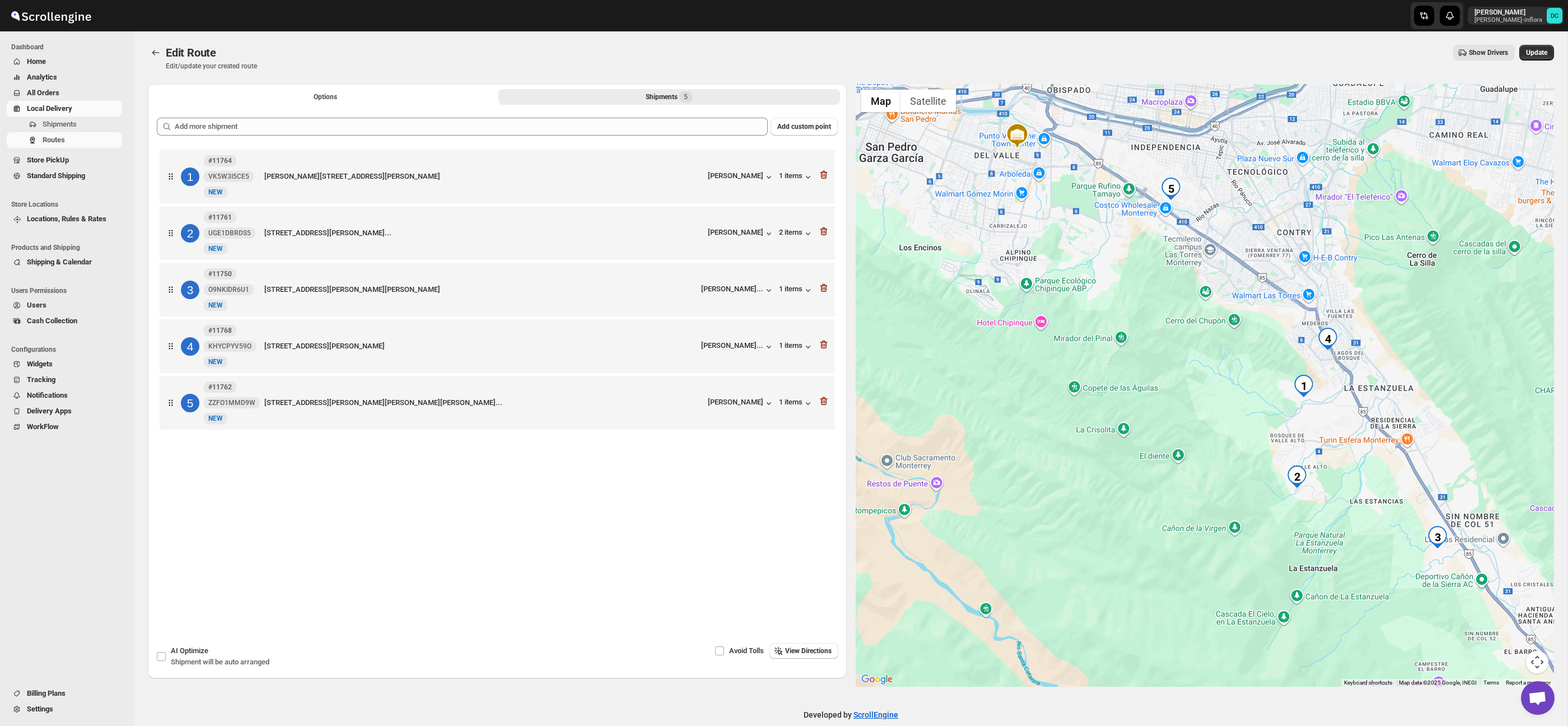
drag, startPoint x: 1384, startPoint y: 458, endPoint x: 1256, endPoint y: 353, distance: 165.6
click at [1256, 353] on div at bounding box center [1205, 385] width 699 height 603
drag, startPoint x: 1531, startPoint y: 655, endPoint x: 1531, endPoint y: 643, distance: 12.0
click at [1531, 655] on button "Map camera controls" at bounding box center [1537, 662] width 22 height 22
click at [1514, 609] on button "Zoom in" at bounding box center [1509, 606] width 22 height 22
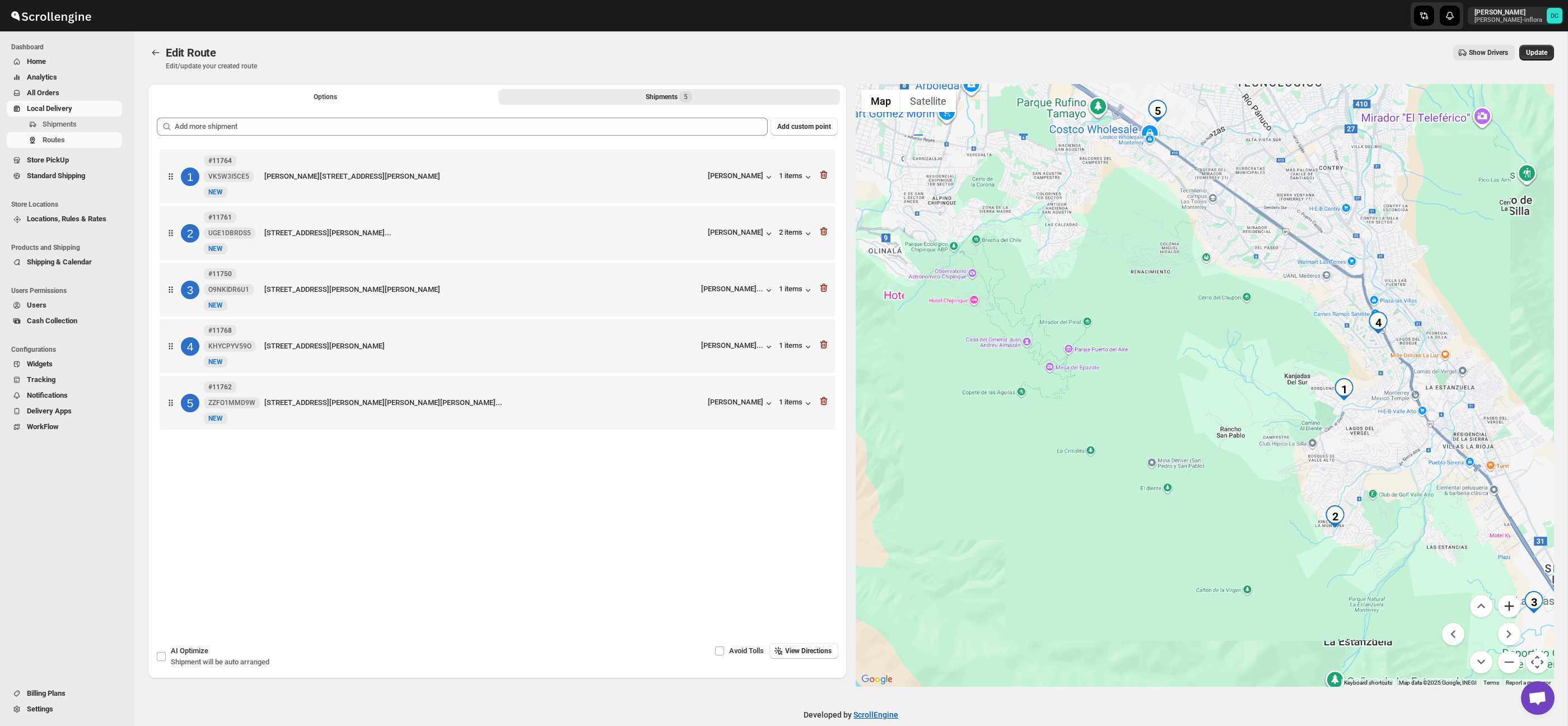
click at [1514, 609] on button "Zoom in" at bounding box center [1509, 606] width 22 height 22
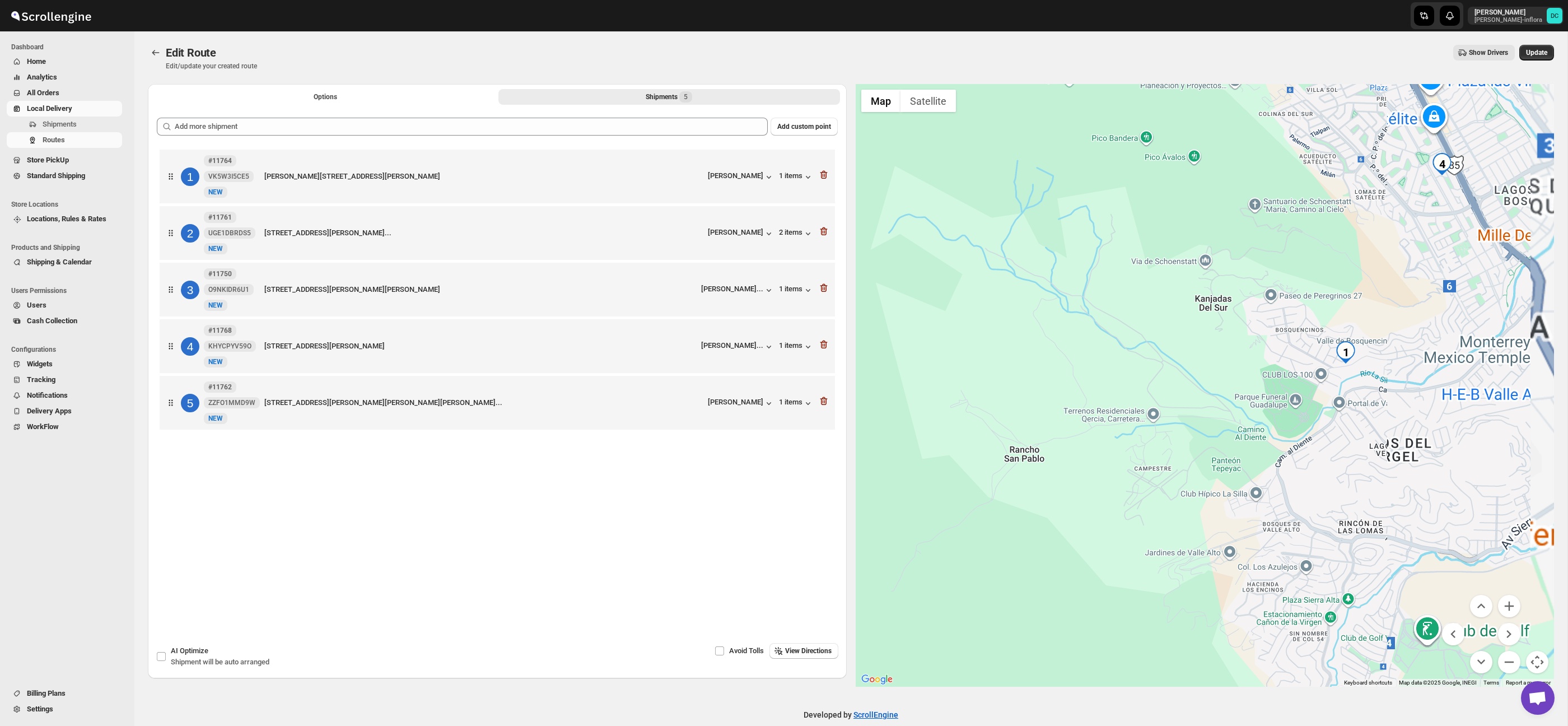
drag, startPoint x: 1469, startPoint y: 503, endPoint x: 1353, endPoint y: 457, distance: 124.8
click at [1215, 438] on div at bounding box center [1205, 385] width 699 height 603
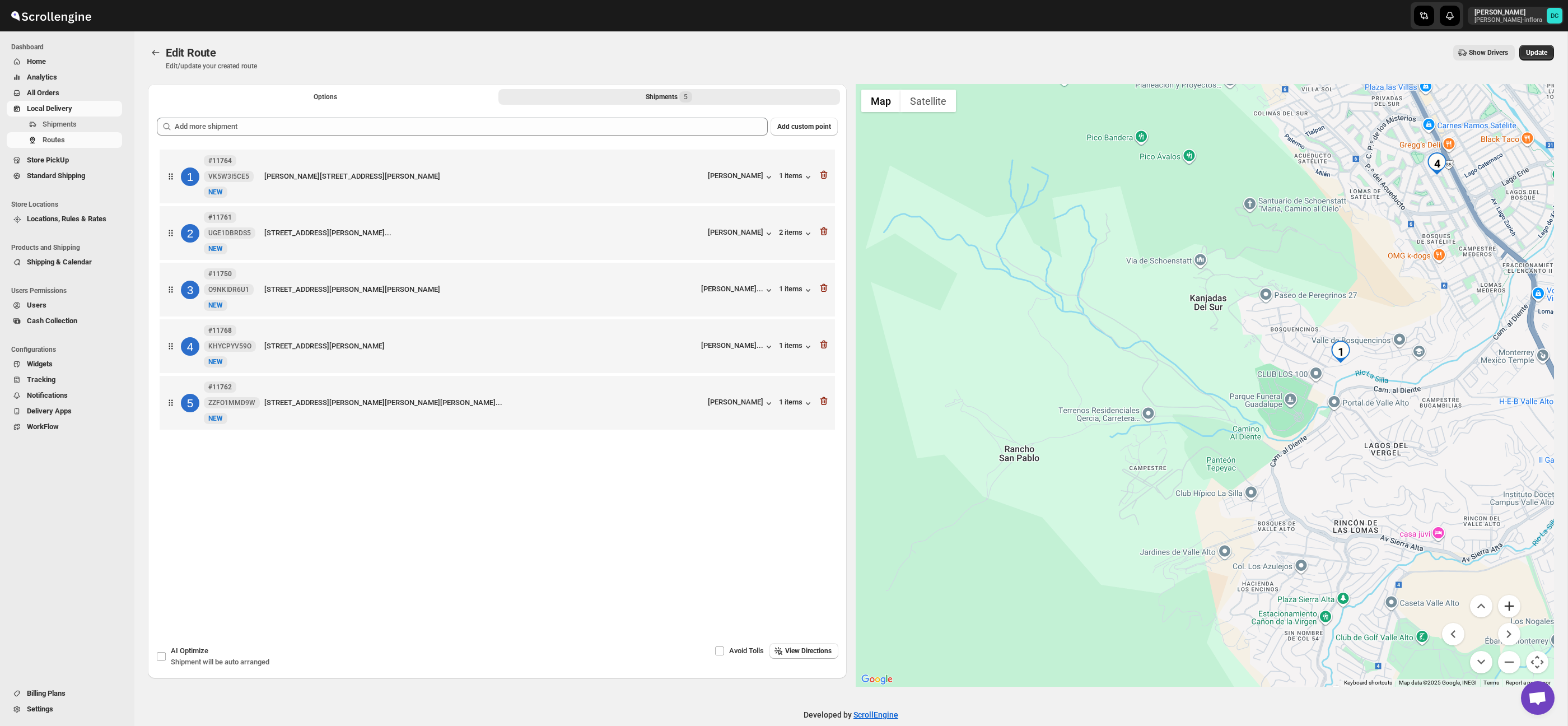
click at [1505, 607] on button "Zoom in" at bounding box center [1509, 606] width 22 height 22
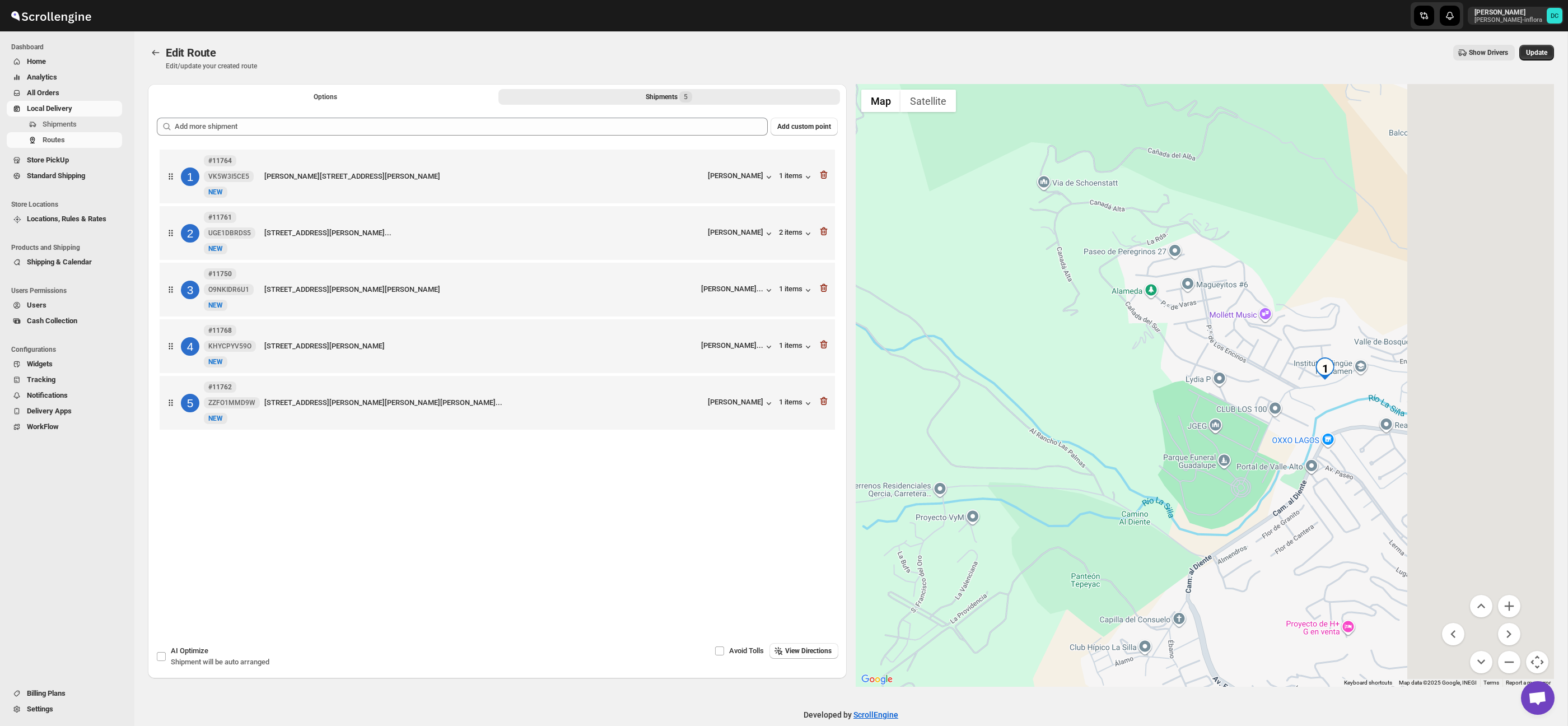
drag, startPoint x: 1401, startPoint y: 498, endPoint x: 1310, endPoint y: 525, distance: 94.9
click at [1310, 525] on div at bounding box center [1205, 385] width 699 height 603
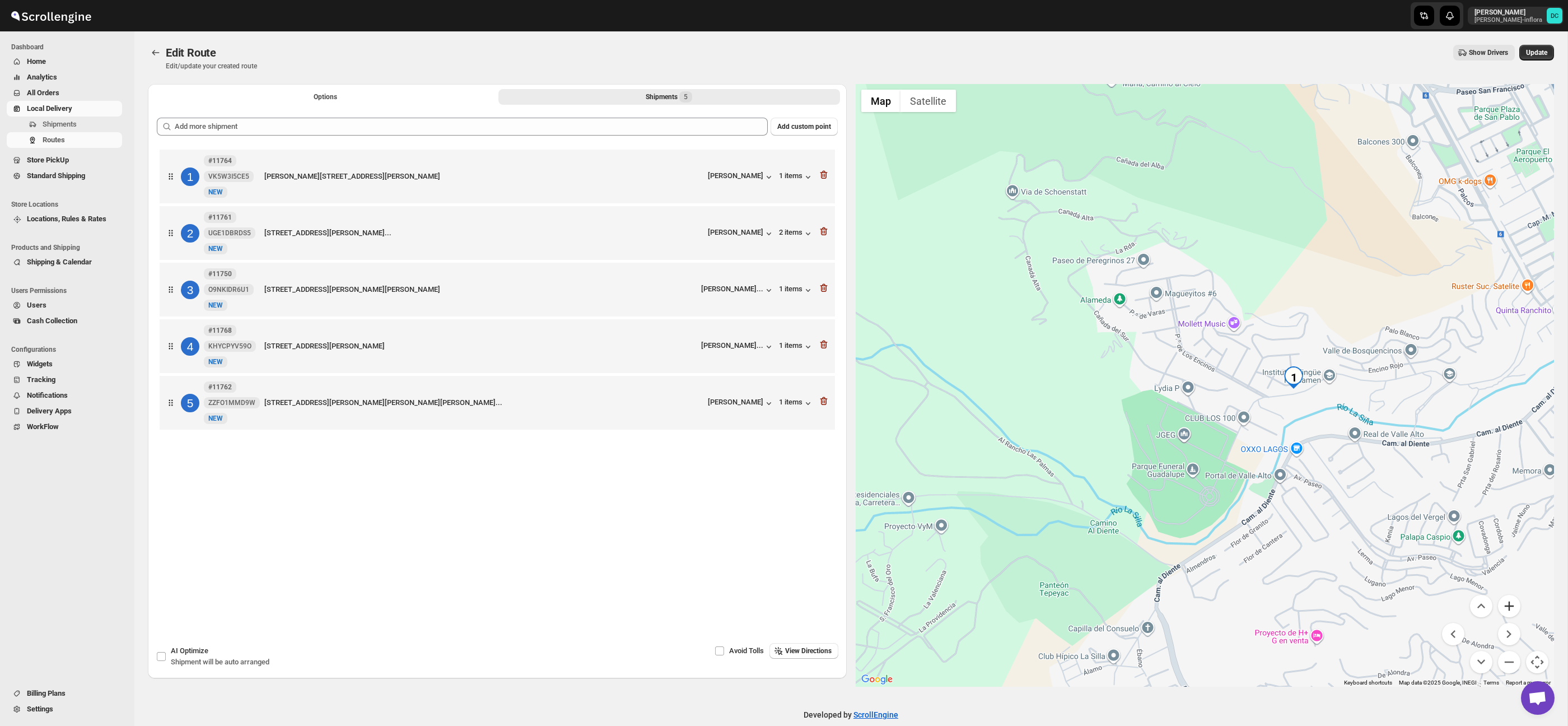
click at [1510, 613] on button "Zoom in" at bounding box center [1509, 606] width 22 height 22
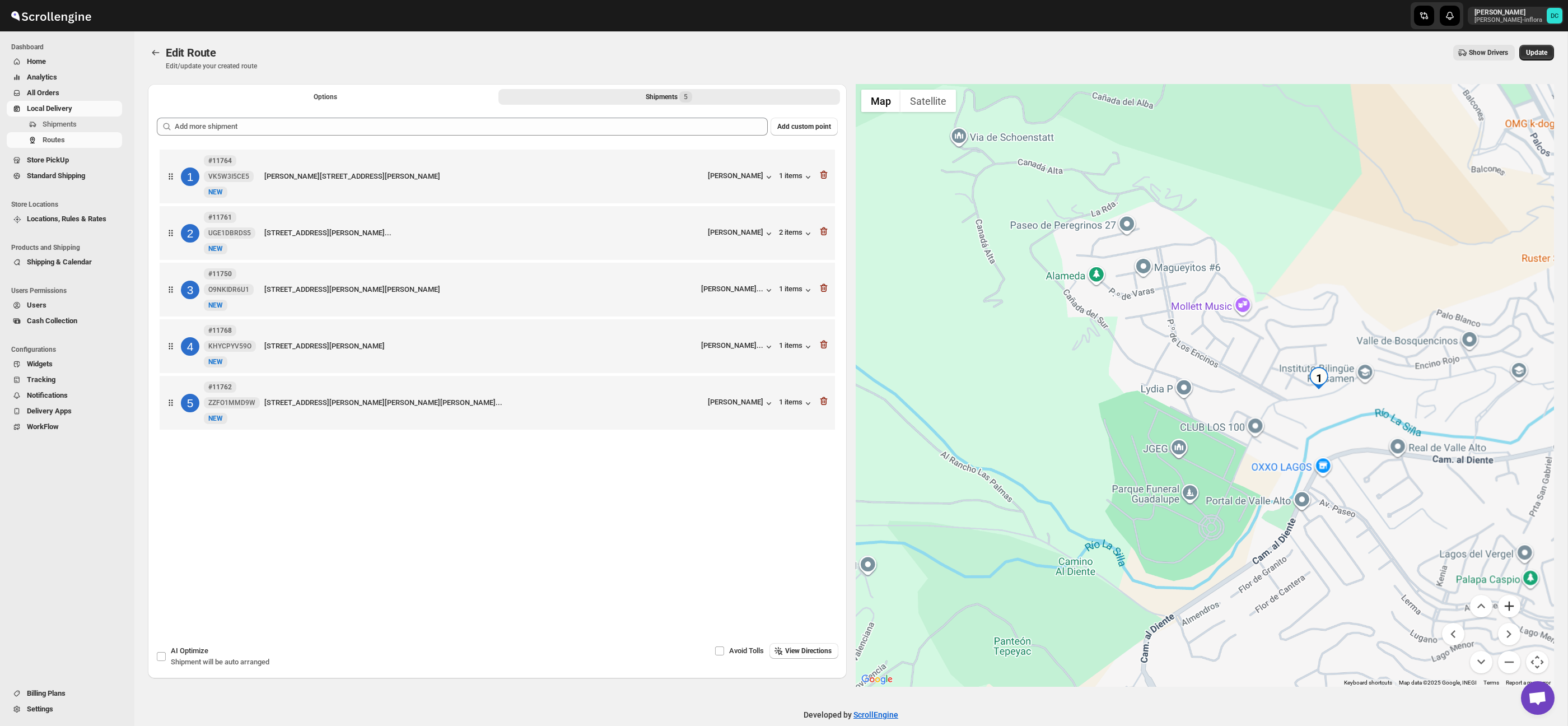
click at [1510, 613] on button "Zoom in" at bounding box center [1509, 606] width 22 height 22
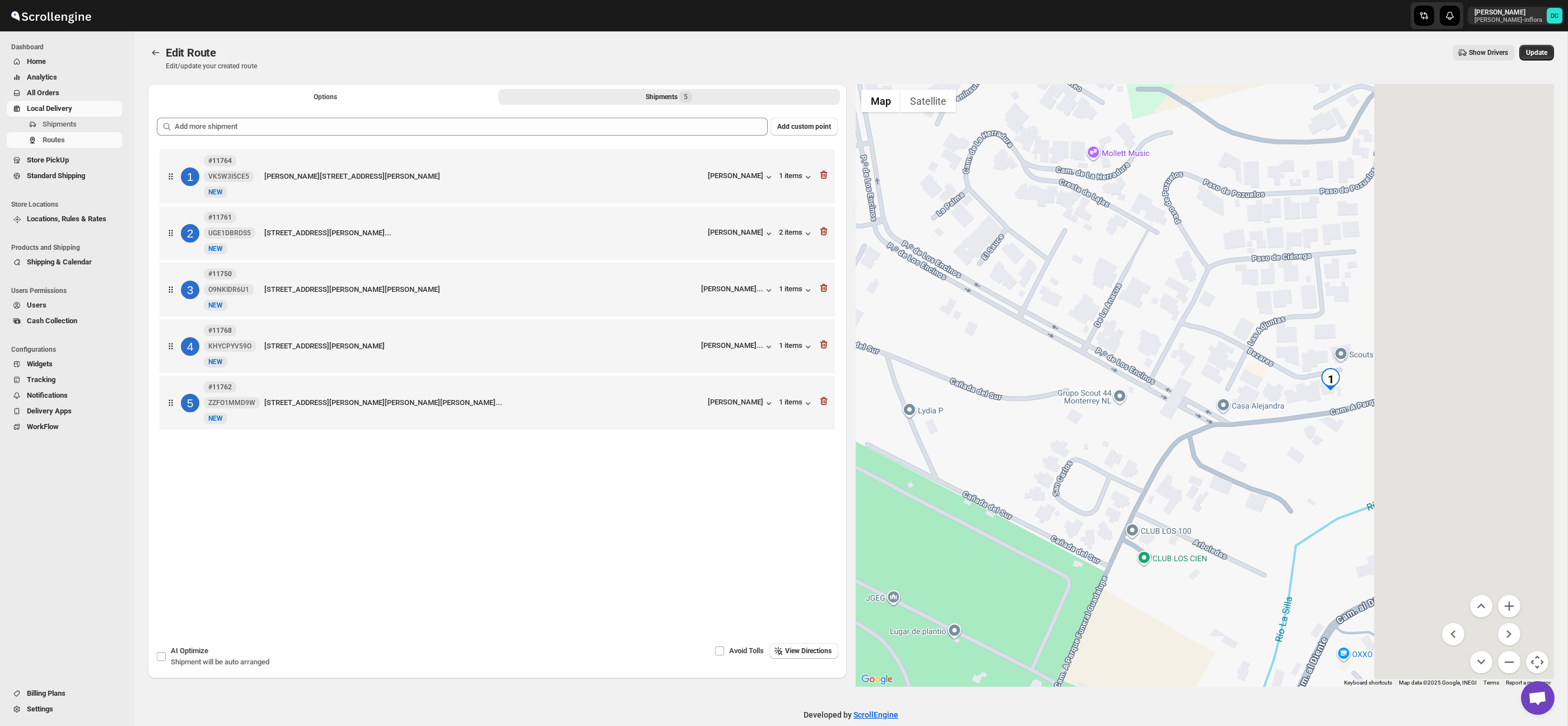
drag, startPoint x: 1514, startPoint y: 514, endPoint x: 1261, endPoint y: 506, distance: 253.1
click at [1261, 506] on div at bounding box center [1205, 385] width 699 height 603
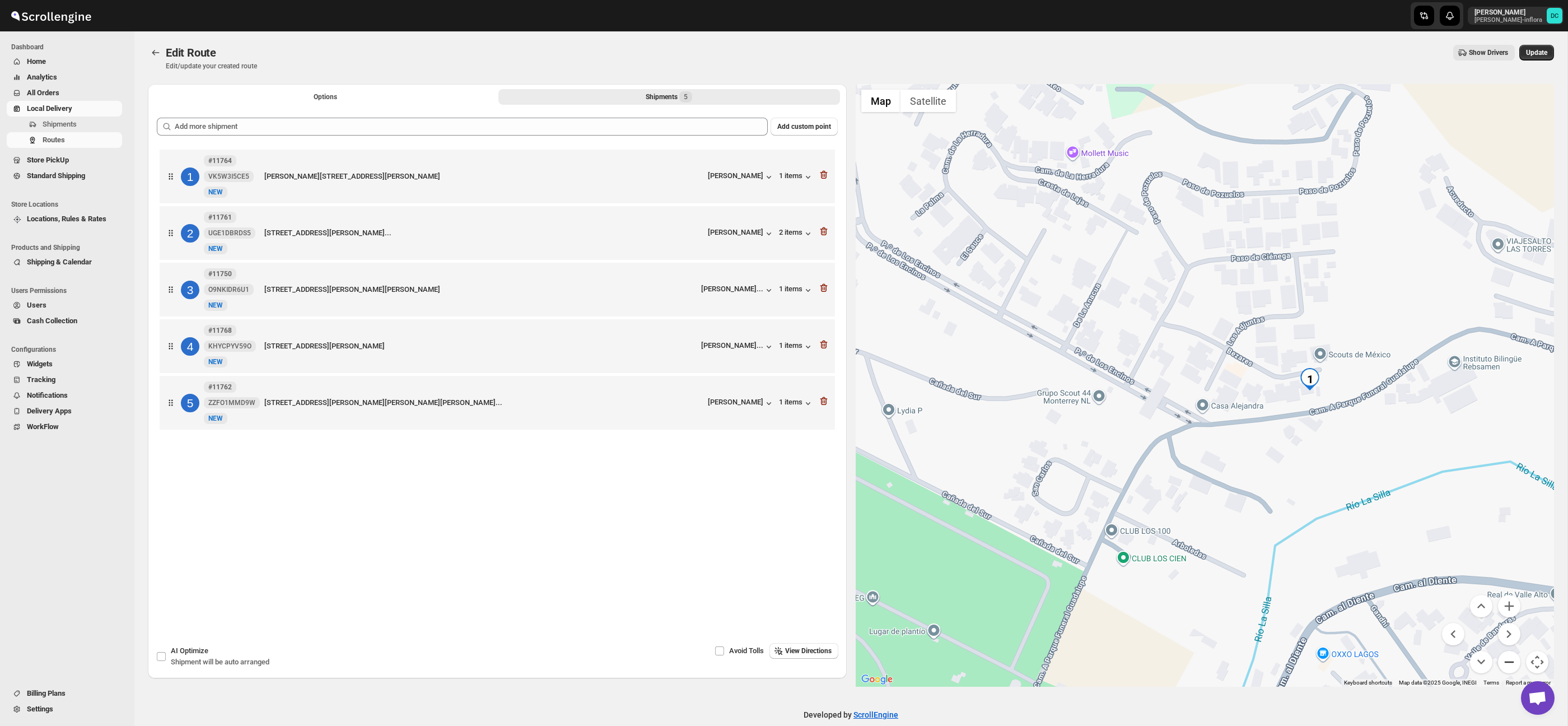
click at [1512, 667] on button "Zoom out" at bounding box center [1509, 662] width 22 height 22
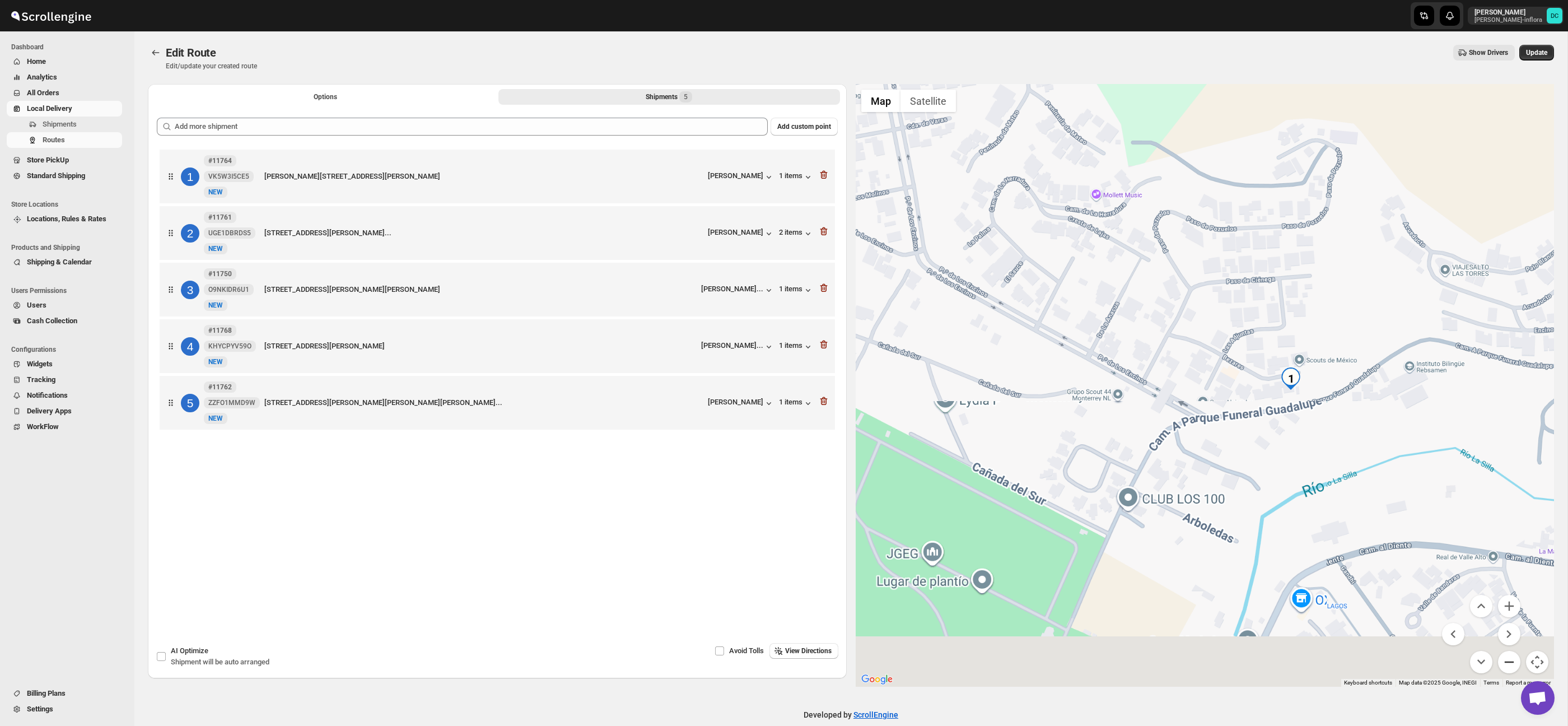
click at [1512, 667] on button "Zoom out" at bounding box center [1509, 662] width 22 height 22
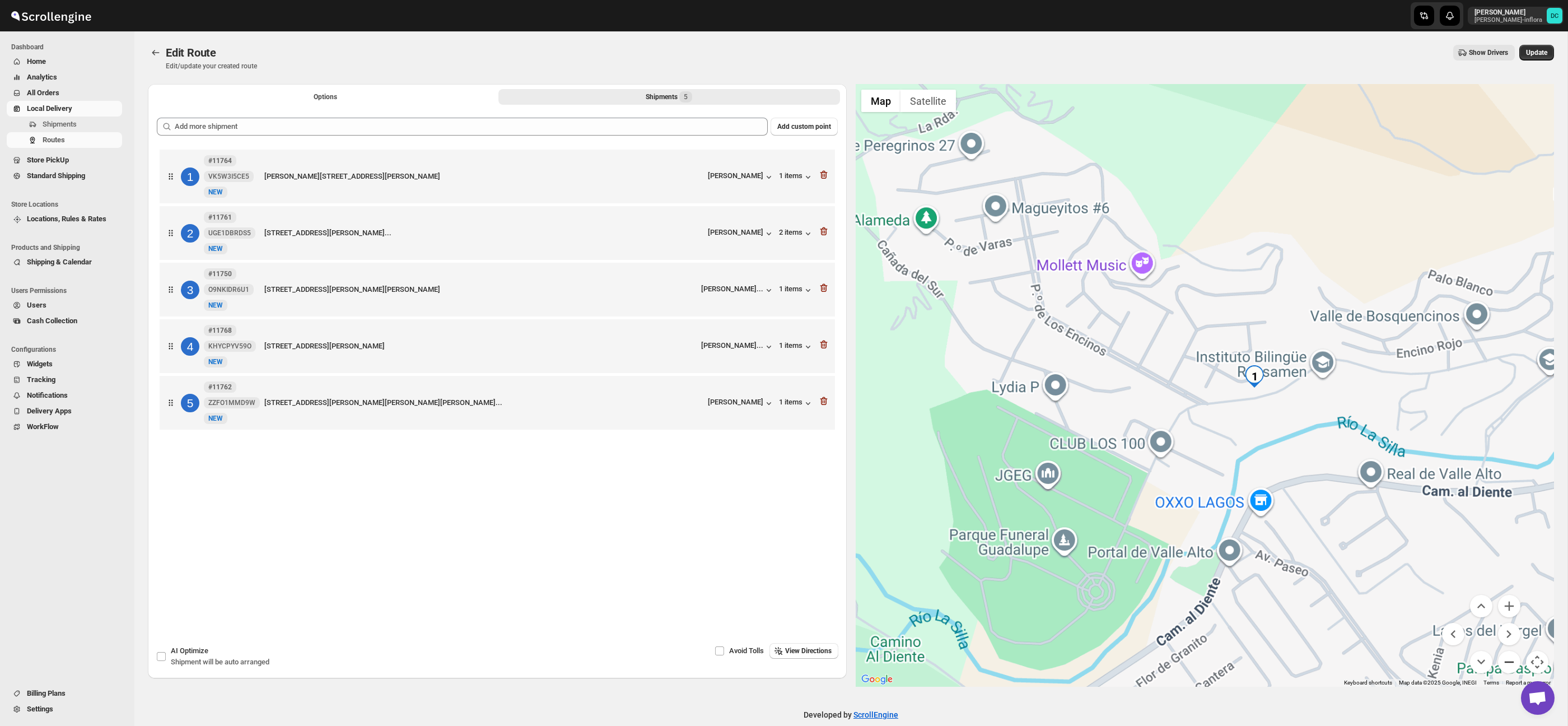
click at [1512, 667] on button "Zoom out" at bounding box center [1509, 662] width 22 height 22
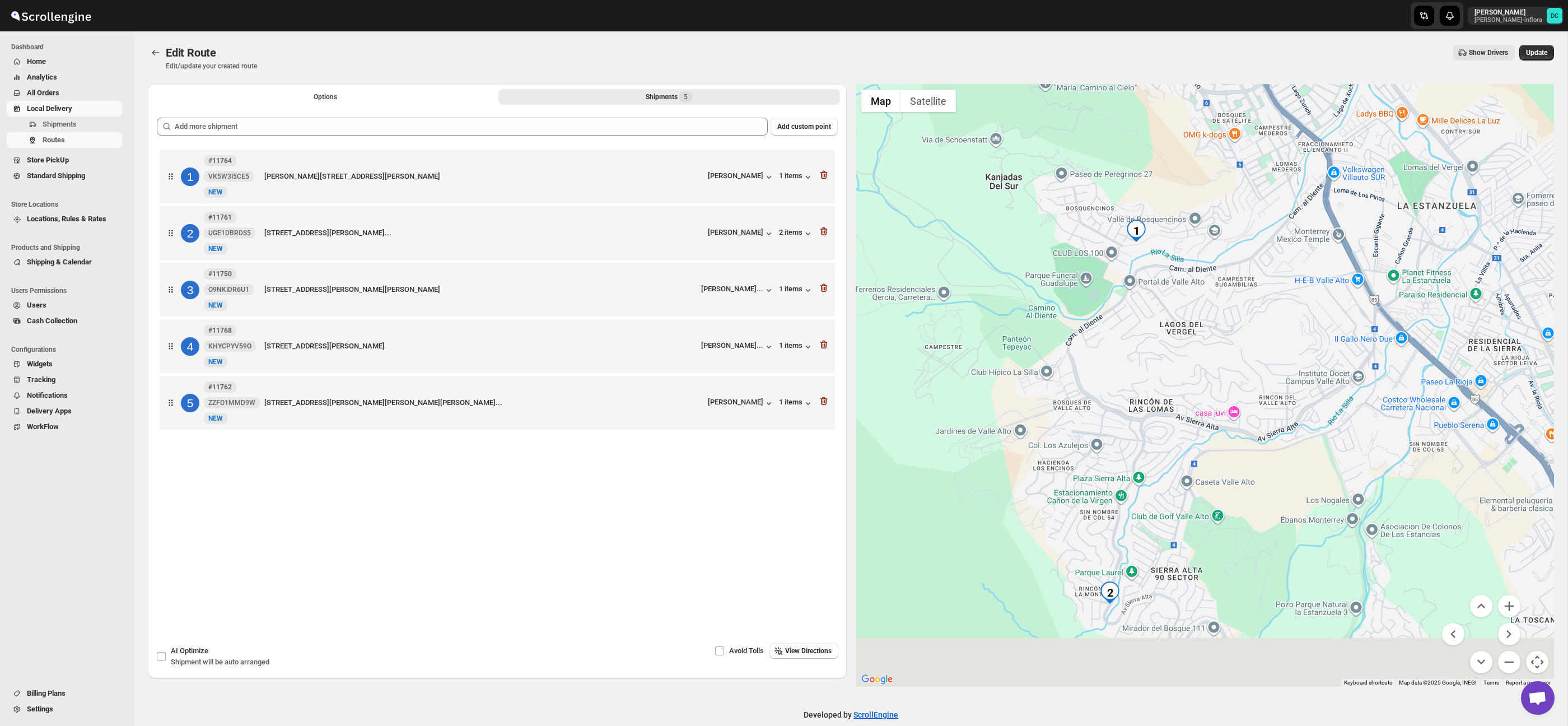
drag, startPoint x: 1301, startPoint y: 441, endPoint x: 1272, endPoint y: 399, distance: 51.0
click at [1272, 399] on div at bounding box center [1205, 385] width 699 height 603
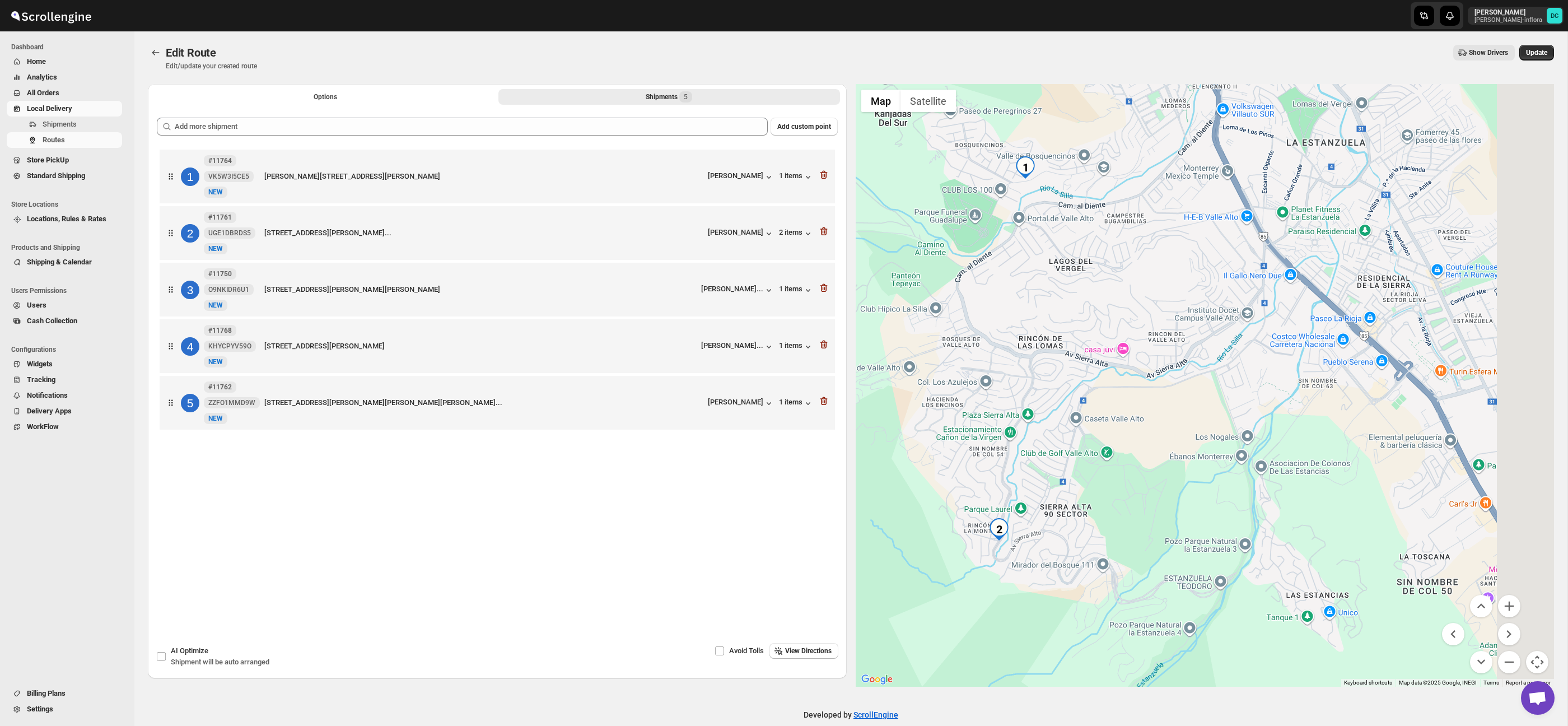
drag, startPoint x: 1328, startPoint y: 505, endPoint x: 1180, endPoint y: 458, distance: 155.3
click at [1180, 458] on div at bounding box center [1205, 385] width 699 height 603
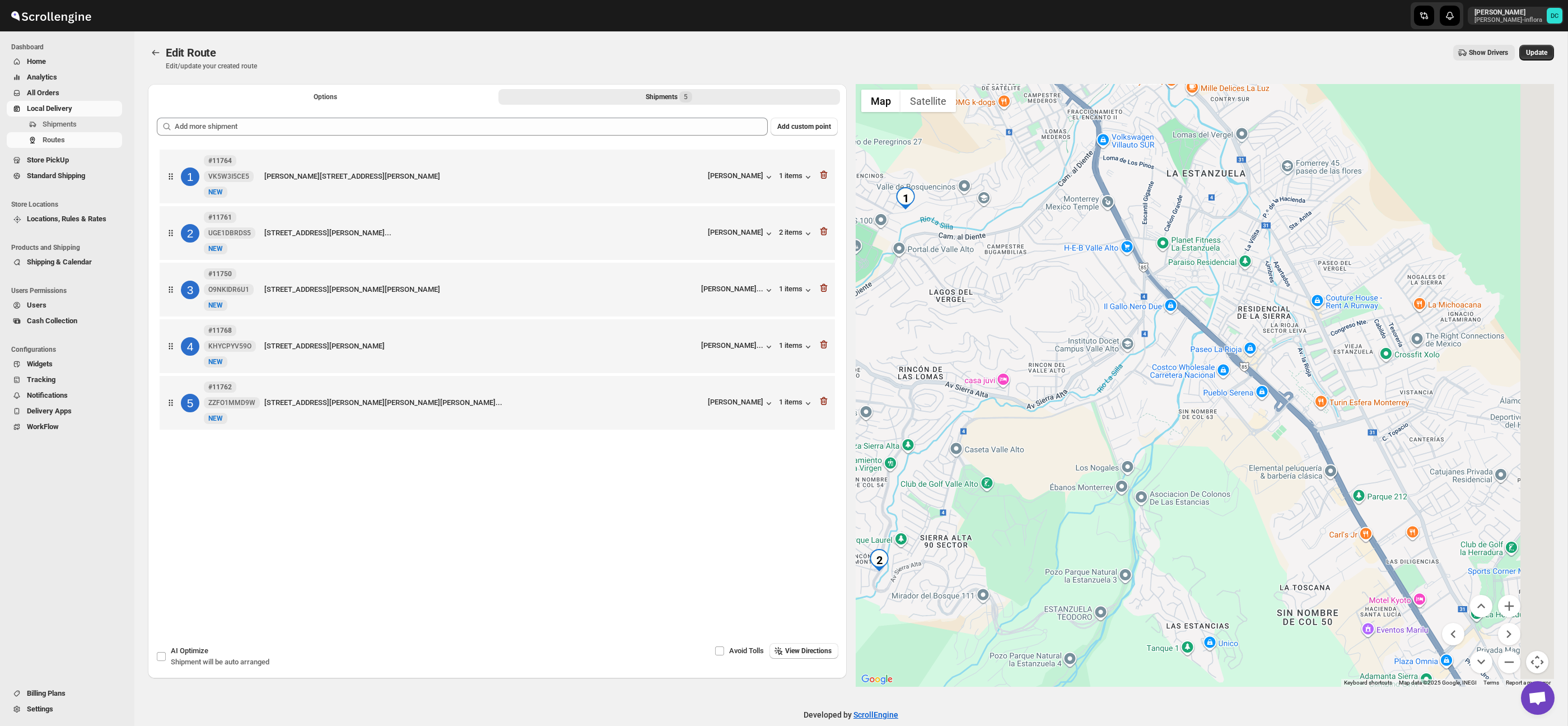
drag, startPoint x: 1202, startPoint y: 397, endPoint x: 1237, endPoint y: 424, distance: 44.2
click at [1148, 401] on div at bounding box center [1205, 385] width 699 height 603
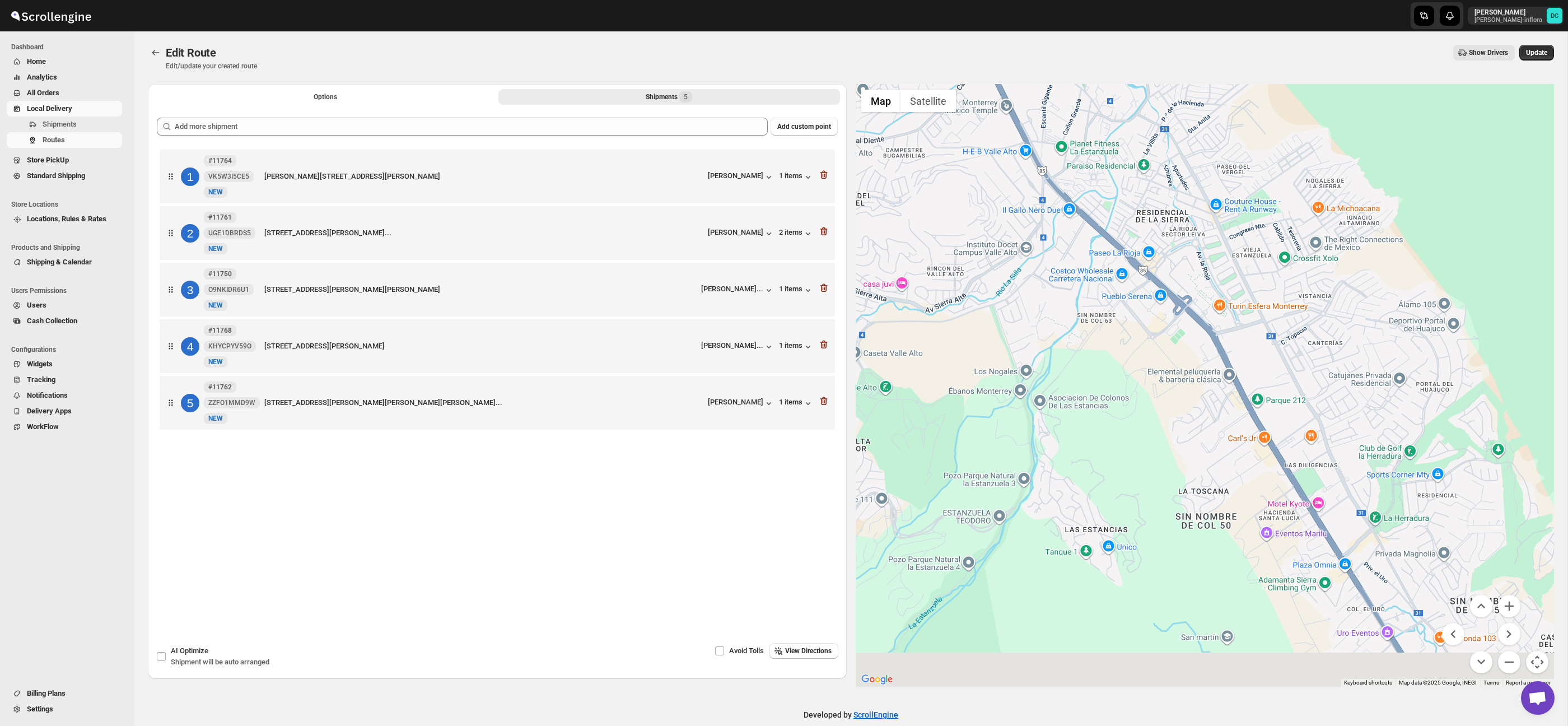
drag, startPoint x: 1464, startPoint y: 483, endPoint x: 1380, endPoint y: 403, distance: 116.0
click at [1374, 400] on div at bounding box center [1205, 385] width 699 height 603
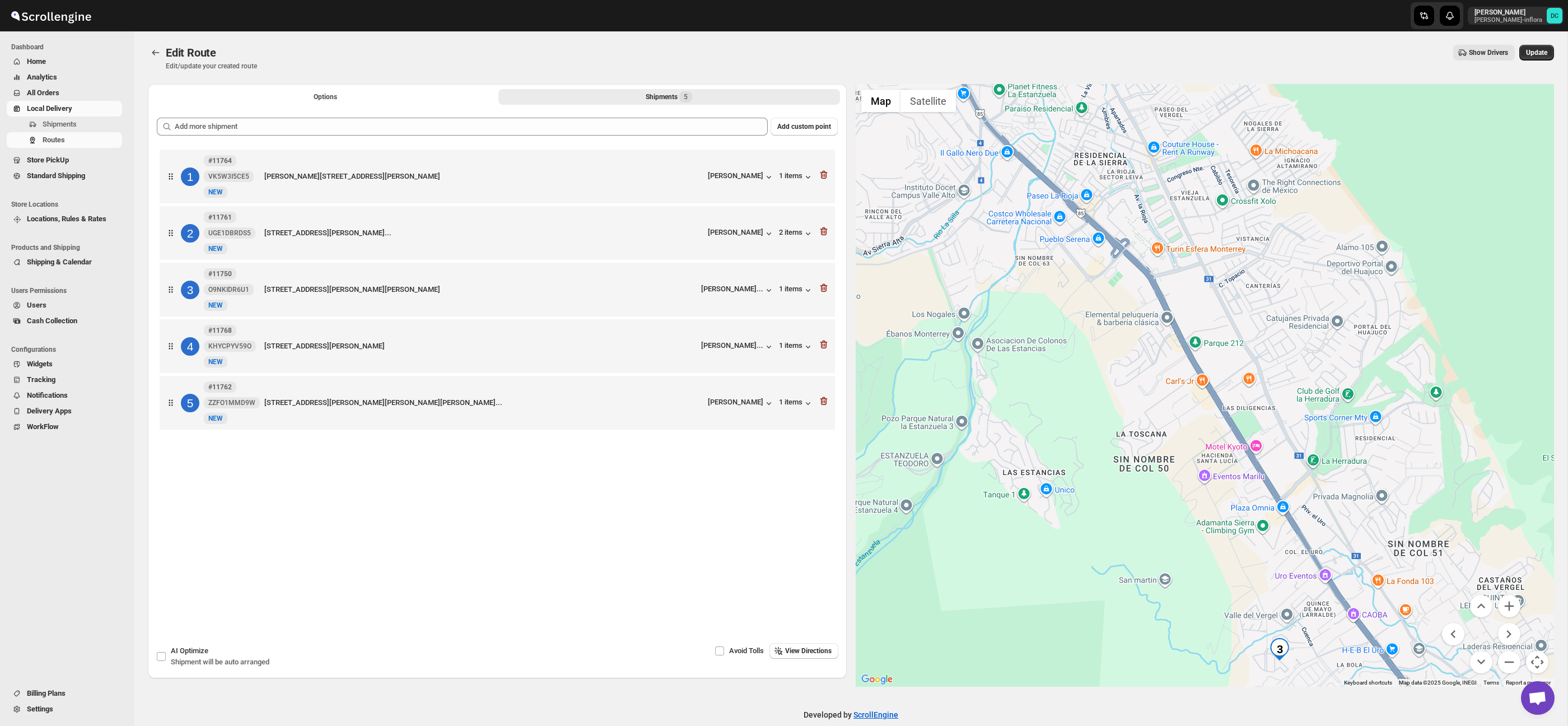
drag, startPoint x: 1433, startPoint y: 455, endPoint x: 1411, endPoint y: 374, distance: 83.9
click at [1412, 373] on div at bounding box center [1205, 385] width 699 height 603
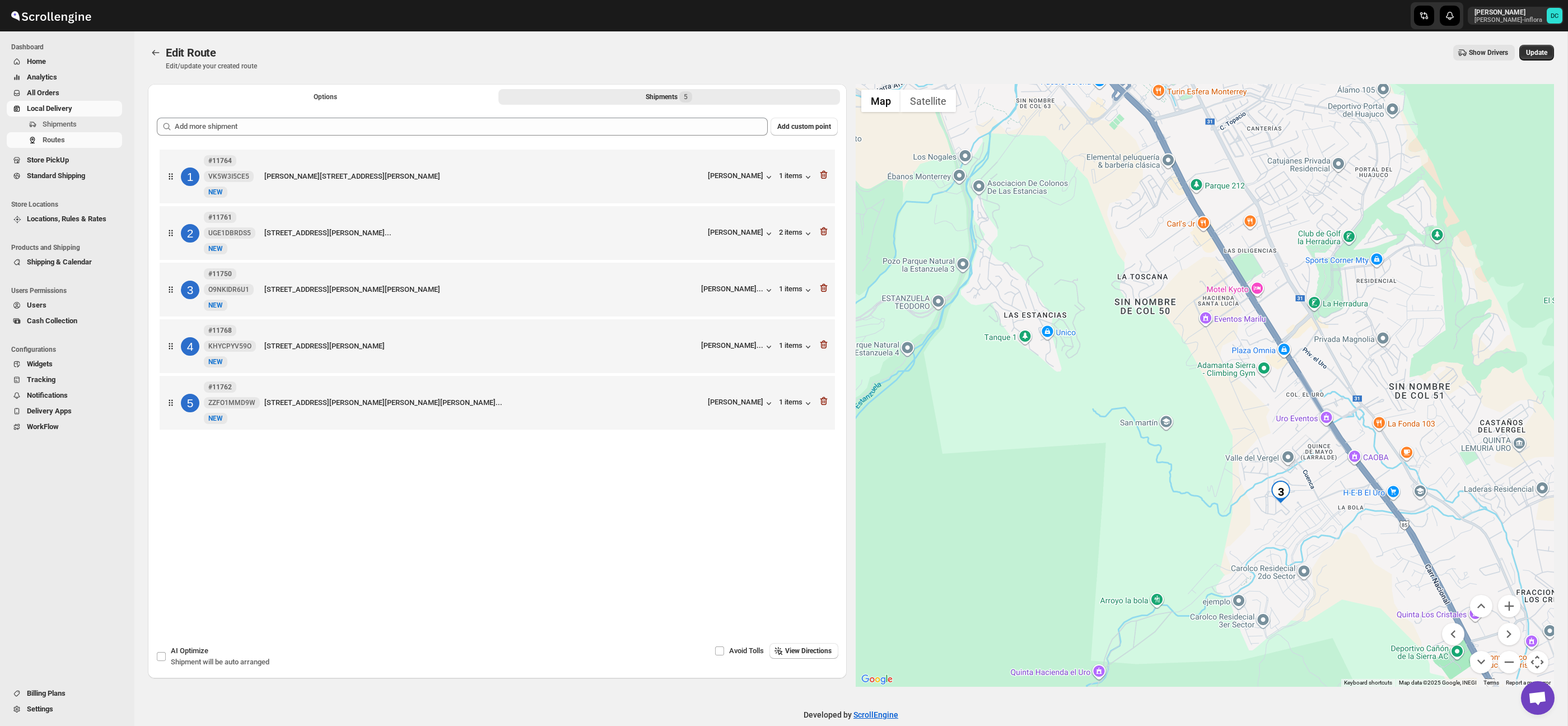
drag, startPoint x: 1383, startPoint y: 541, endPoint x: 1418, endPoint y: 574, distance: 48.1
click at [1388, 536] on div at bounding box center [1205, 385] width 699 height 603
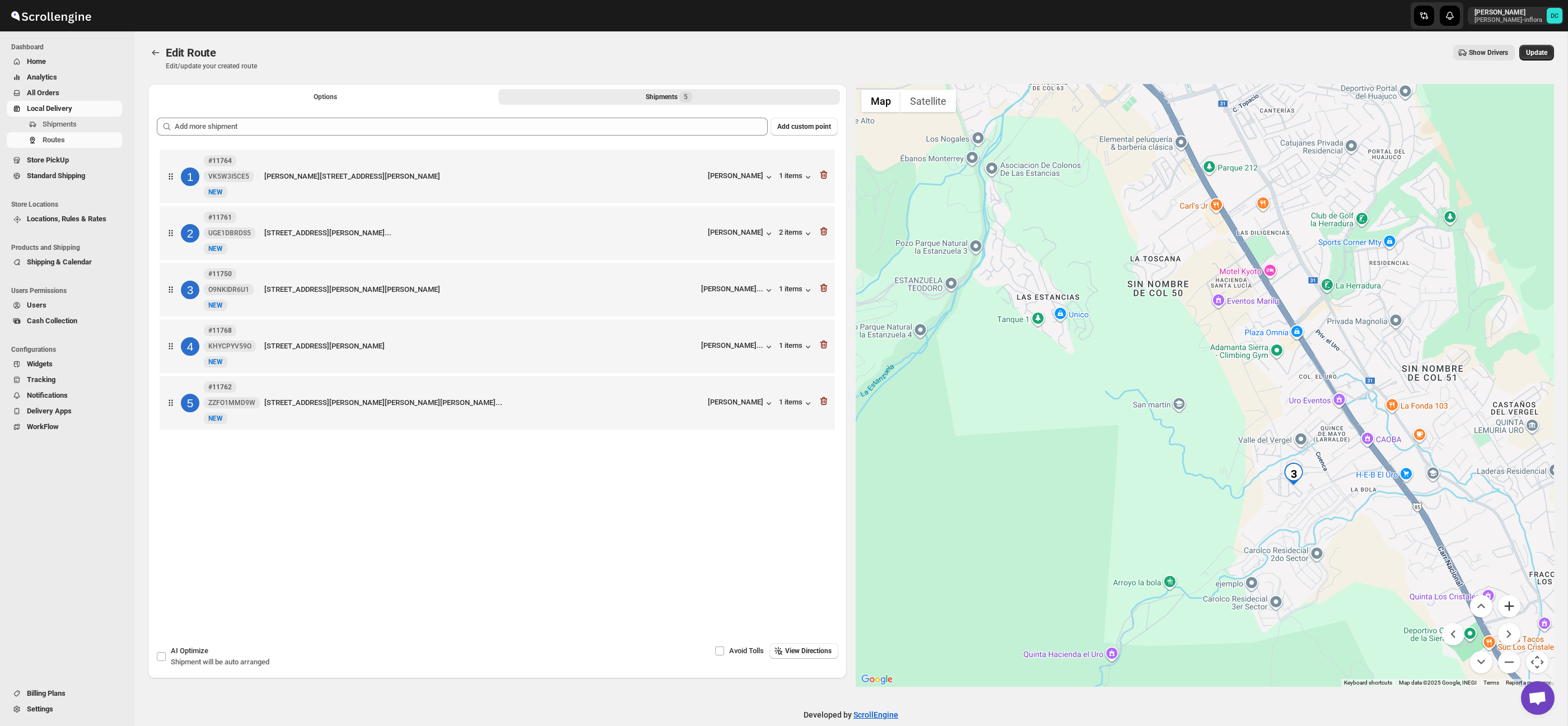
click at [1517, 605] on button "Zoom in" at bounding box center [1509, 606] width 22 height 22
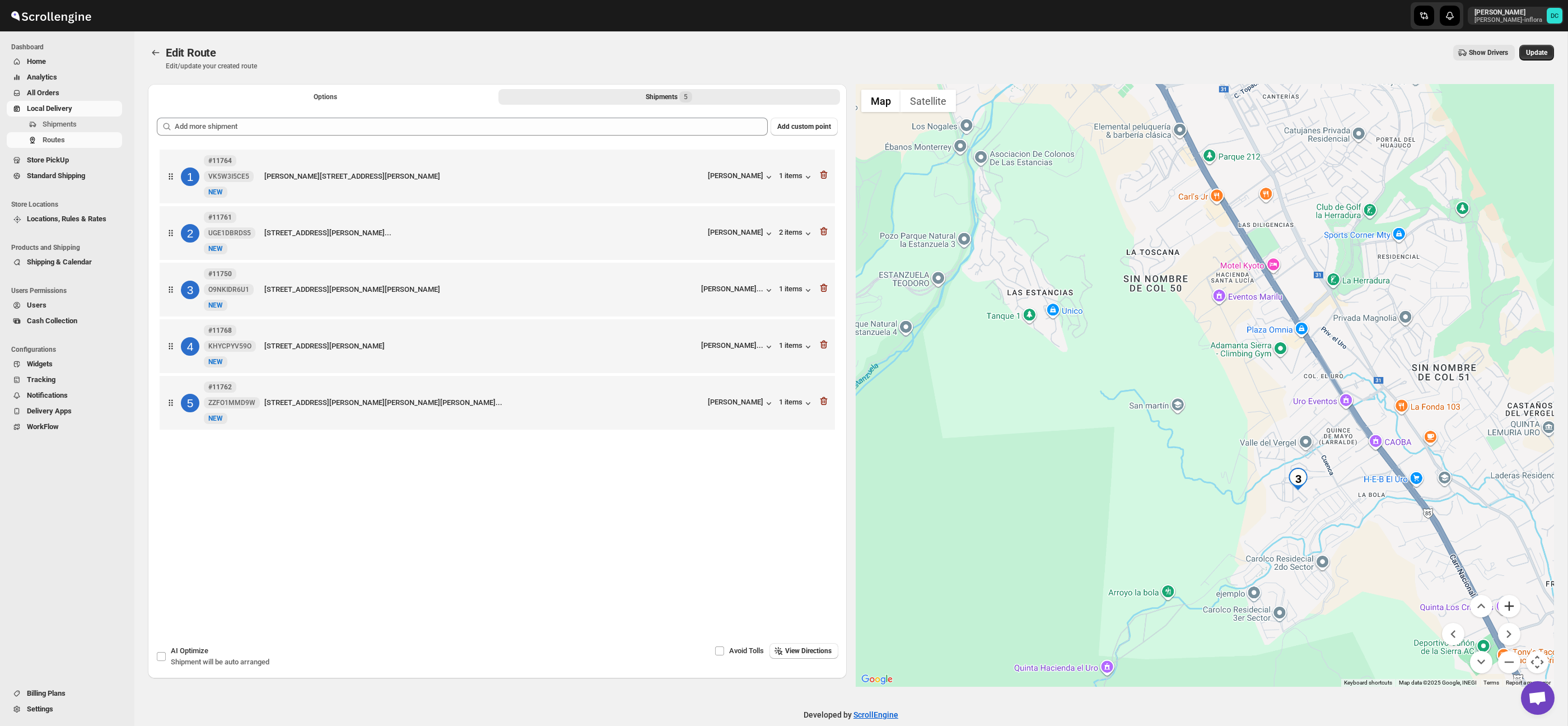
click at [1517, 605] on button "Zoom in" at bounding box center [1509, 606] width 22 height 22
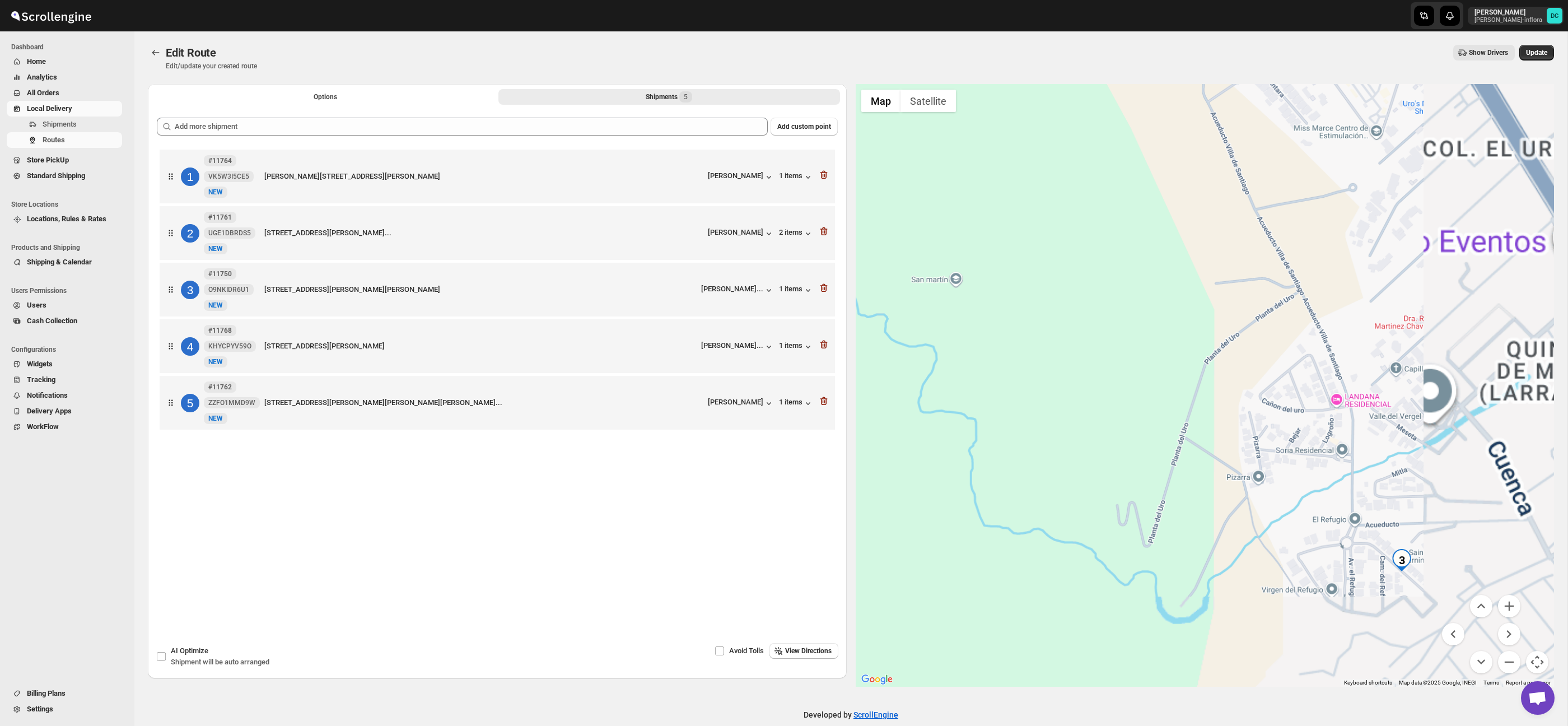
drag, startPoint x: 1443, startPoint y: 489, endPoint x: 1306, endPoint y: 307, distance: 227.8
click at [1292, 283] on div at bounding box center [1205, 385] width 699 height 603
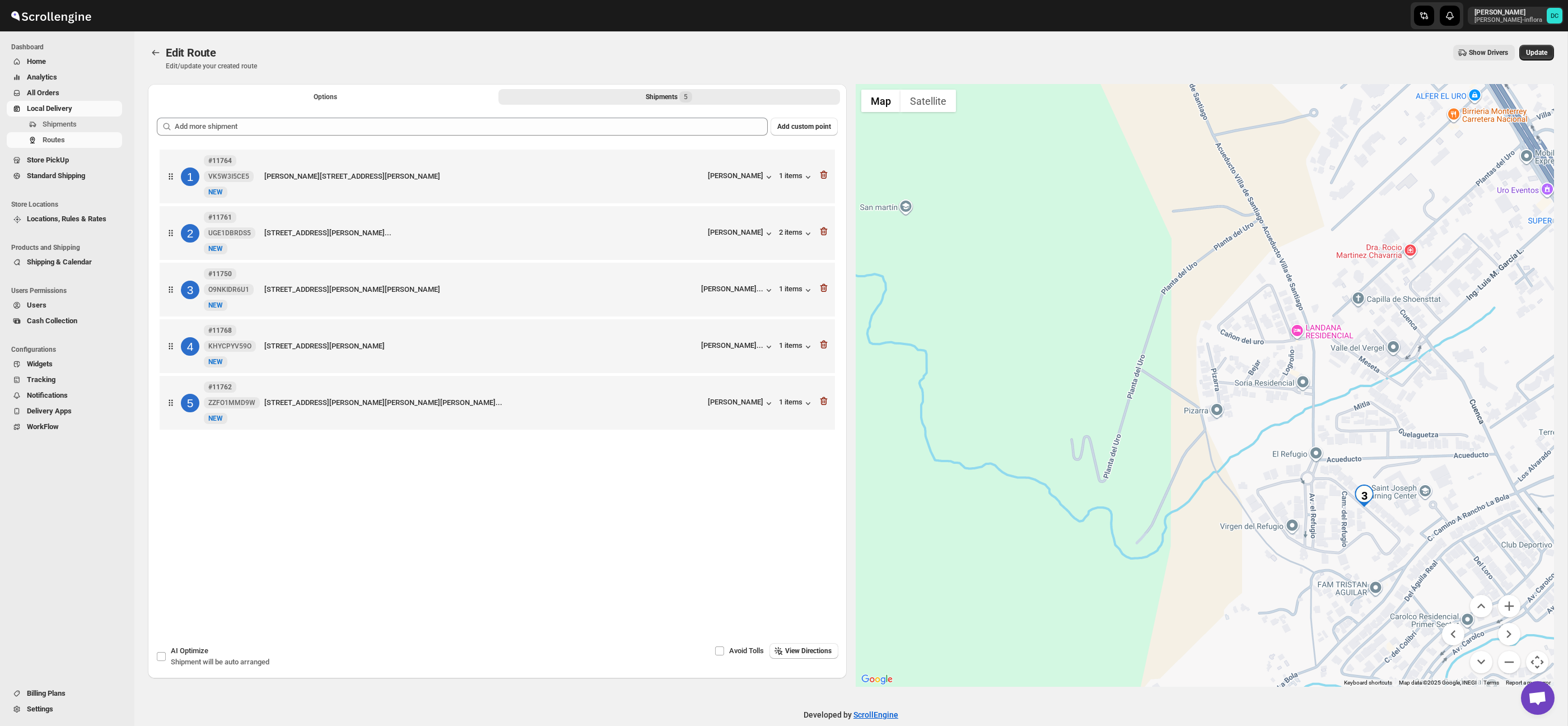
drag, startPoint x: 1387, startPoint y: 453, endPoint x: 1433, endPoint y: 509, distance: 72.5
click at [1386, 445] on div at bounding box center [1205, 385] width 699 height 603
click at [1517, 656] on button "Zoom out" at bounding box center [1509, 662] width 22 height 22
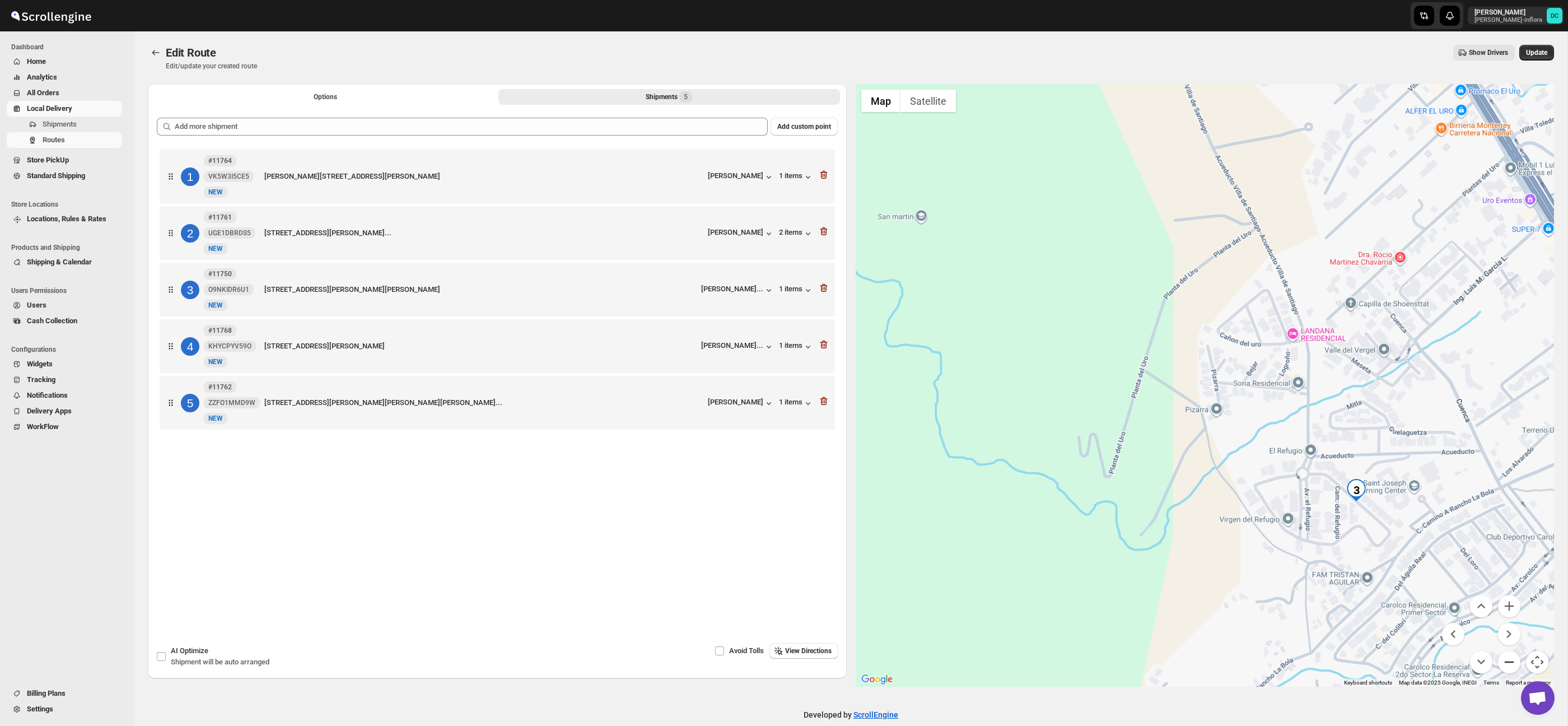
click at [1517, 656] on button "Zoom out" at bounding box center [1509, 662] width 22 height 22
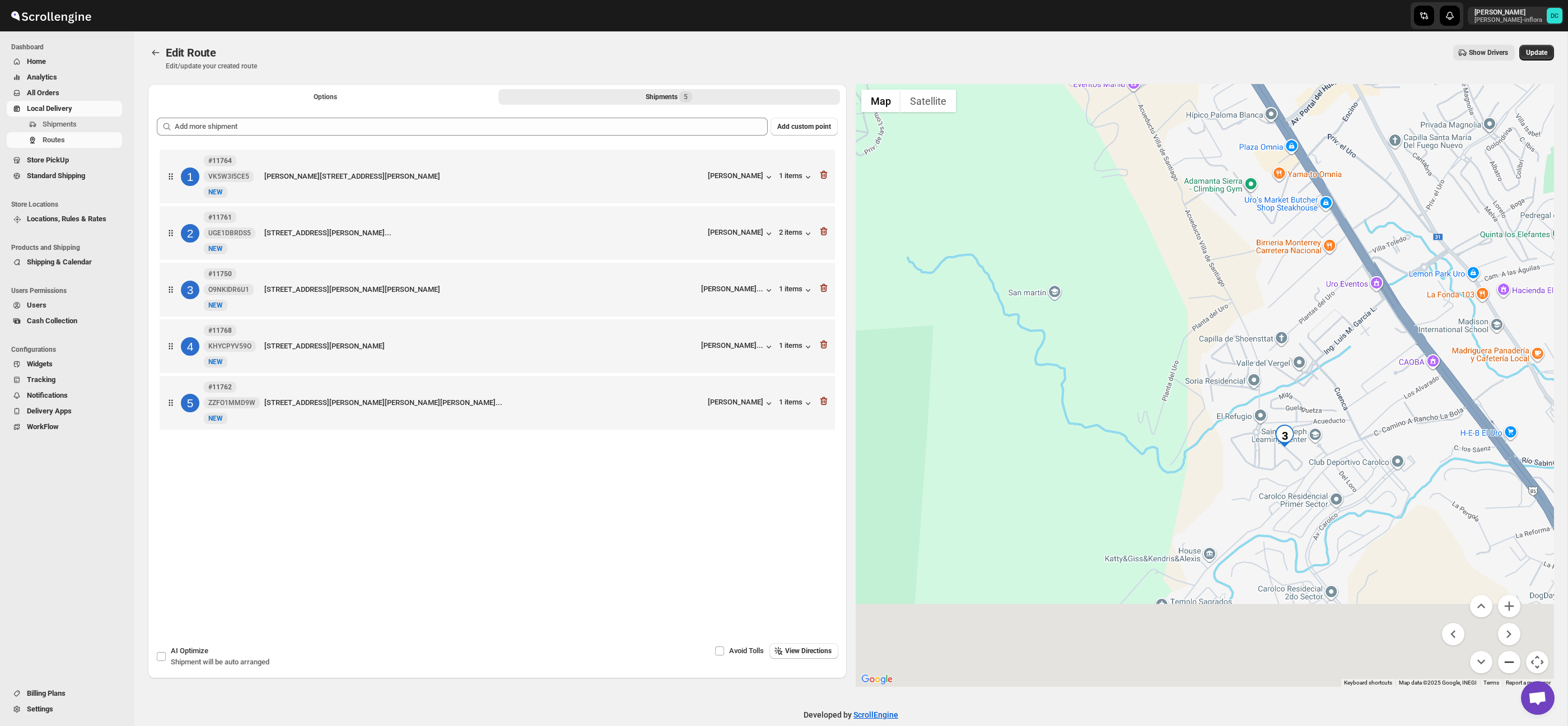
click at [1517, 656] on button "Zoom out" at bounding box center [1509, 662] width 22 height 22
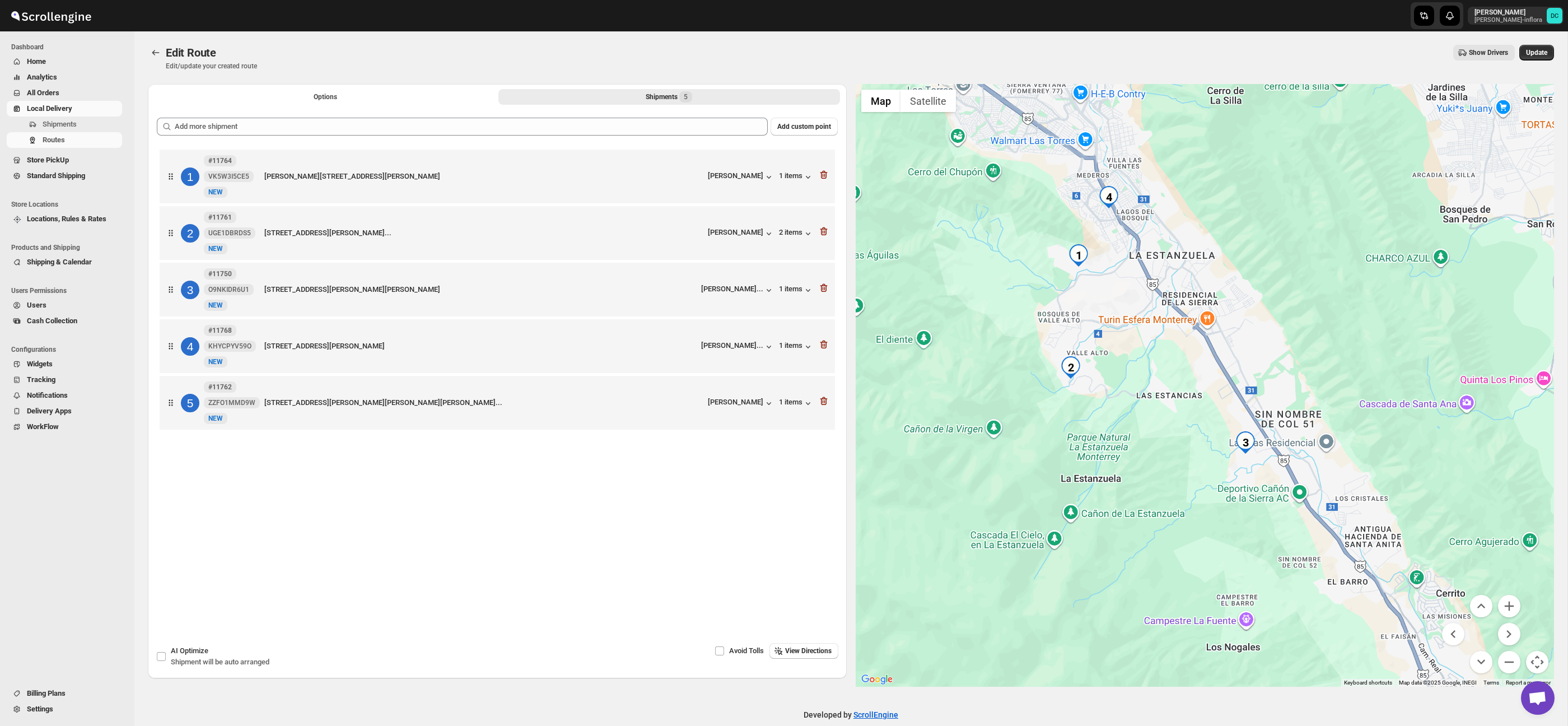
drag, startPoint x: 1234, startPoint y: 222, endPoint x: 1284, endPoint y: 354, distance: 141.2
click at [1311, 391] on div at bounding box center [1205, 385] width 699 height 603
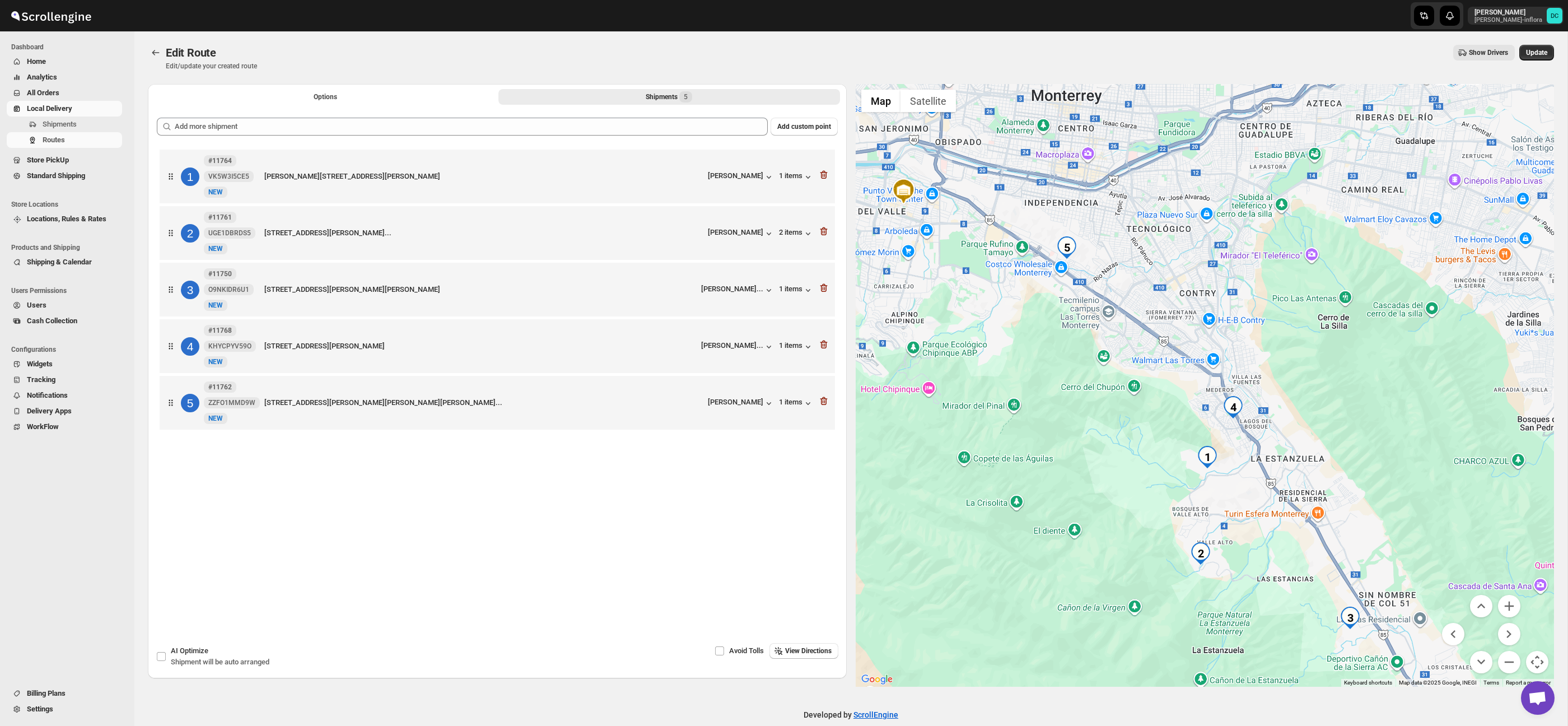
drag, startPoint x: 1249, startPoint y: 309, endPoint x: 1371, endPoint y: 472, distance: 203.6
click at [1301, 355] on div at bounding box center [1205, 385] width 699 height 603
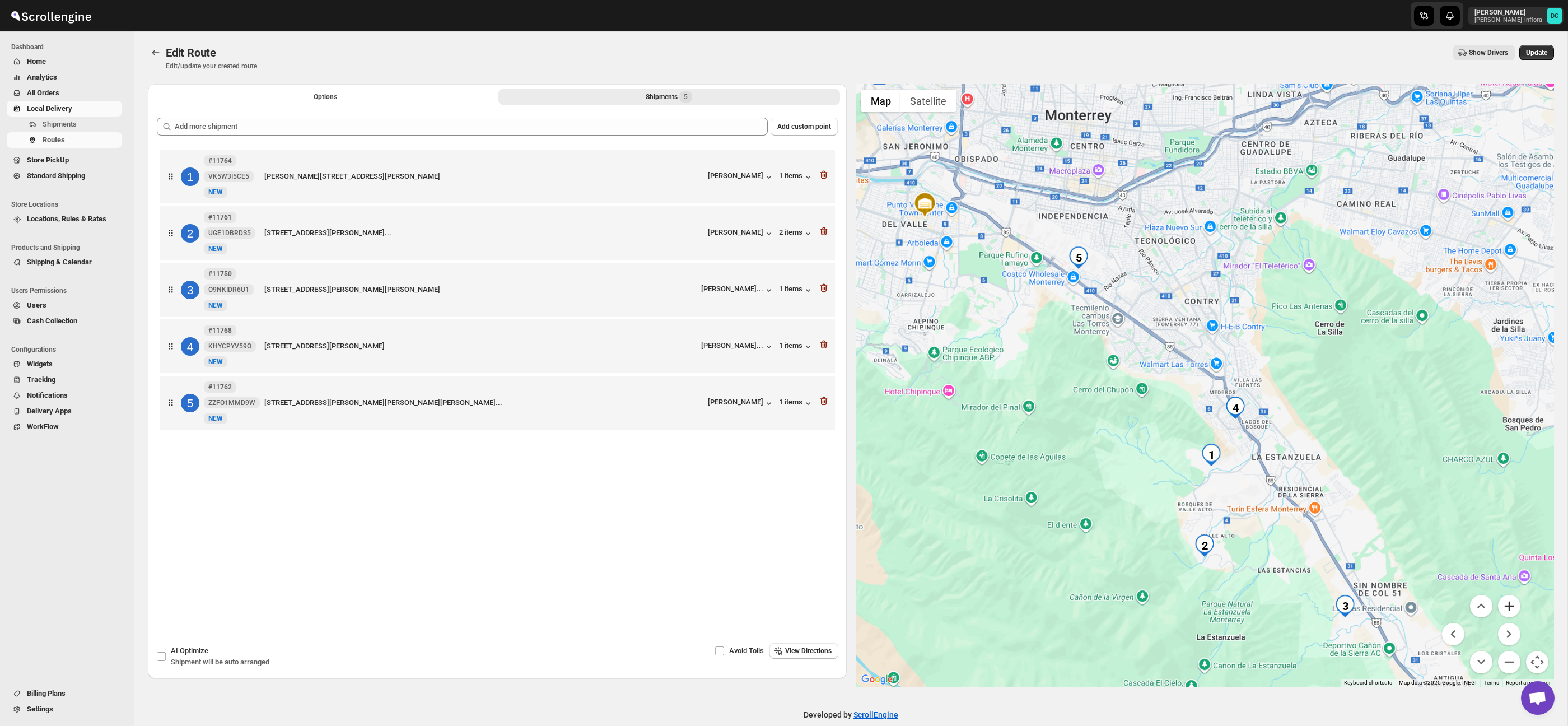
click at [1515, 601] on button "Zoom in" at bounding box center [1509, 606] width 22 height 22
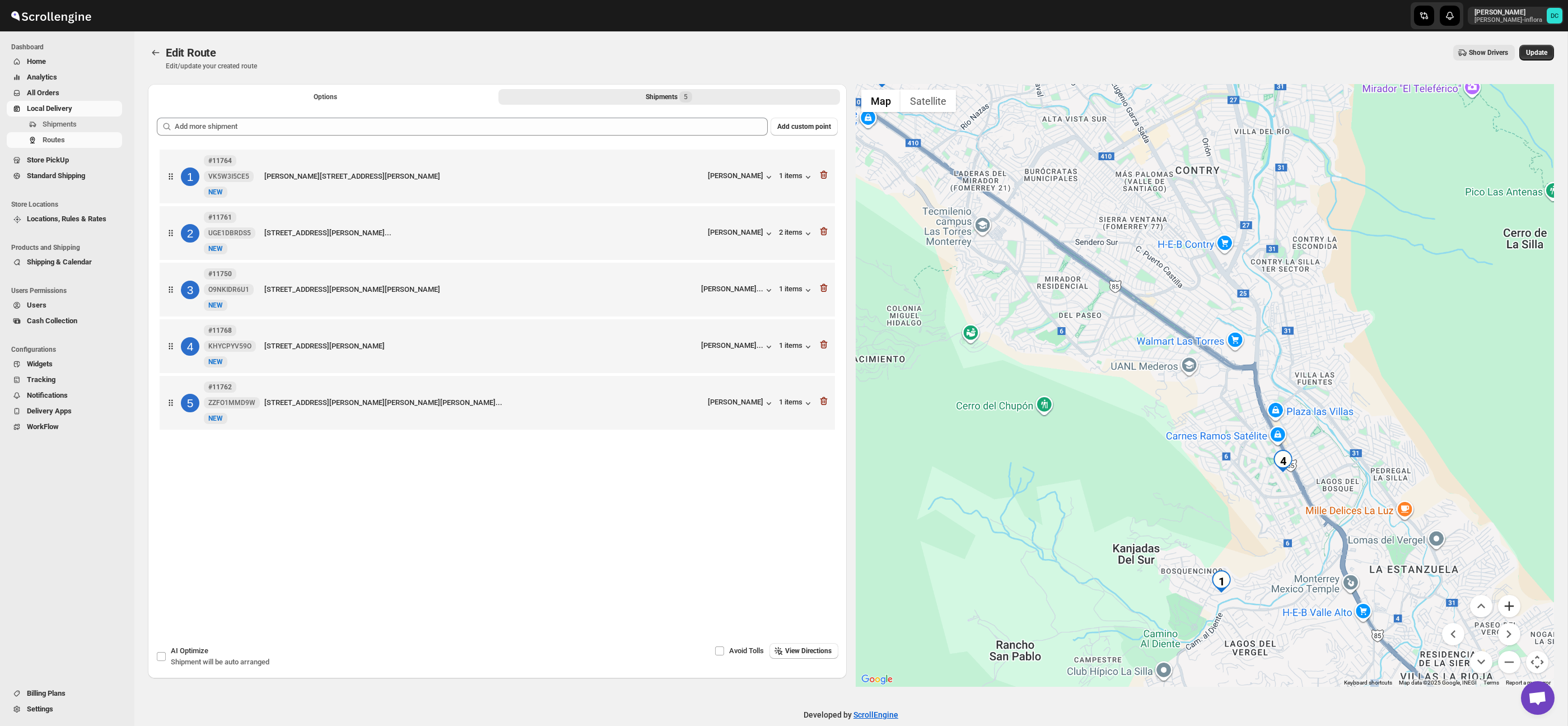
click at [1515, 601] on button "Zoom in" at bounding box center [1509, 606] width 22 height 22
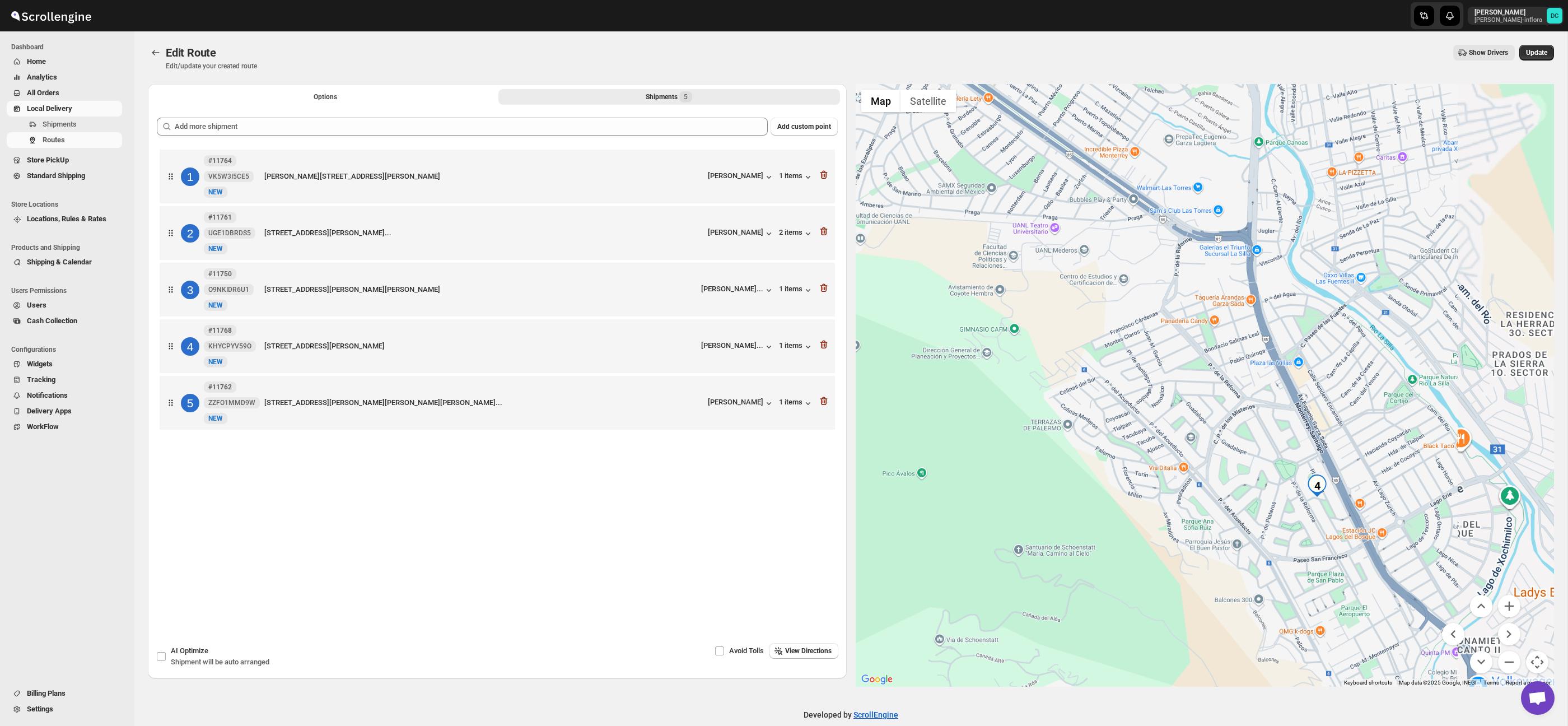
drag, startPoint x: 1449, startPoint y: 460, endPoint x: 1375, endPoint y: 364, distance: 121.2
click at [1360, 346] on div at bounding box center [1205, 385] width 699 height 603
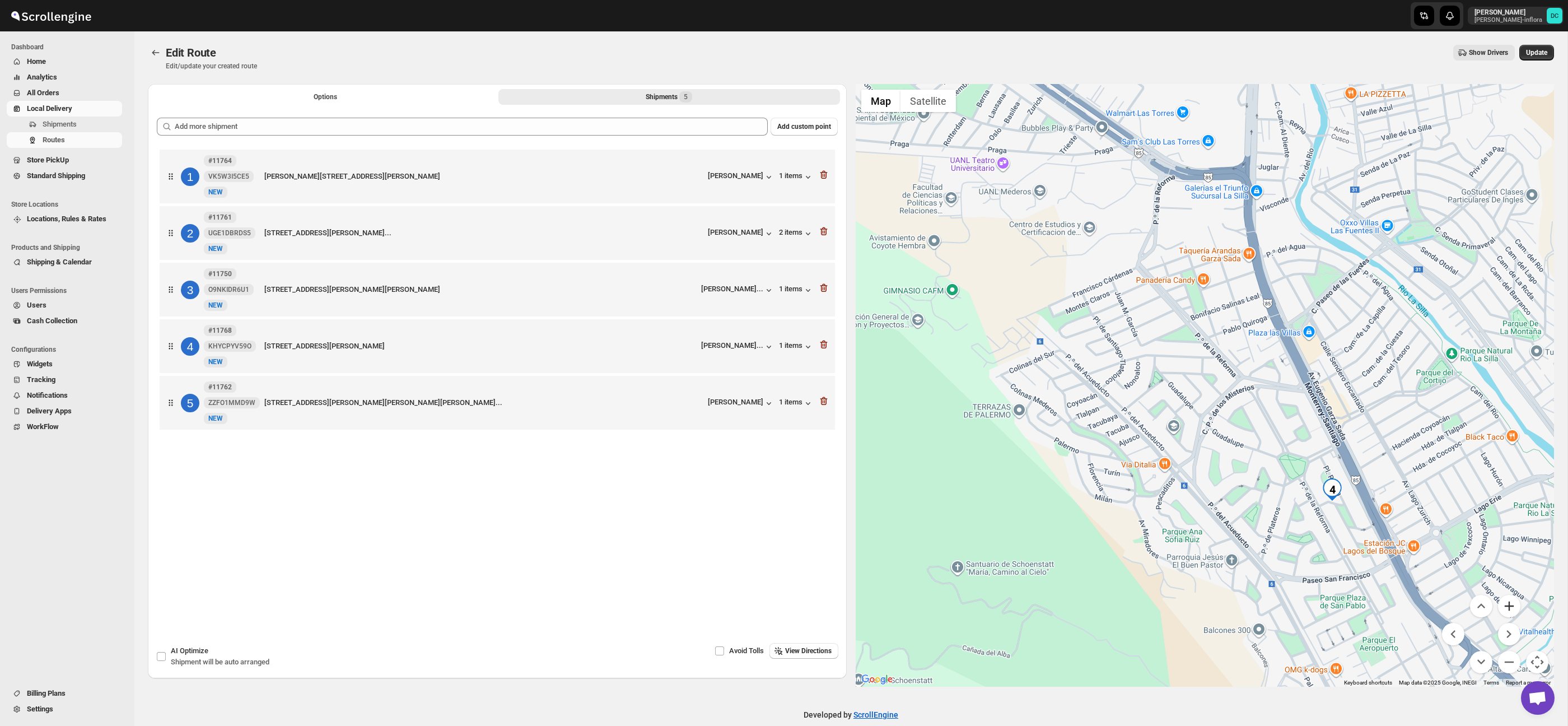
click at [1511, 610] on button "Zoom in" at bounding box center [1509, 606] width 22 height 22
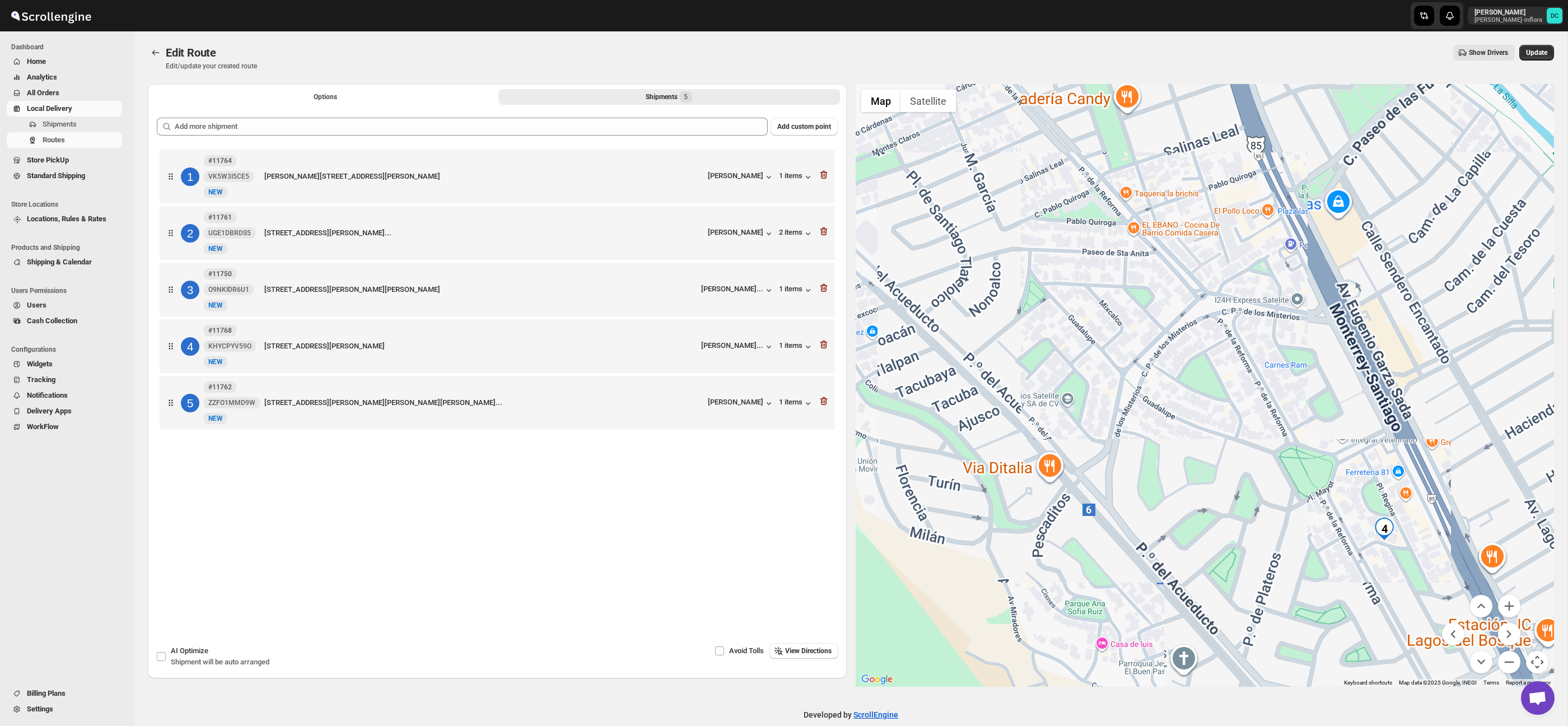
drag, startPoint x: 1496, startPoint y: 532, endPoint x: 1425, endPoint y: 462, distance: 99.7
click at [1424, 460] on div at bounding box center [1205, 385] width 699 height 603
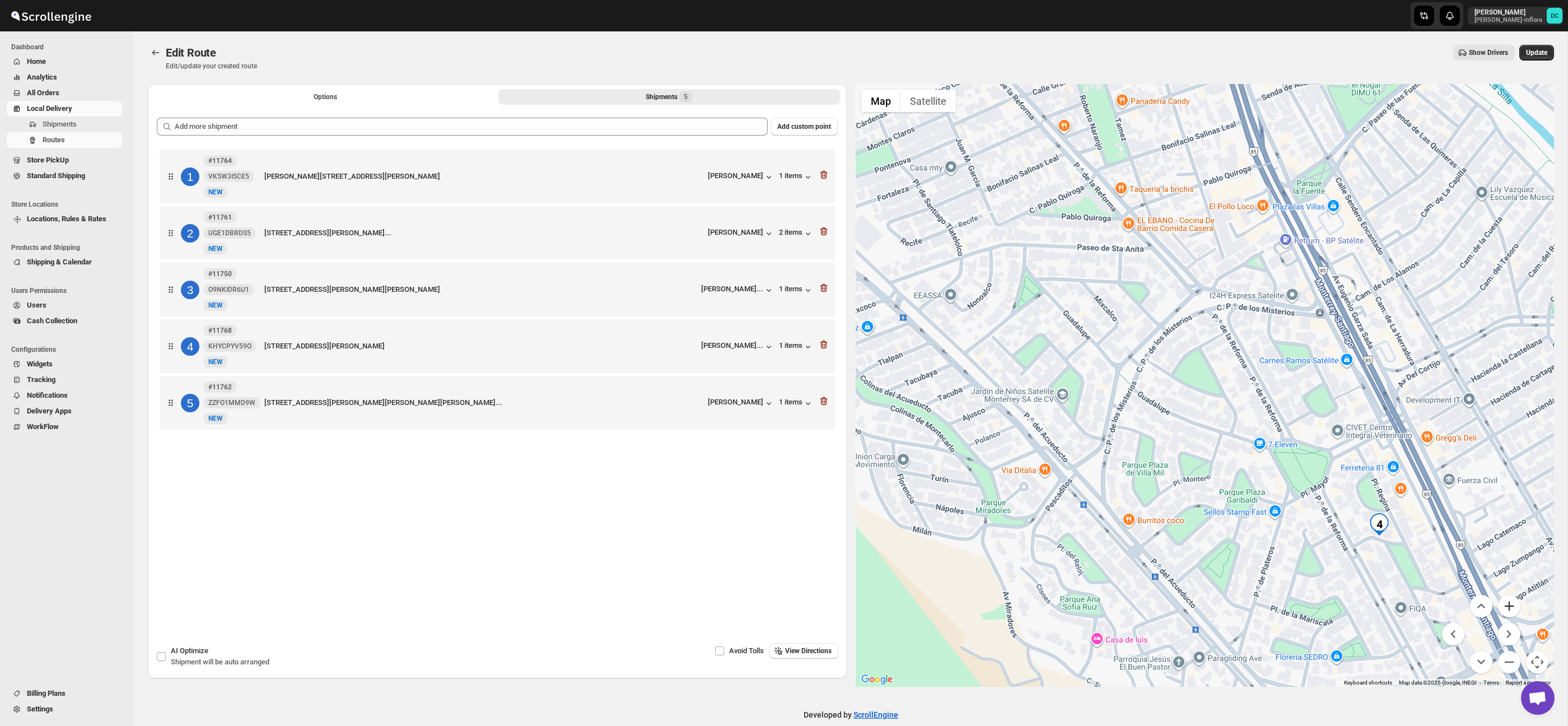
click at [1509, 605] on button "Zoom in" at bounding box center [1509, 606] width 22 height 22
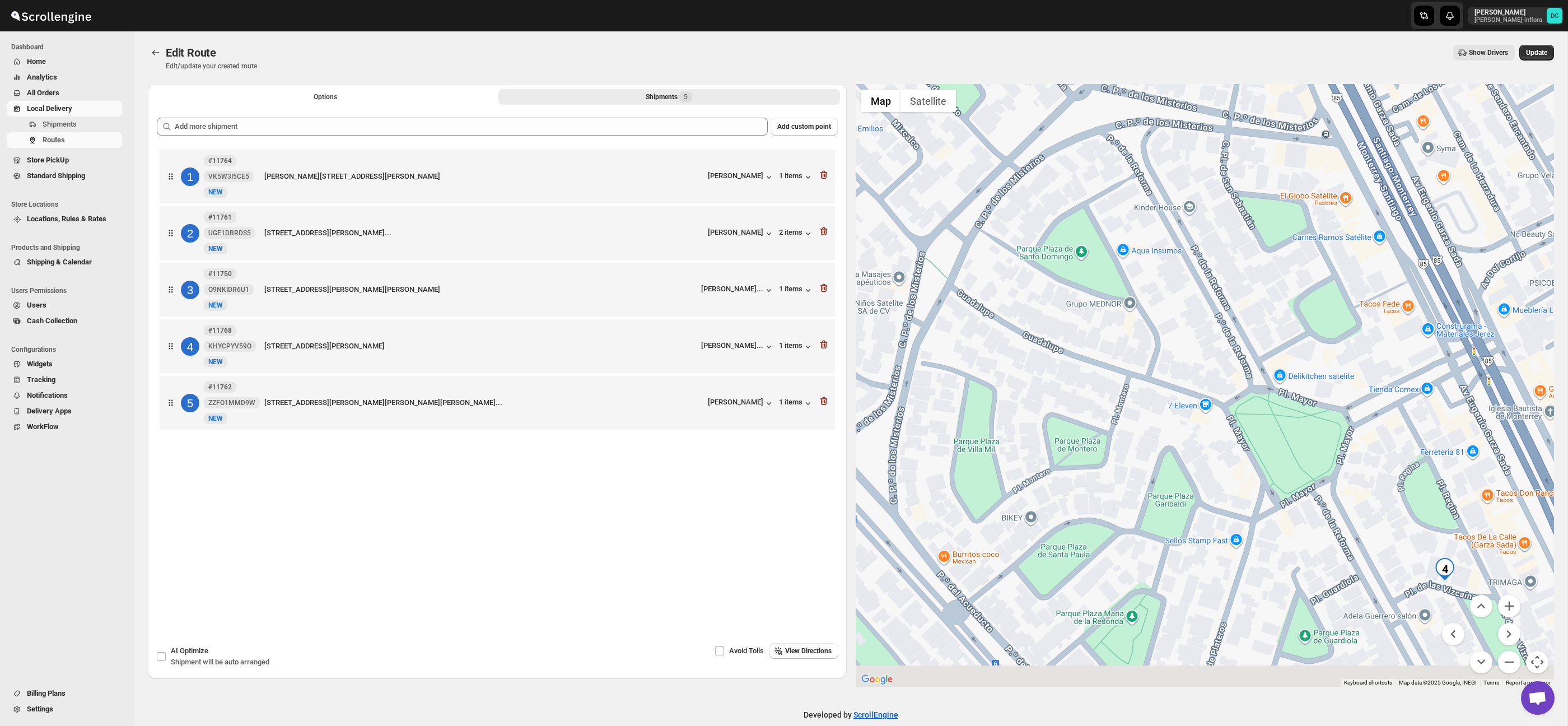
drag, startPoint x: 1423, startPoint y: 475, endPoint x: 1311, endPoint y: 367, distance: 155.6
click at [1311, 367] on div at bounding box center [1205, 385] width 699 height 603
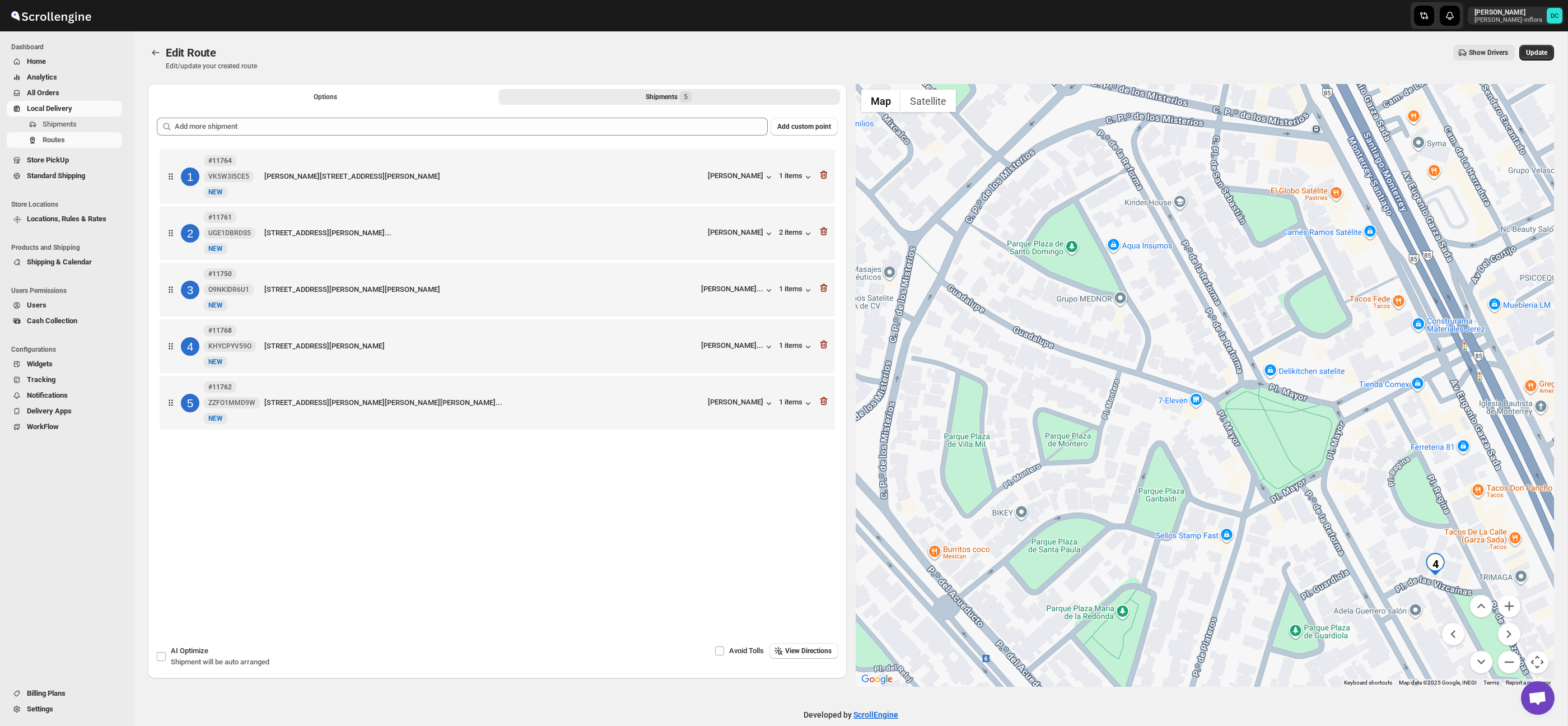
drag, startPoint x: 1440, startPoint y: 483, endPoint x: 1346, endPoint y: 430, distance: 107.9
click at [1344, 428] on div at bounding box center [1205, 385] width 699 height 603
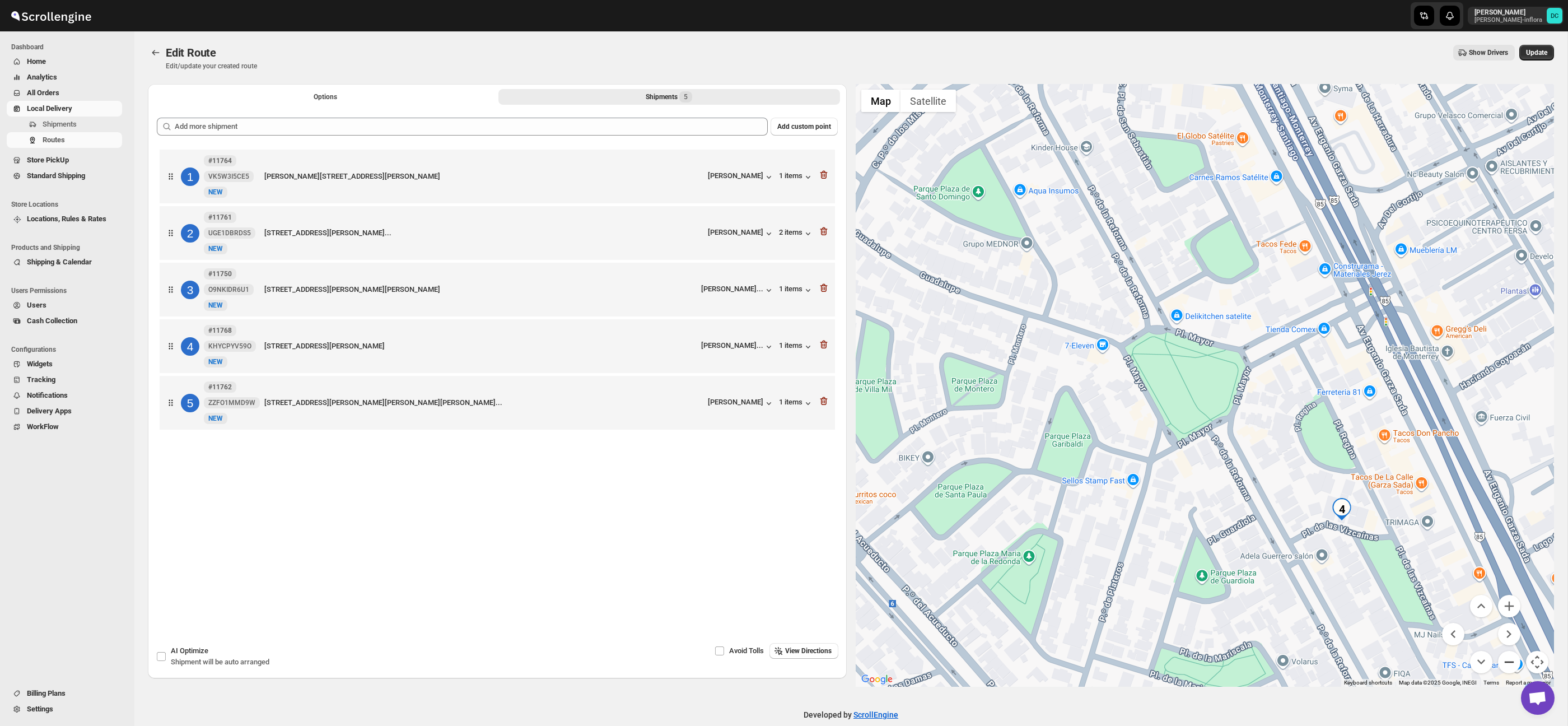
click at [1521, 659] on button "Zoom out" at bounding box center [1509, 662] width 22 height 22
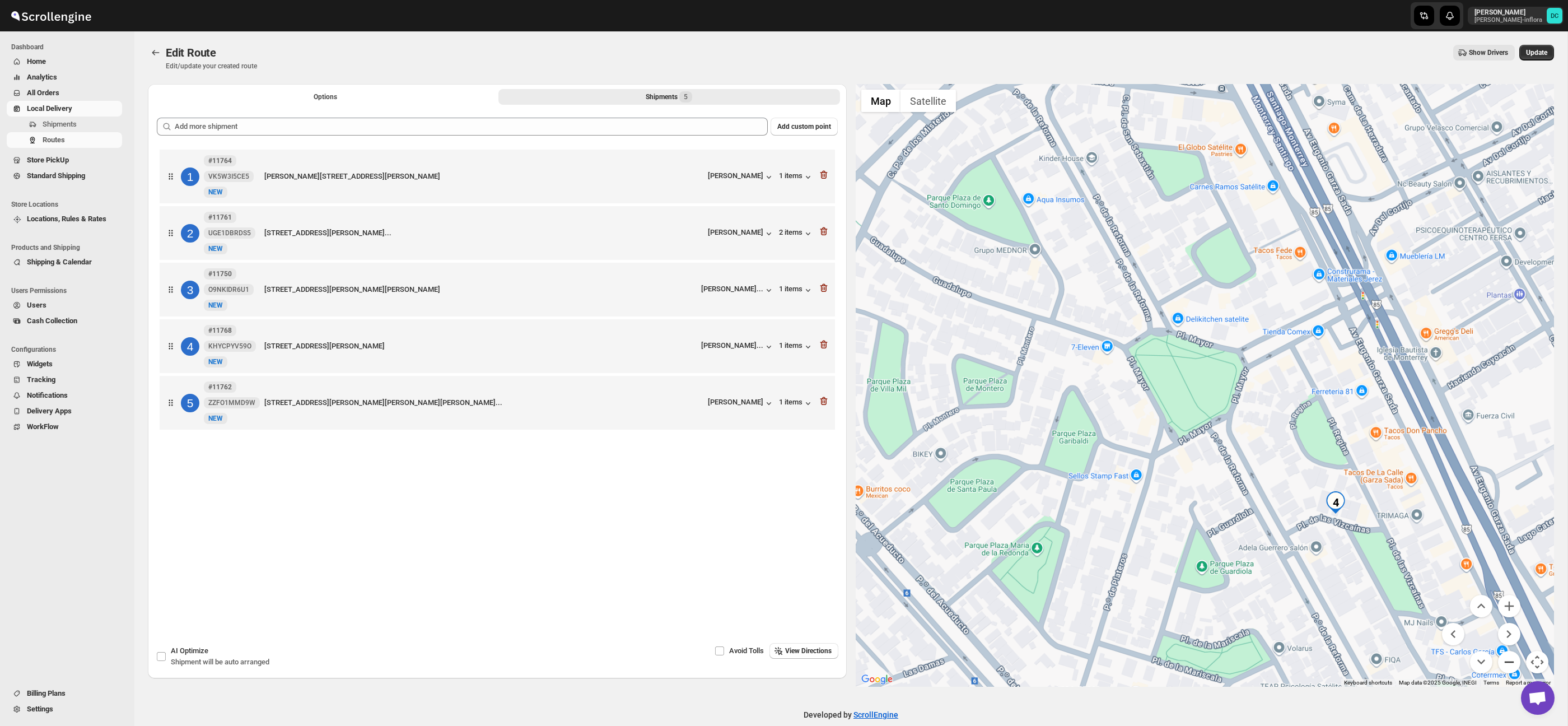
click at [1520, 659] on button "Zoom out" at bounding box center [1509, 662] width 22 height 22
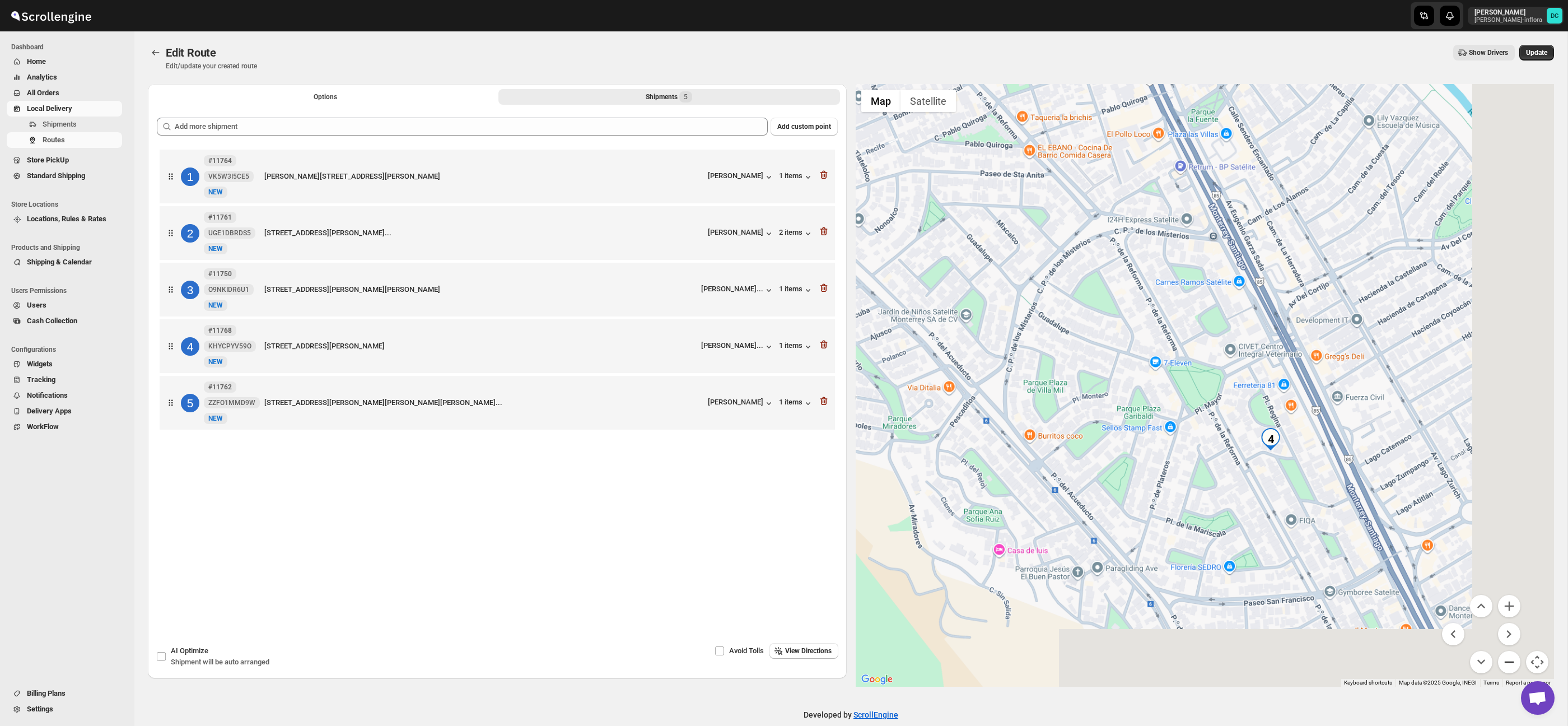
click at [1520, 659] on button "Zoom out" at bounding box center [1509, 662] width 22 height 22
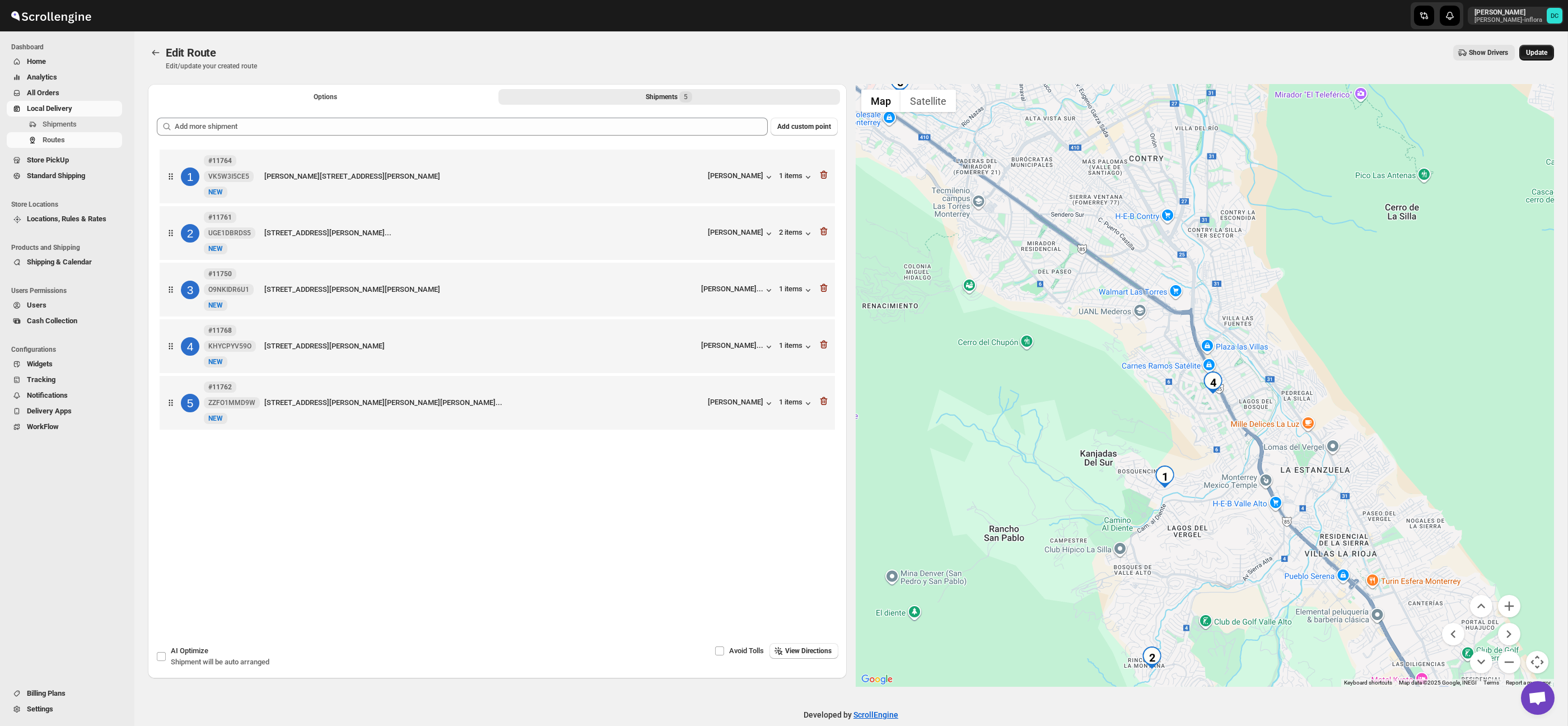
click at [1543, 52] on span "Update" at bounding box center [1537, 52] width 21 height 9
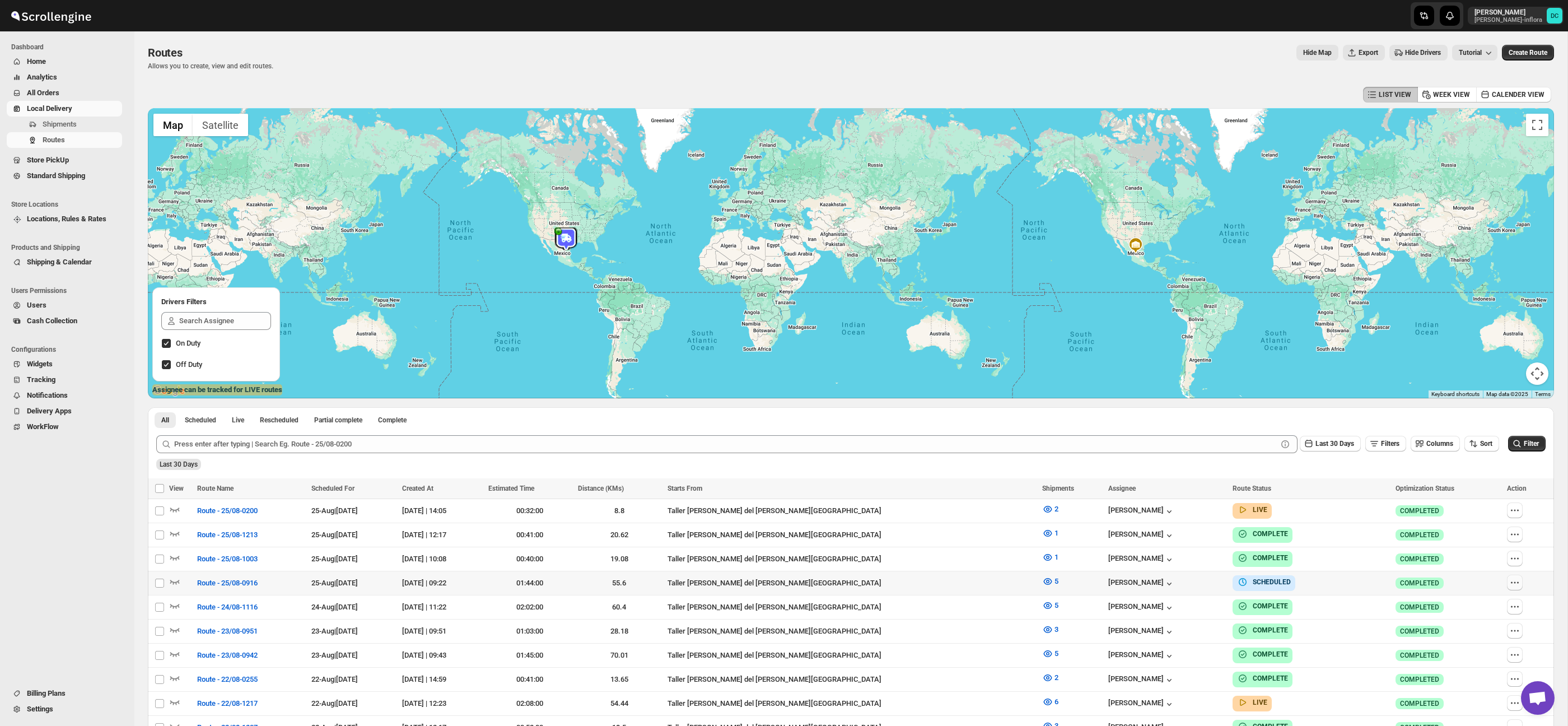
click at [1518, 582] on button "button" at bounding box center [1515, 582] width 16 height 16
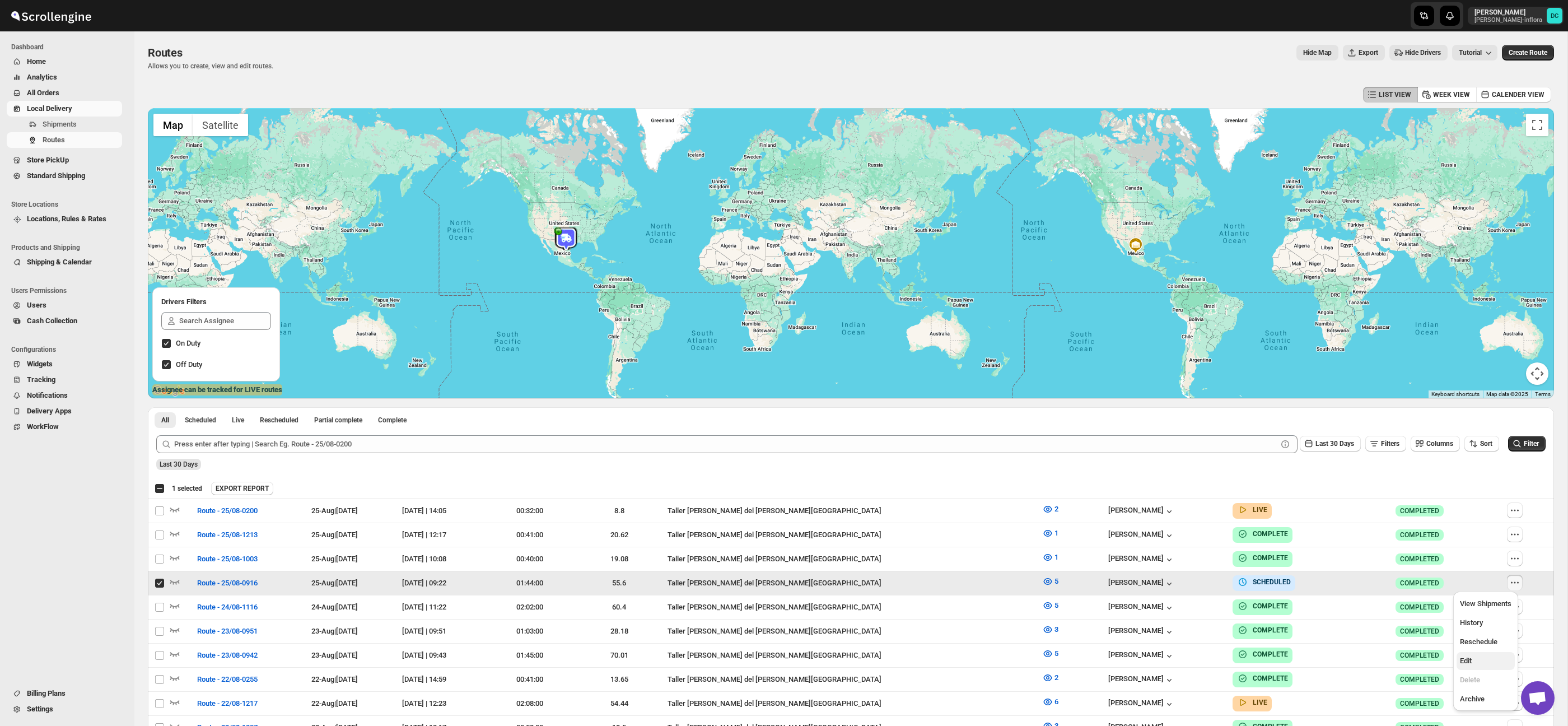
click at [1475, 657] on span "Edit" at bounding box center [1486, 661] width 52 height 11
checkbox input "false"
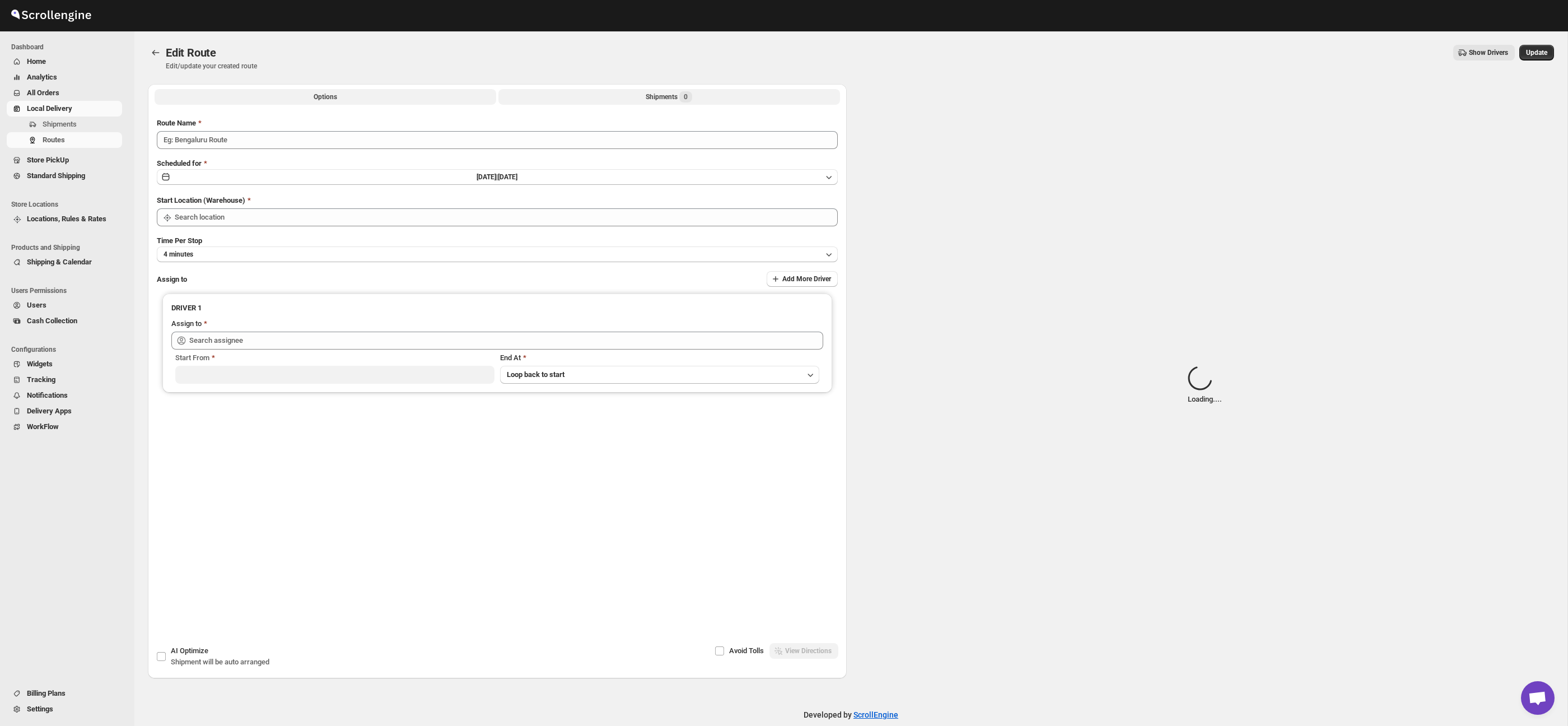
click at [698, 97] on button "Shipments 0" at bounding box center [669, 97] width 342 height 16
